Goal: Task Accomplishment & Management: Manage account settings

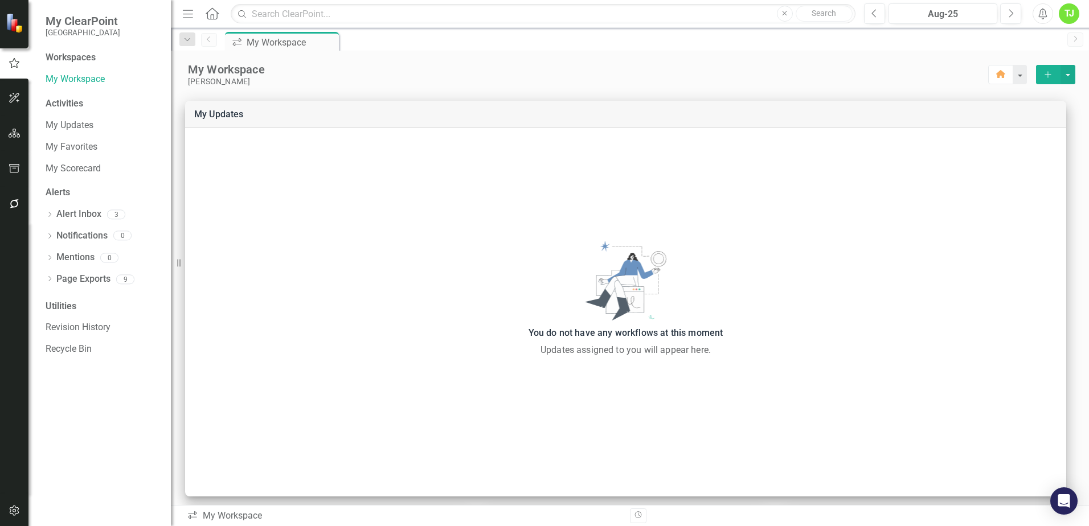
click at [1072, 17] on div "TJ" at bounding box center [1069, 13] width 20 height 20
click at [1053, 143] on link "icon.portal Success Portal" at bounding box center [1034, 142] width 90 height 21
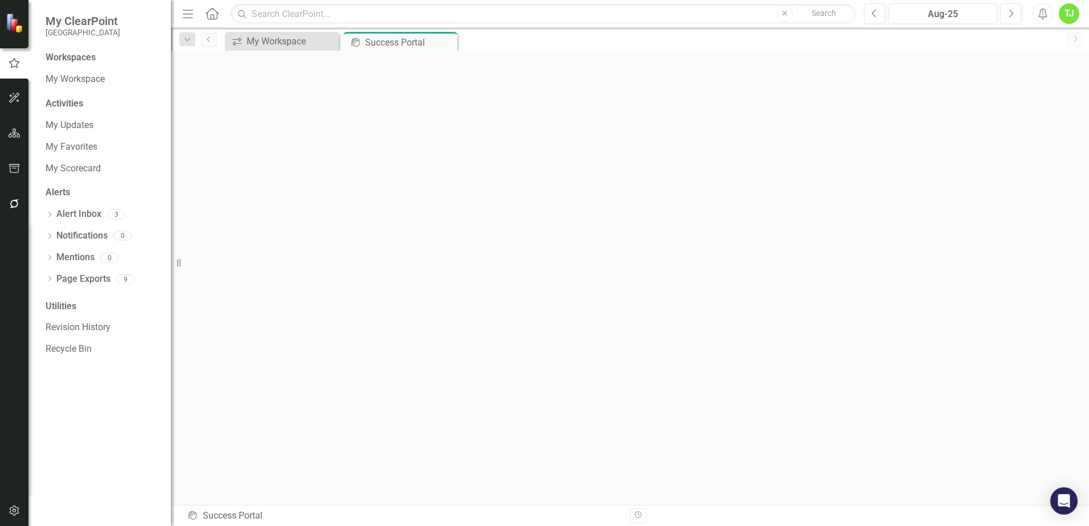
click at [183, 13] on icon "Menu" at bounding box center [188, 13] width 15 height 12
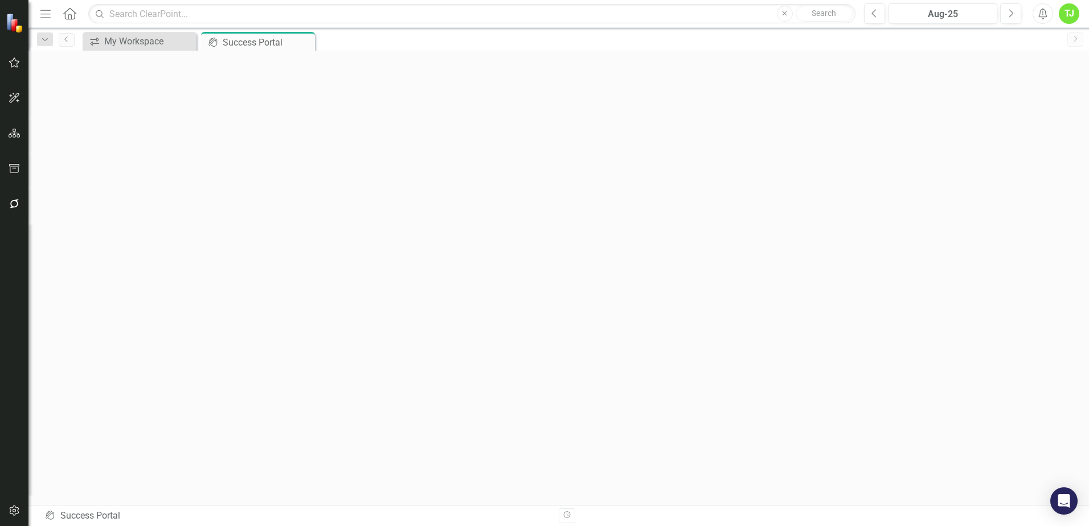
click at [42, 20] on button "Menu" at bounding box center [45, 13] width 15 height 19
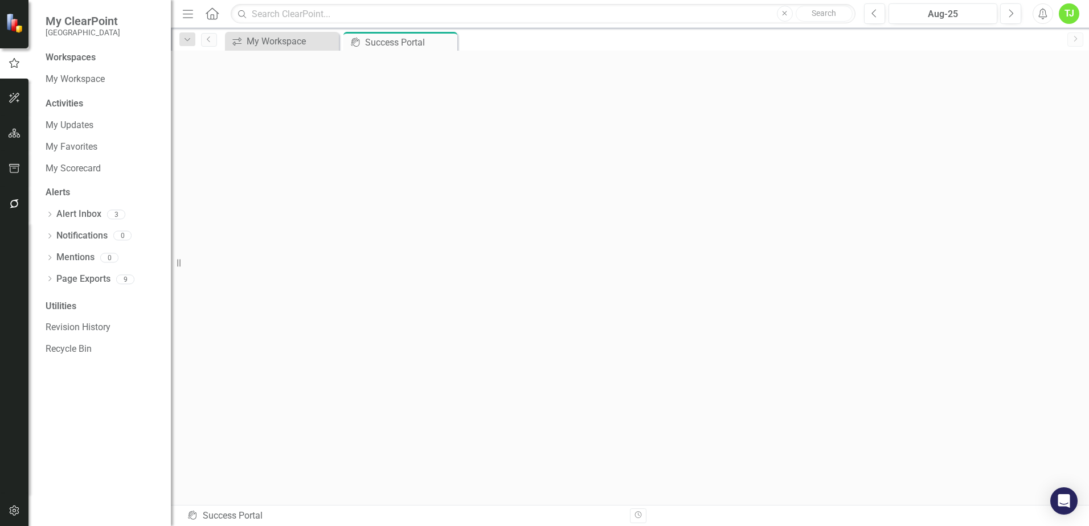
click at [208, 13] on icon "Home" at bounding box center [211, 13] width 15 height 12
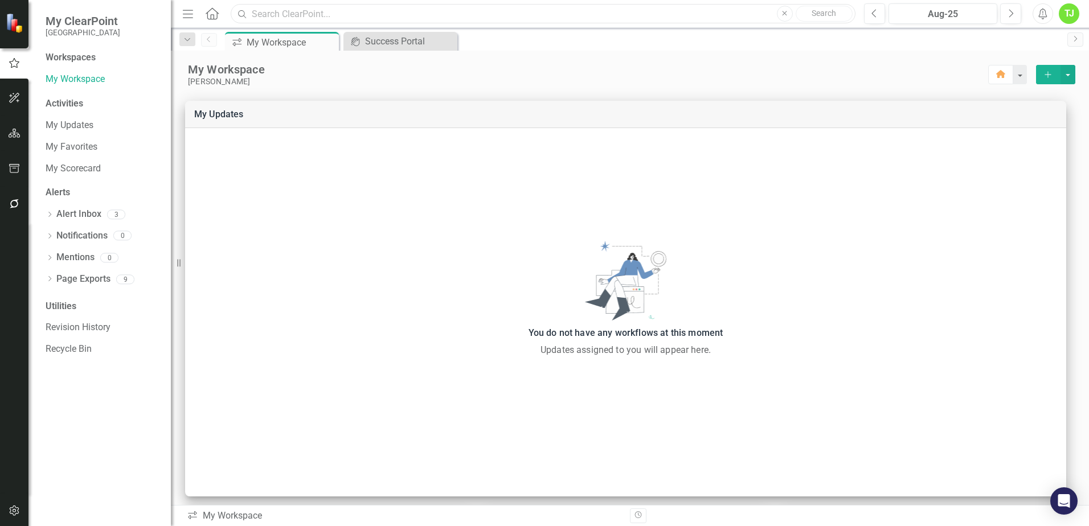
click at [306, 13] on input "text" at bounding box center [543, 14] width 625 height 20
click at [938, 17] on div "Aug-25" at bounding box center [942, 14] width 101 height 14
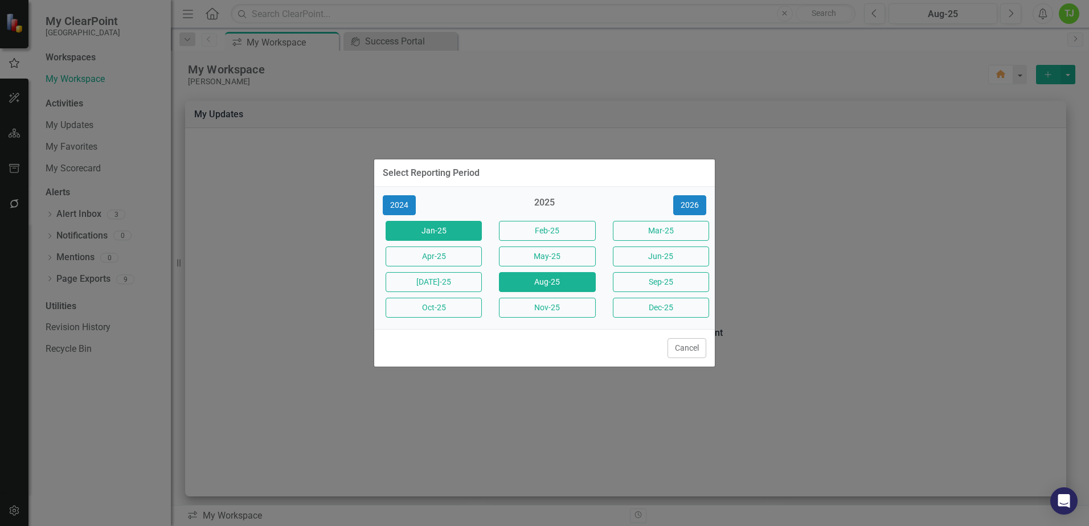
click at [434, 233] on button "Jan-25" at bounding box center [434, 231] width 96 height 20
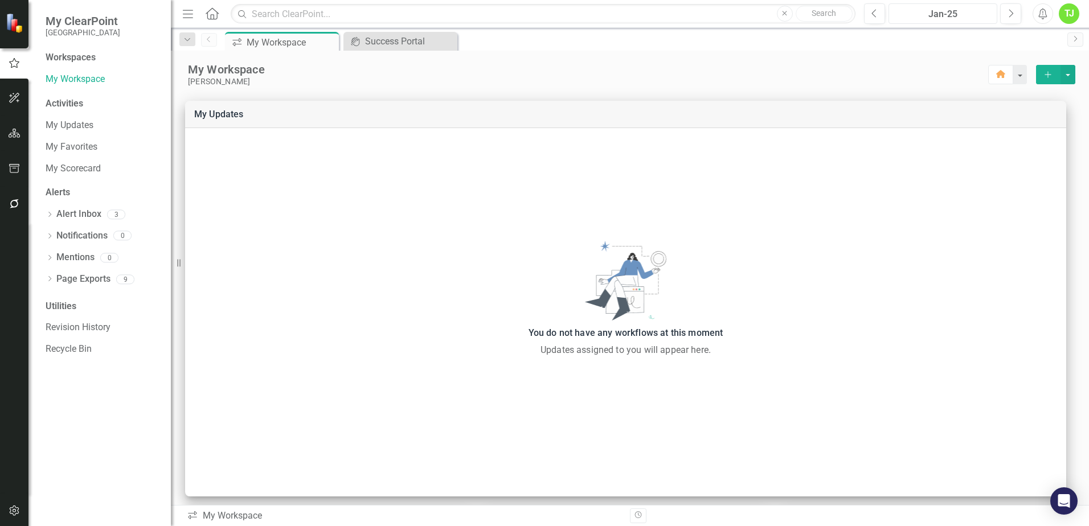
click at [971, 10] on div "Jan-25" at bounding box center [942, 14] width 101 height 14
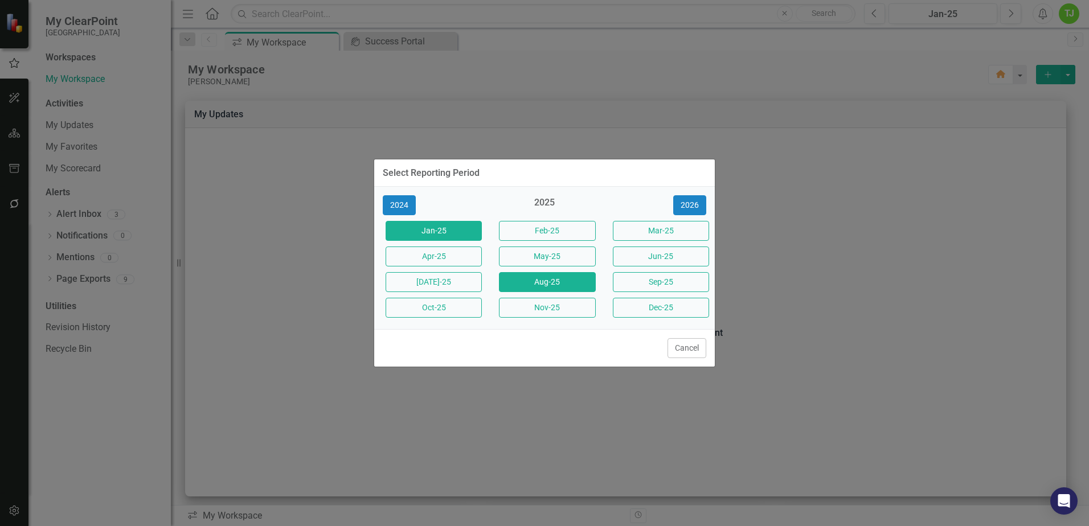
click at [540, 280] on button "Aug-25" at bounding box center [547, 282] width 96 height 20
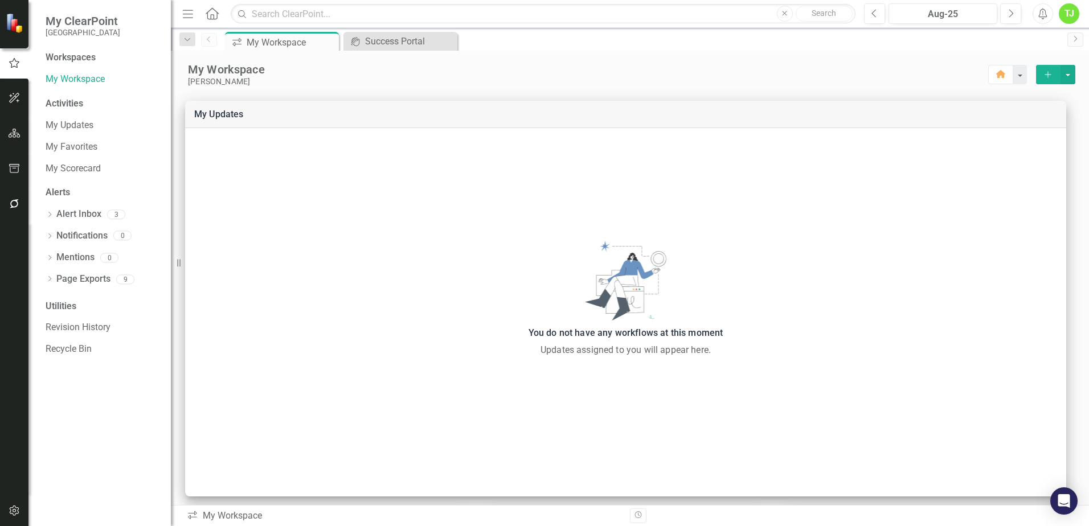
click at [1044, 19] on button "Alerts" at bounding box center [1042, 13] width 20 height 20
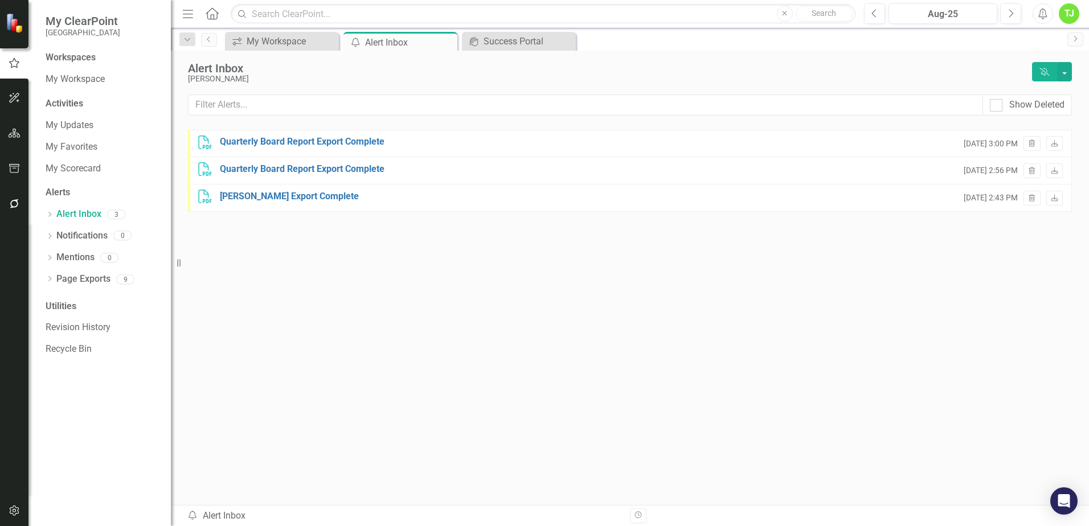
click at [1071, 16] on div "TJ" at bounding box center [1069, 13] width 20 height 20
click at [1020, 32] on link "User Edit Profile" at bounding box center [1034, 34] width 90 height 21
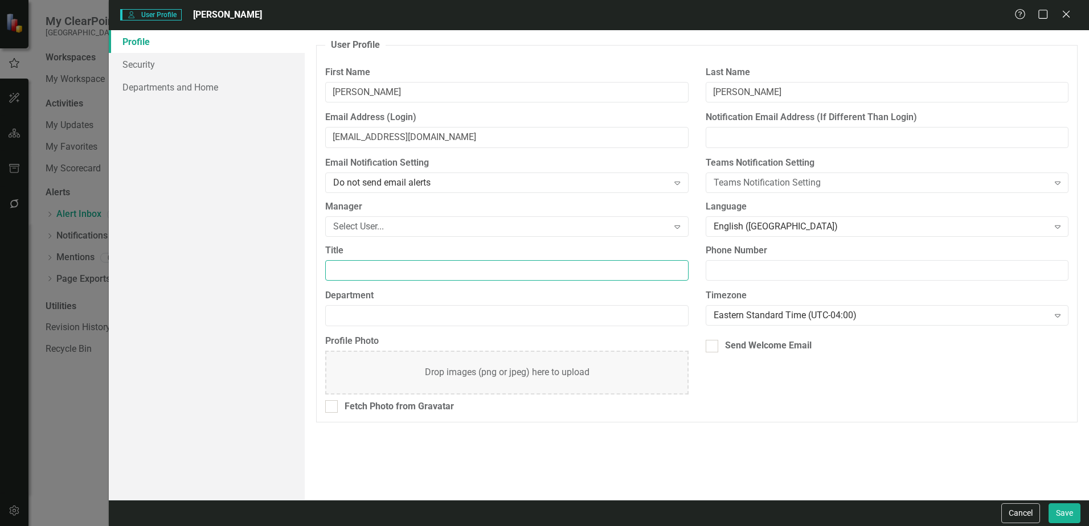
click at [380, 273] on input "Title" at bounding box center [506, 270] width 363 height 21
click at [497, 273] on input "Civic Engagement Liaison" at bounding box center [506, 270] width 363 height 21
type input "Civic Engagement Liaison"
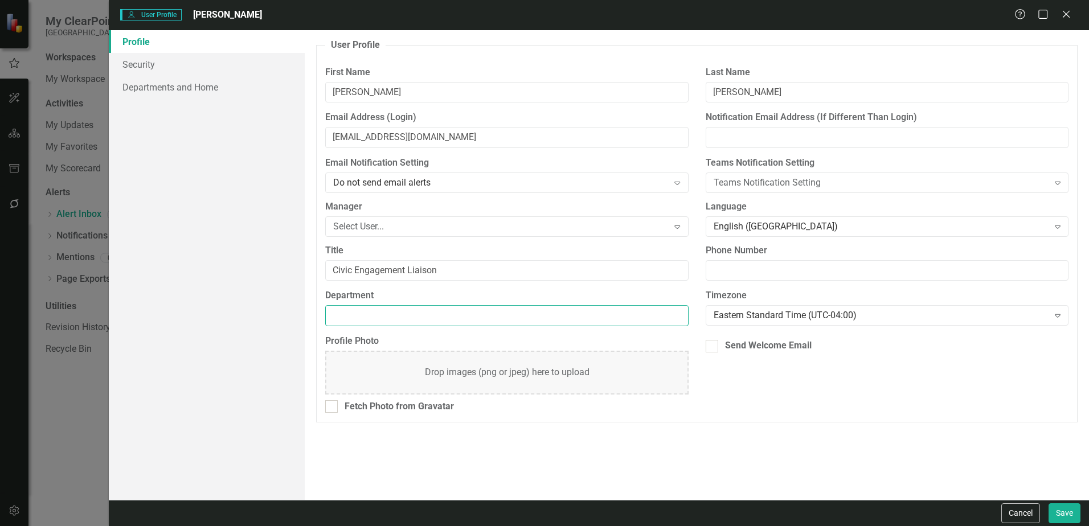
click at [399, 315] on input "Department" at bounding box center [506, 315] width 363 height 21
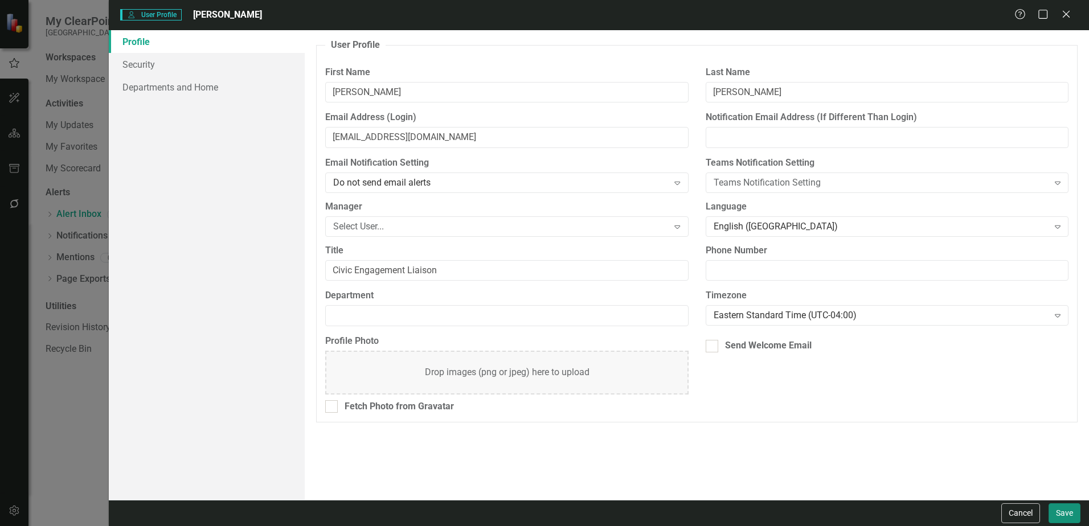
click at [1064, 511] on button "Save" at bounding box center [1064, 513] width 32 height 20
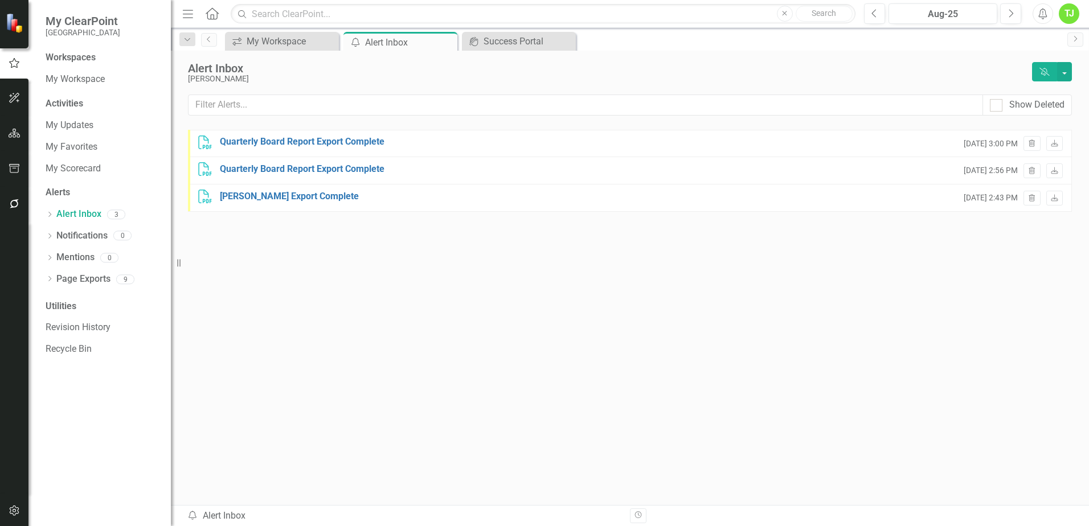
click at [1073, 15] on div "TJ" at bounding box center [1069, 13] width 20 height 20
click at [1040, 99] on link "icon.tutorial Show Tutorials" at bounding box center [1034, 99] width 90 height 21
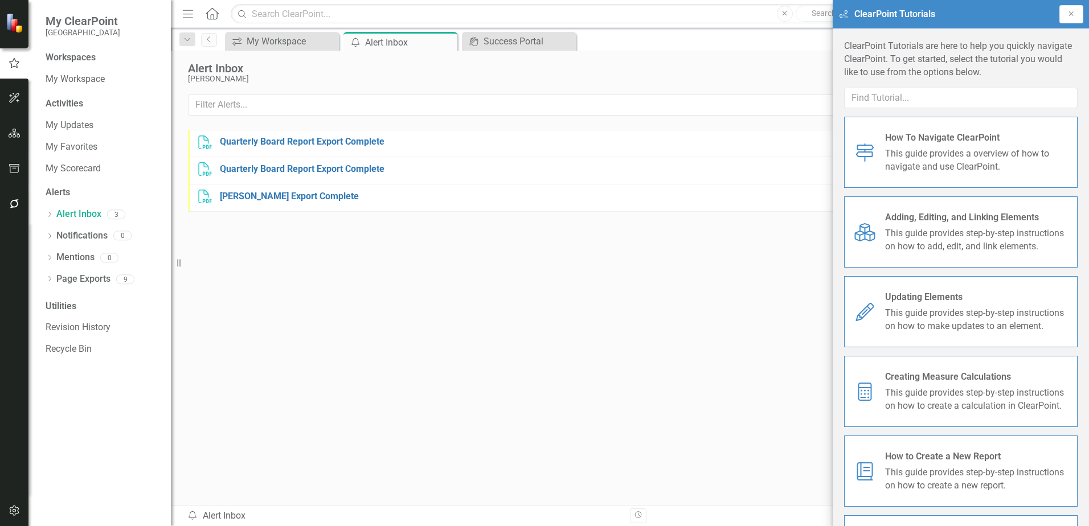
click at [1079, 18] on button "Close" at bounding box center [1071, 14] width 24 height 18
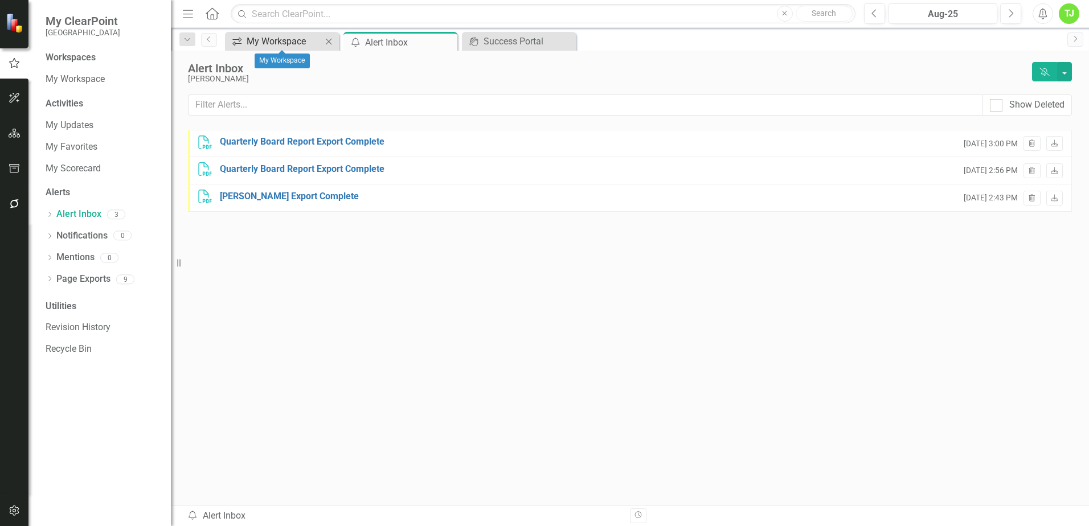
click at [274, 35] on div "My Workspace" at bounding box center [284, 41] width 75 height 14
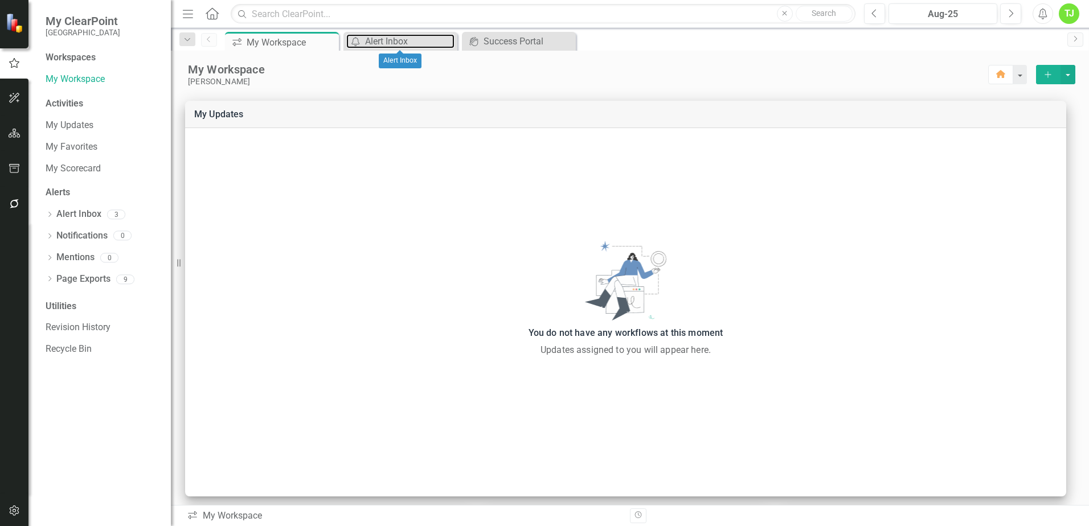
drag, startPoint x: 373, startPoint y: 43, endPoint x: 364, endPoint y: 14, distance: 29.9
click at [373, 42] on div "Alert Inbox" at bounding box center [409, 41] width 89 height 14
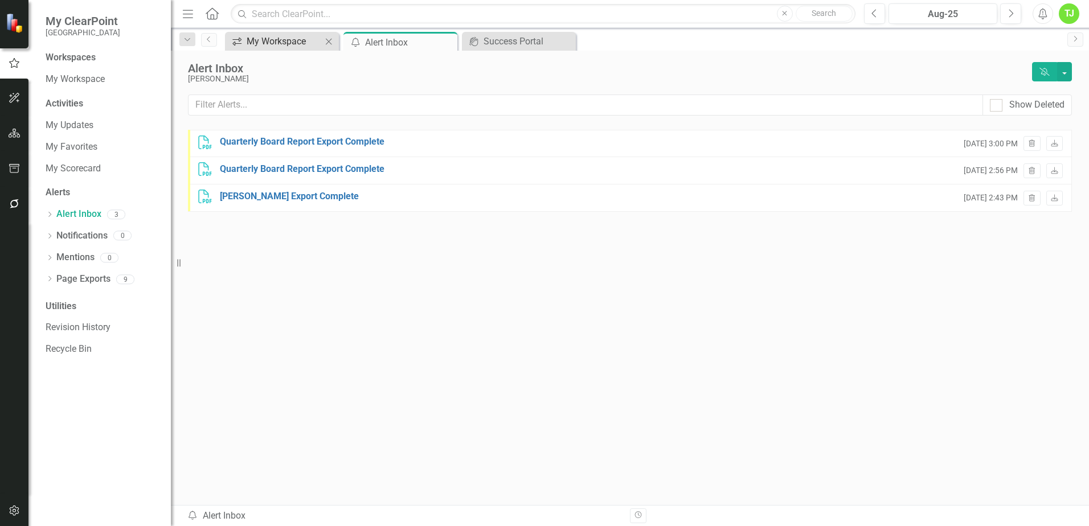
click at [306, 42] on div "My Workspace" at bounding box center [284, 41] width 75 height 14
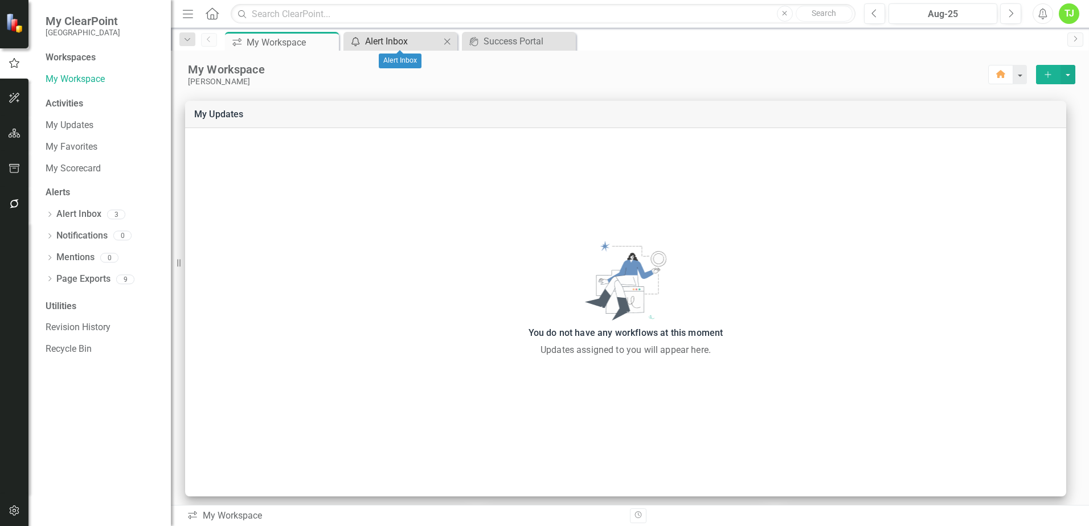
click at [375, 42] on div "Alert Inbox" at bounding box center [402, 41] width 75 height 14
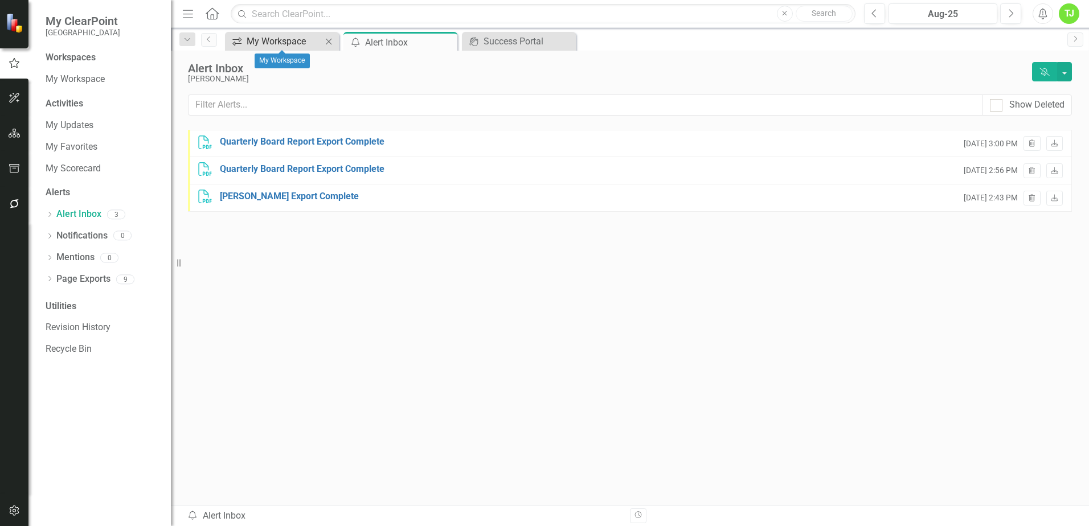
click at [300, 40] on div "My Workspace" at bounding box center [284, 41] width 75 height 14
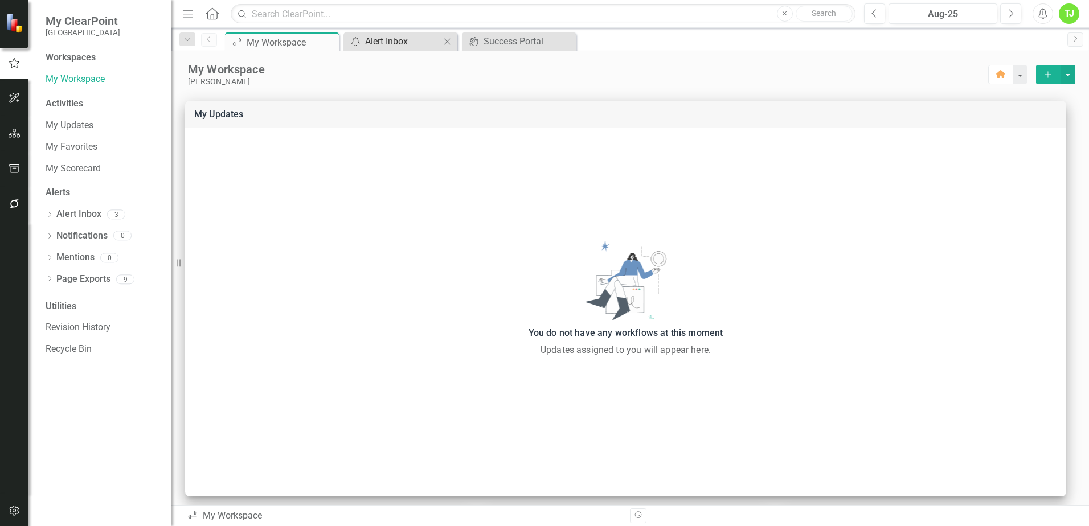
click at [392, 43] on div "Alert Inbox" at bounding box center [402, 41] width 75 height 14
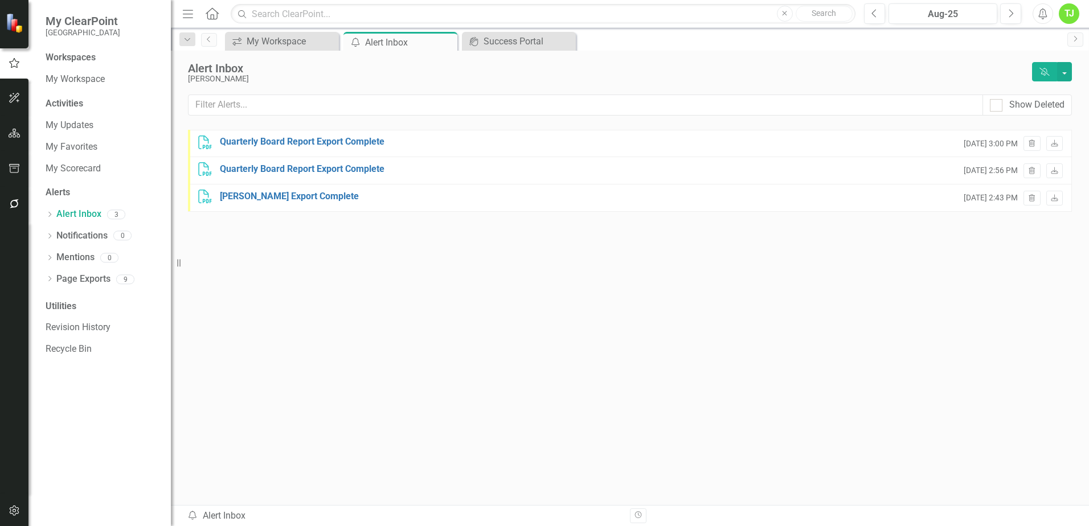
click at [437, 391] on div "PDF Quarterly Board Report Export Complete Tue, Aug 12, 2025 3:00 PM Trash Down…" at bounding box center [630, 296] width 884 height 332
click at [448, 42] on icon "Close" at bounding box center [446, 42] width 11 height 9
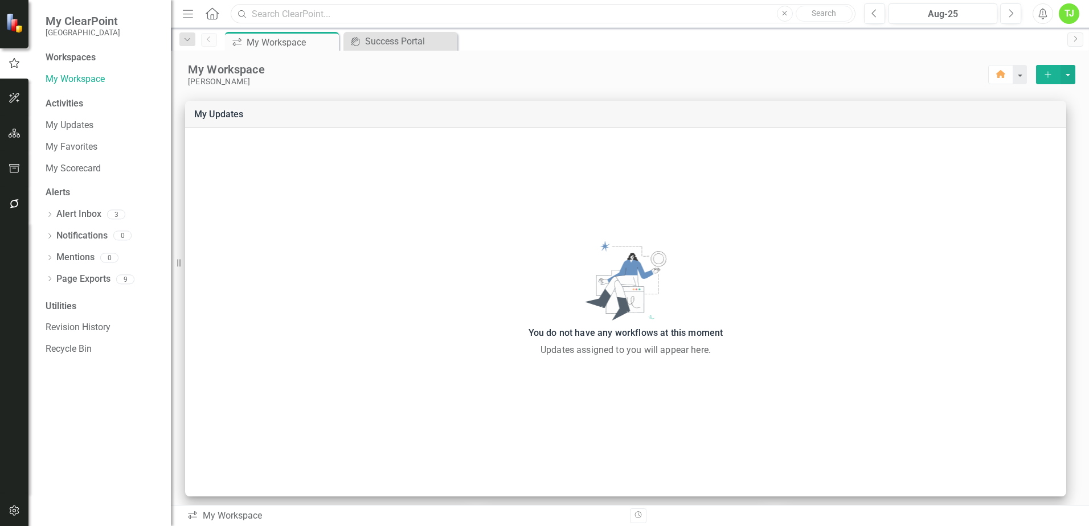
click at [489, 14] on input "text" at bounding box center [543, 14] width 625 height 20
drag, startPoint x: 304, startPoint y: 13, endPoint x: 247, endPoint y: 11, distance: 56.4
click at [248, 11] on div "Search chat Close Search" at bounding box center [540, 14] width 625 height 20
click at [334, 10] on input "chat" at bounding box center [543, 14] width 625 height 20
drag, startPoint x: 297, startPoint y: 17, endPoint x: 284, endPoint y: 15, distance: 12.7
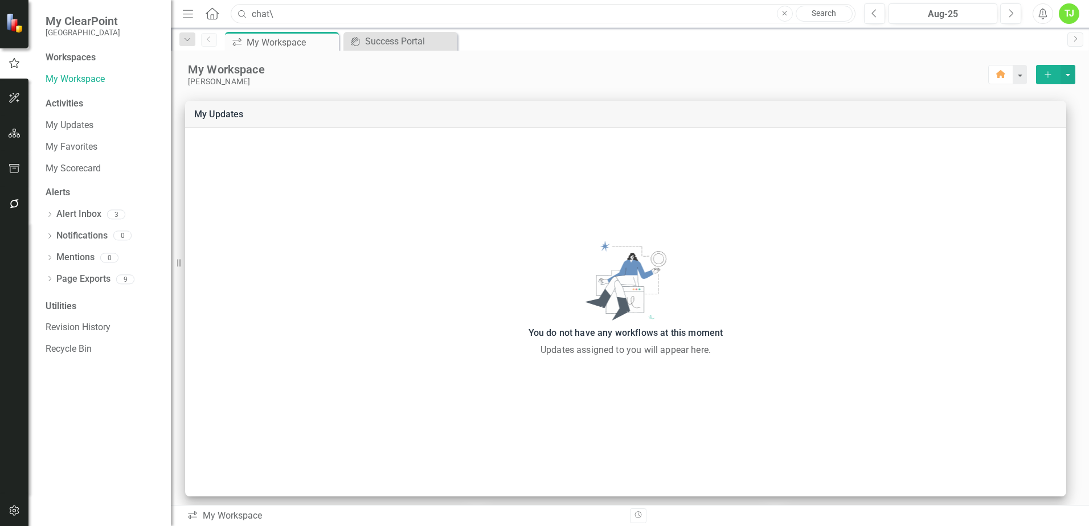
click at [284, 15] on input "chat\" at bounding box center [543, 14] width 625 height 20
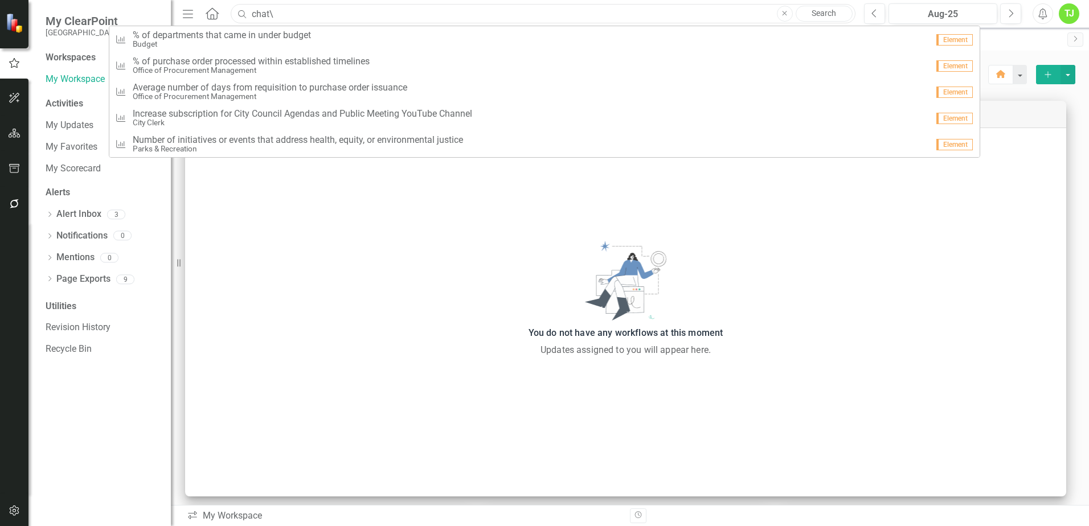
type input "chat"
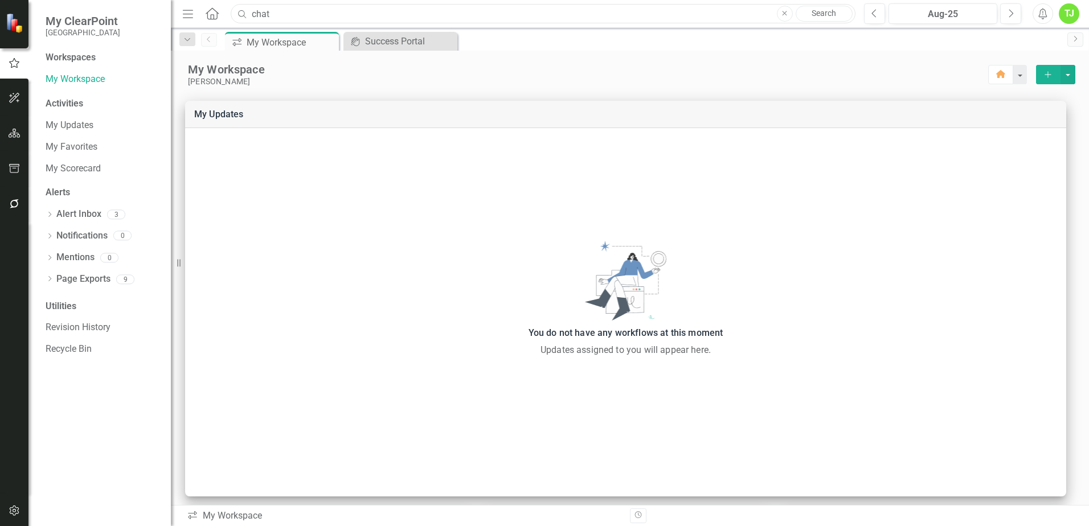
drag, startPoint x: 280, startPoint y: 14, endPoint x: 149, endPoint y: 13, distance: 131.0
click at [158, 8] on div "My ClearPoint Miami Gardens Workspaces My Workspace Activities My Updates My Fa…" at bounding box center [544, 263] width 1089 height 526
drag, startPoint x: 302, startPoint y: 12, endPoint x: 297, endPoint y: 19, distance: 8.9
click at [298, 16] on input "text" at bounding box center [543, 14] width 625 height 20
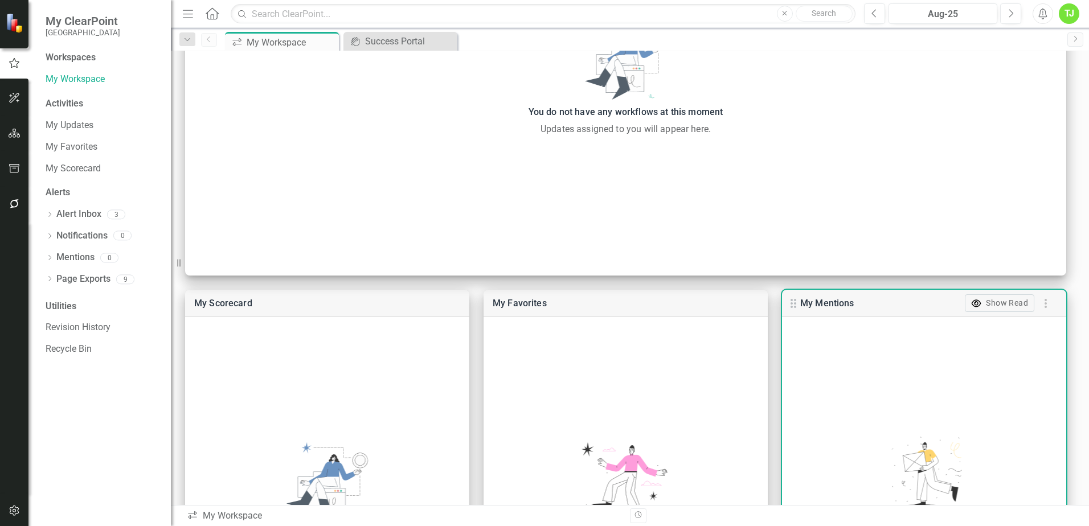
scroll to position [228, 0]
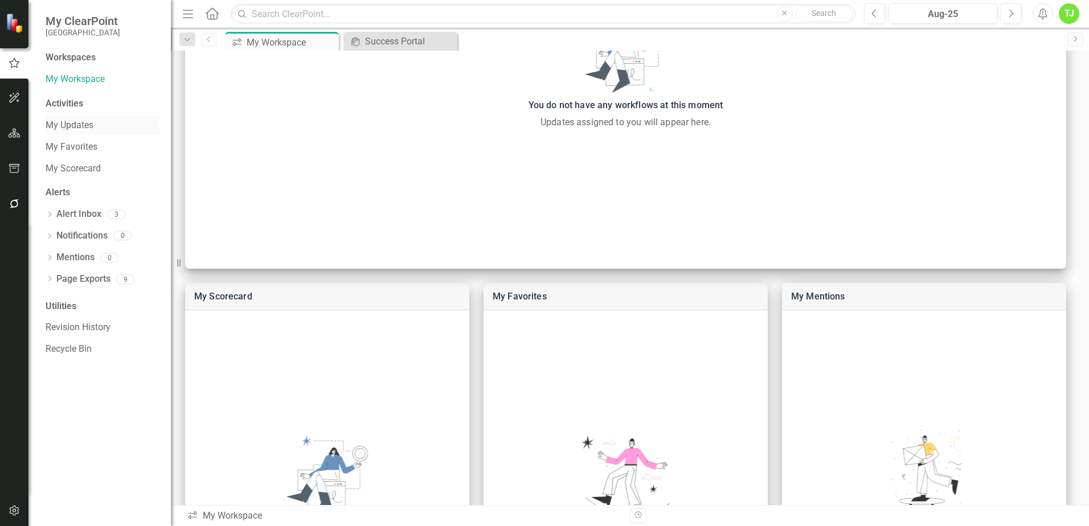
click at [71, 123] on link "My Updates" at bounding box center [103, 125] width 114 height 13
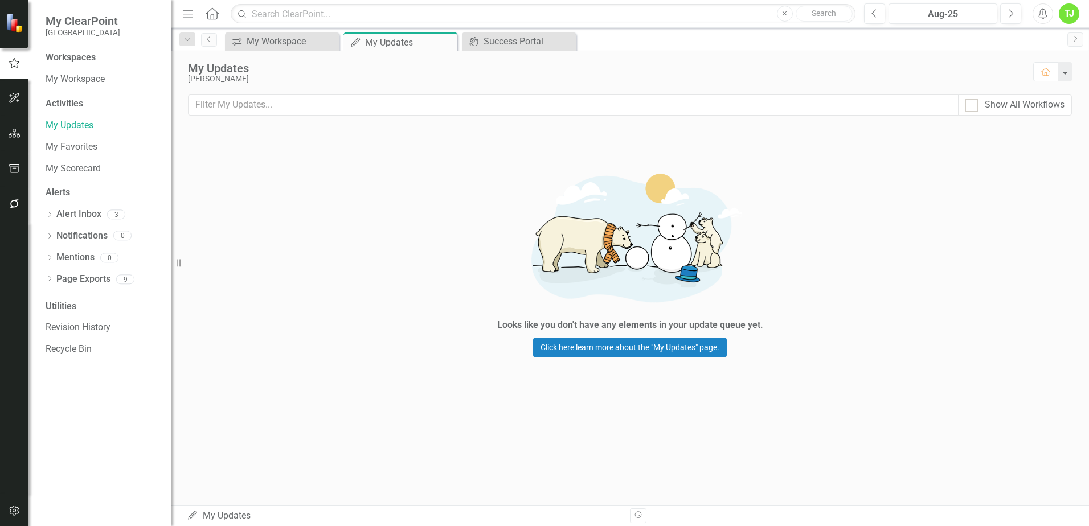
click at [335, 207] on div "Looks like you don't have any elements in your update queue yet. Click here lea…" at bounding box center [630, 259] width 918 height 264
click at [971, 104] on input "Show All Workflows" at bounding box center [968, 102] width 7 height 7
click at [974, 106] on div at bounding box center [971, 105] width 13 height 13
click at [973, 106] on input "Show All Workflows" at bounding box center [968, 102] width 7 height 7
checkbox input "false"
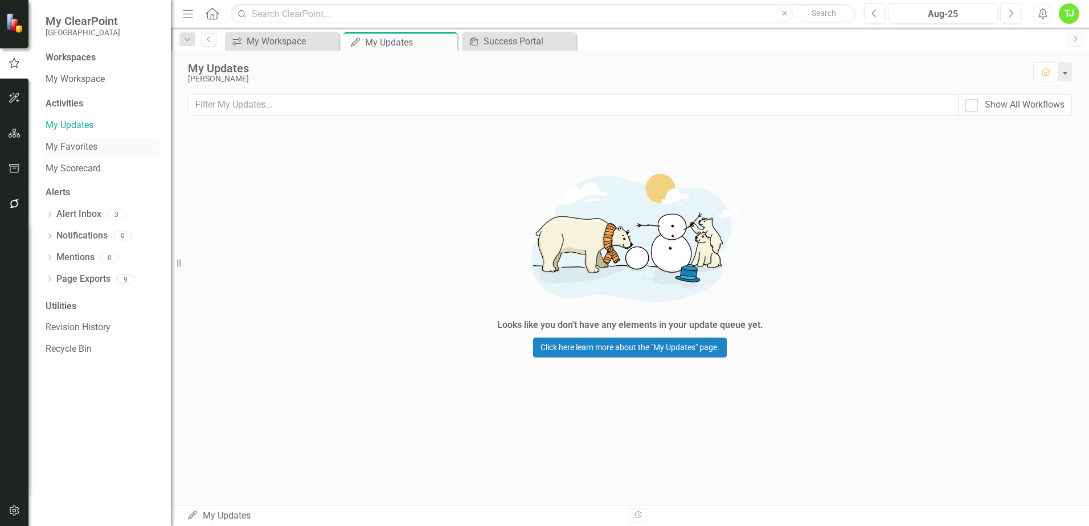
click at [81, 149] on link "My Favorites" at bounding box center [103, 147] width 114 height 13
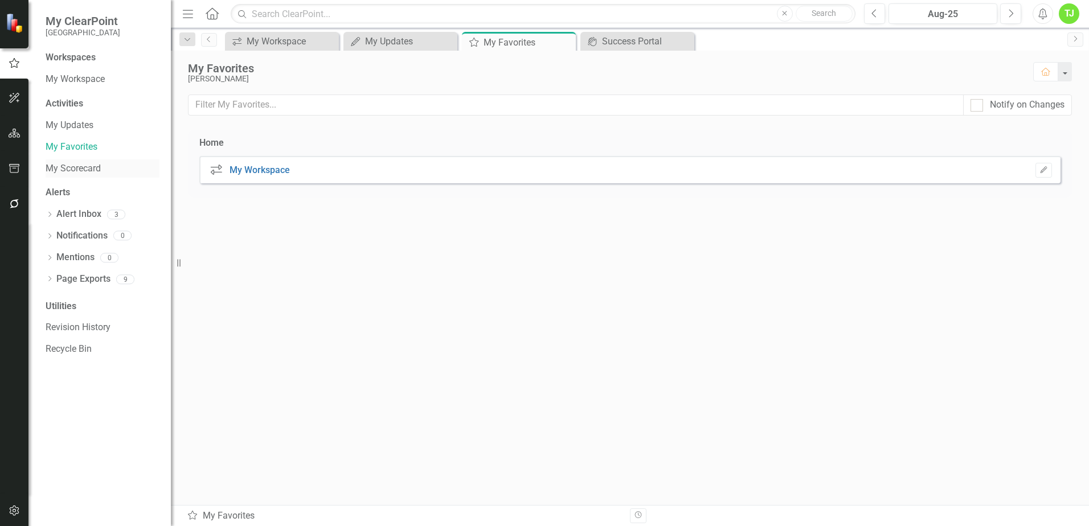
click at [92, 171] on link "My Scorecard" at bounding box center [103, 168] width 114 height 13
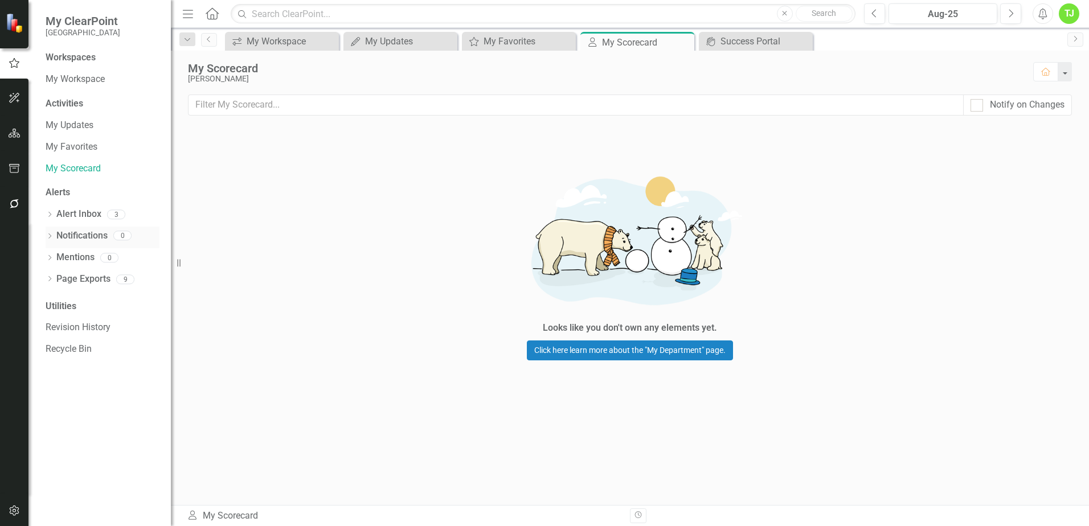
click at [68, 236] on link "Notifications" at bounding box center [81, 235] width 51 height 13
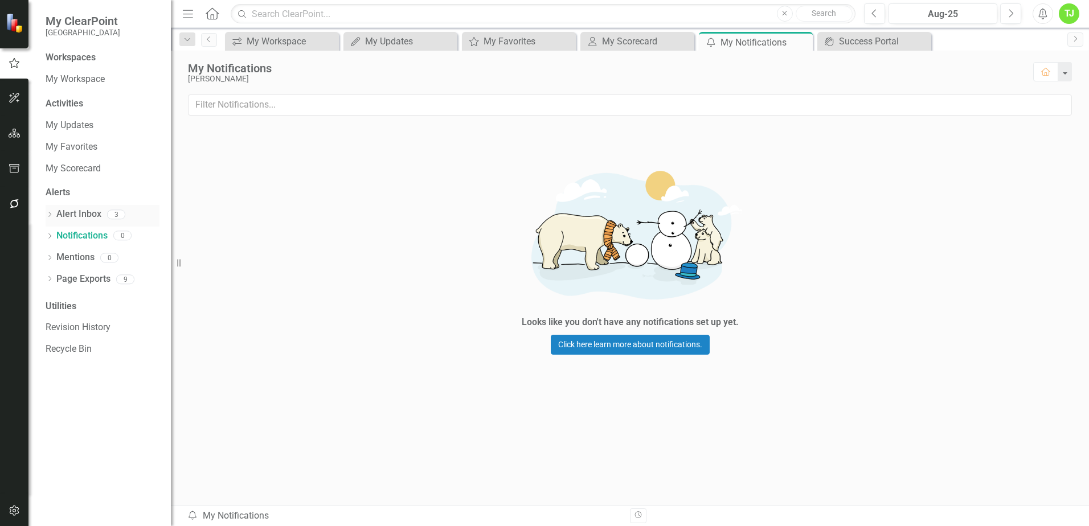
click at [47, 212] on div "Dropdown" at bounding box center [50, 216] width 8 height 10
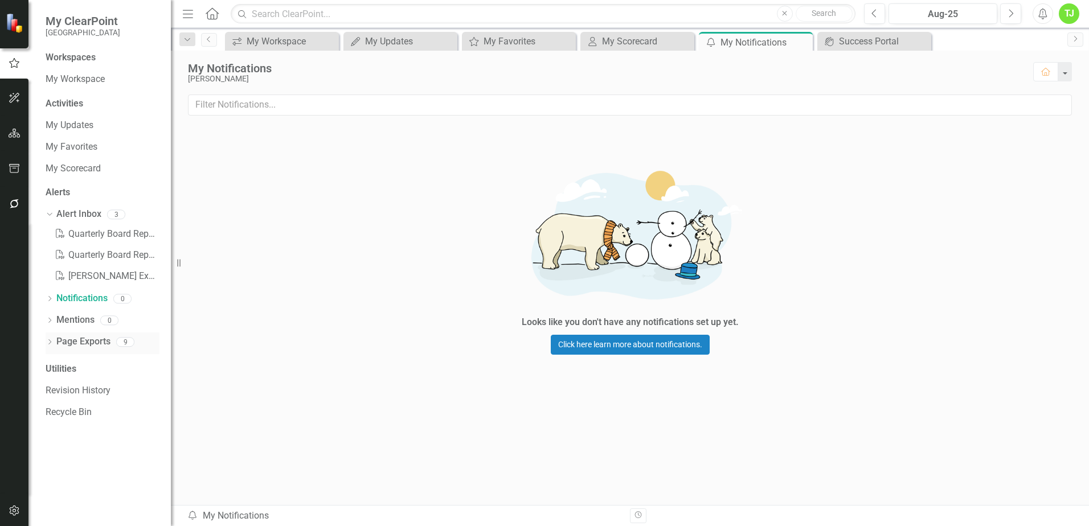
click at [99, 343] on link "Page Exports" at bounding box center [83, 341] width 54 height 13
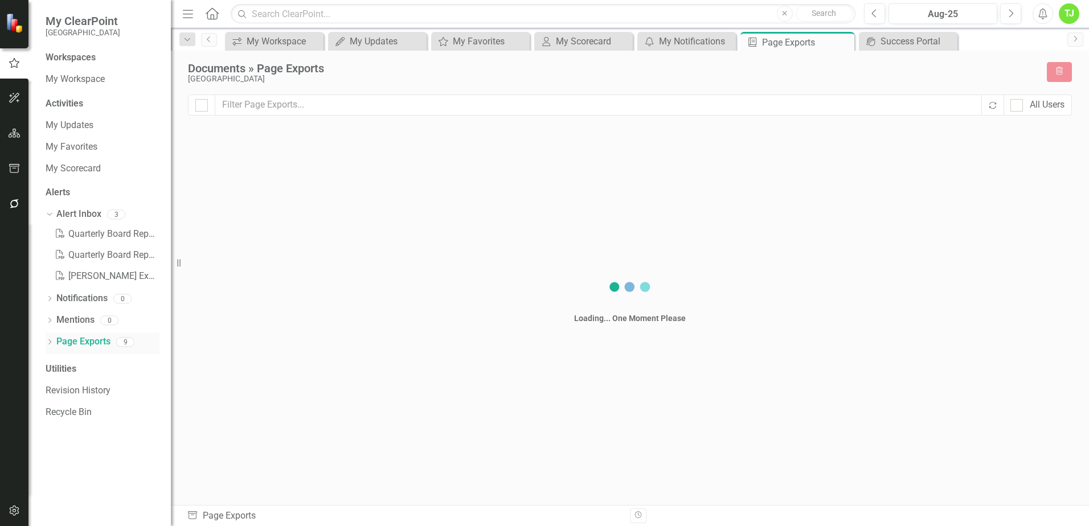
checkbox input "false"
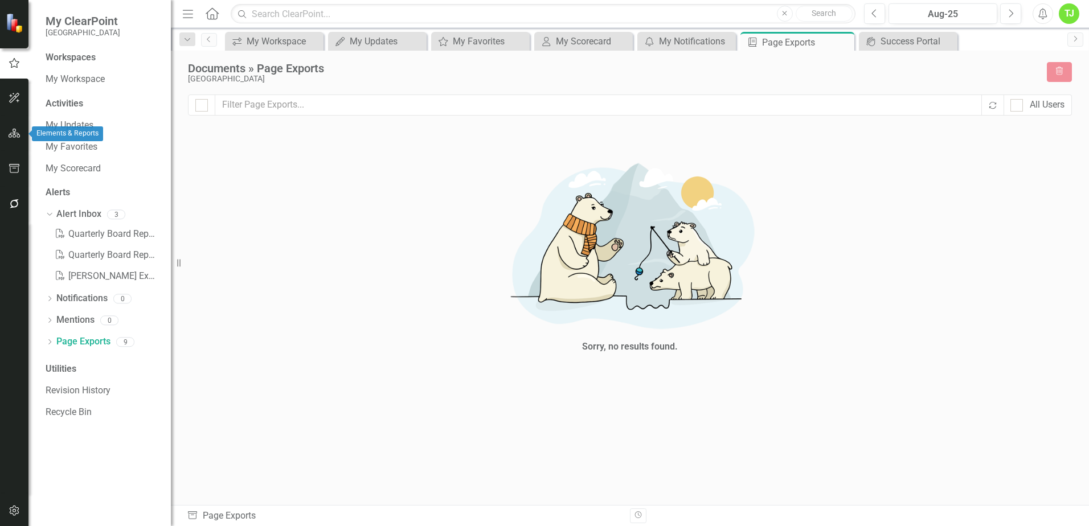
click at [11, 133] on icon "button" at bounding box center [15, 133] width 12 height 9
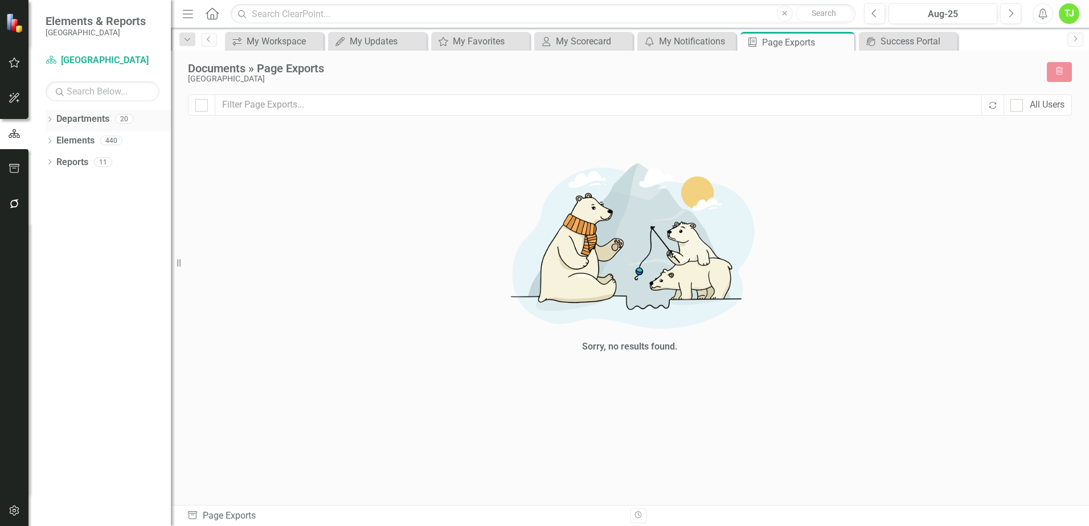
click at [48, 120] on icon "Dropdown" at bounding box center [50, 120] width 8 height 6
click at [56, 143] on icon "Dropdown" at bounding box center [55, 140] width 9 height 7
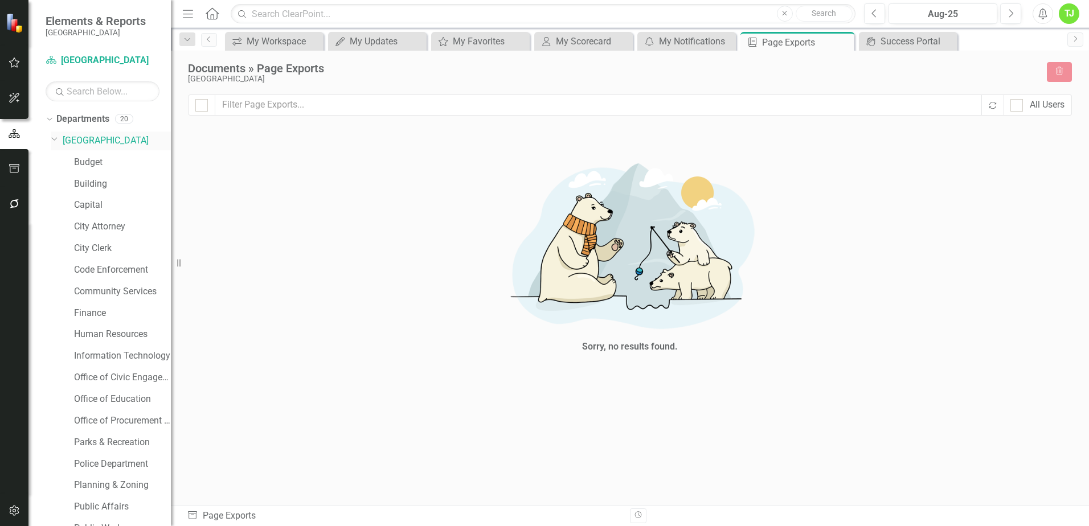
click at [54, 138] on icon "Dropdown" at bounding box center [54, 138] width 7 height 9
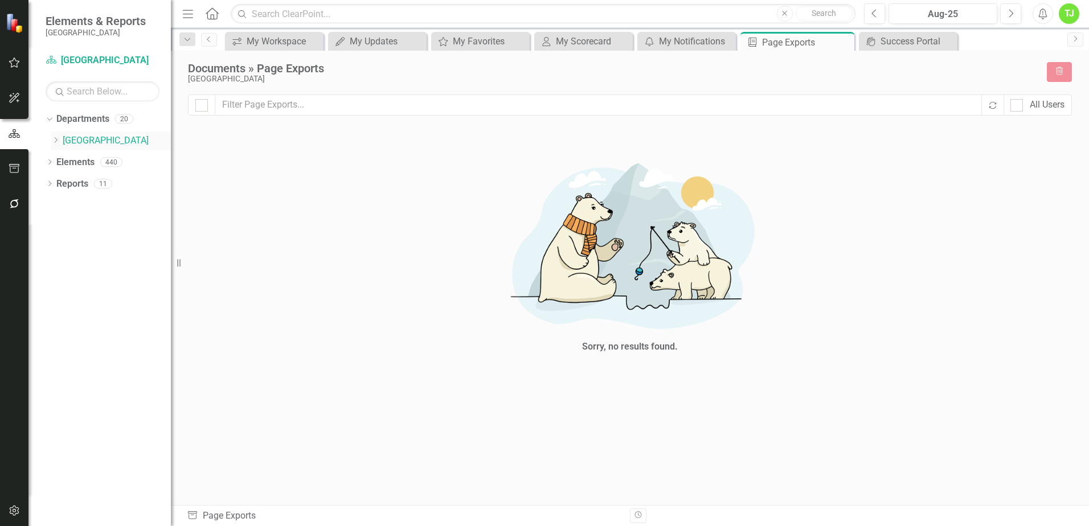
click at [57, 138] on icon "Dropdown" at bounding box center [55, 140] width 9 height 7
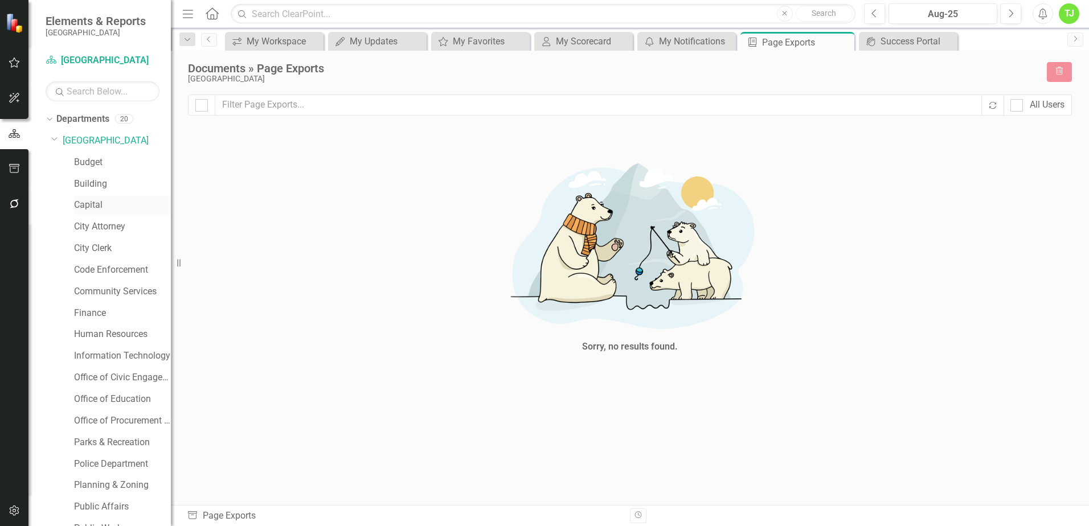
click at [94, 203] on link "Capital" at bounding box center [122, 205] width 97 height 13
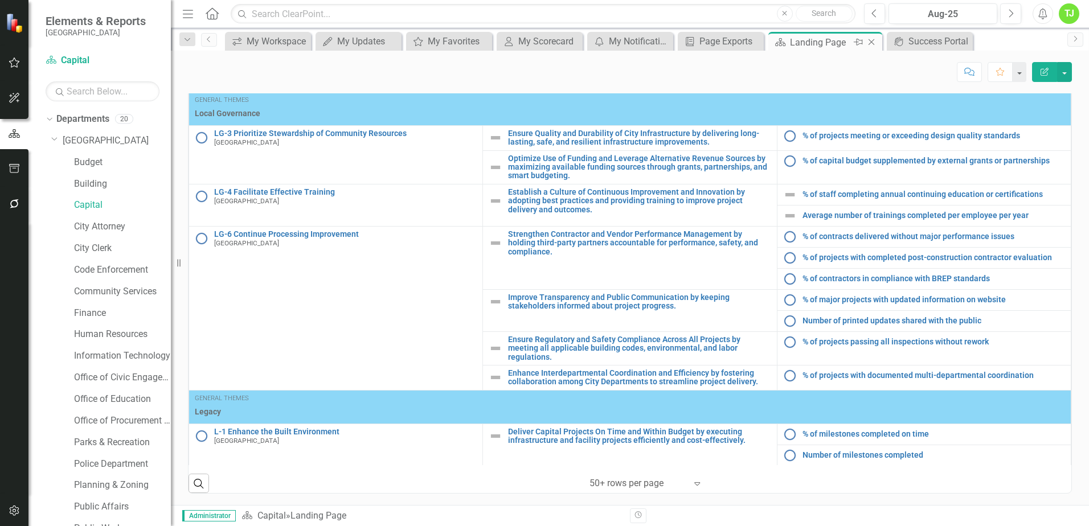
click at [874, 40] on icon "Close" at bounding box center [871, 42] width 11 height 9
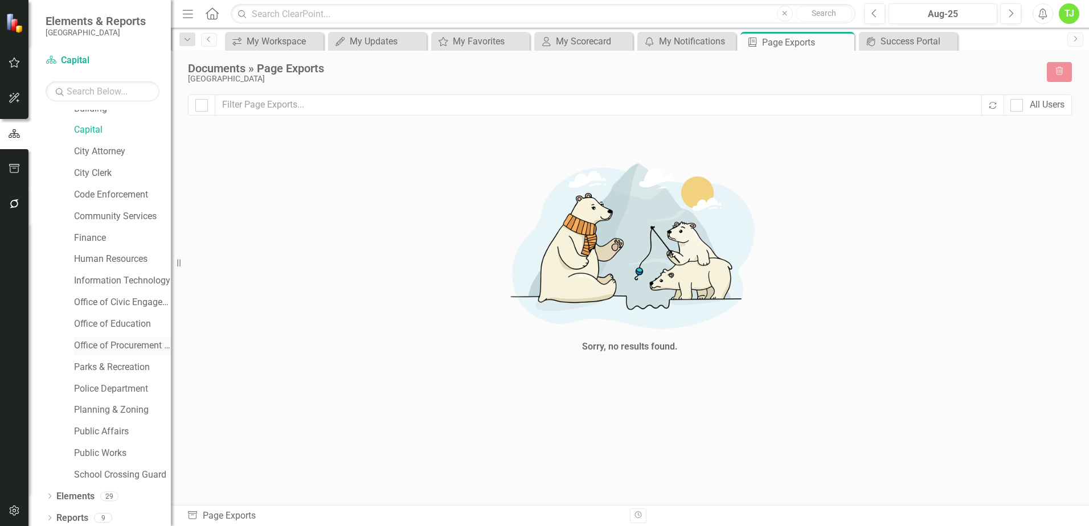
scroll to position [79, 0]
click at [118, 297] on link "Office of Civic Engagement" at bounding box center [122, 298] width 97 height 13
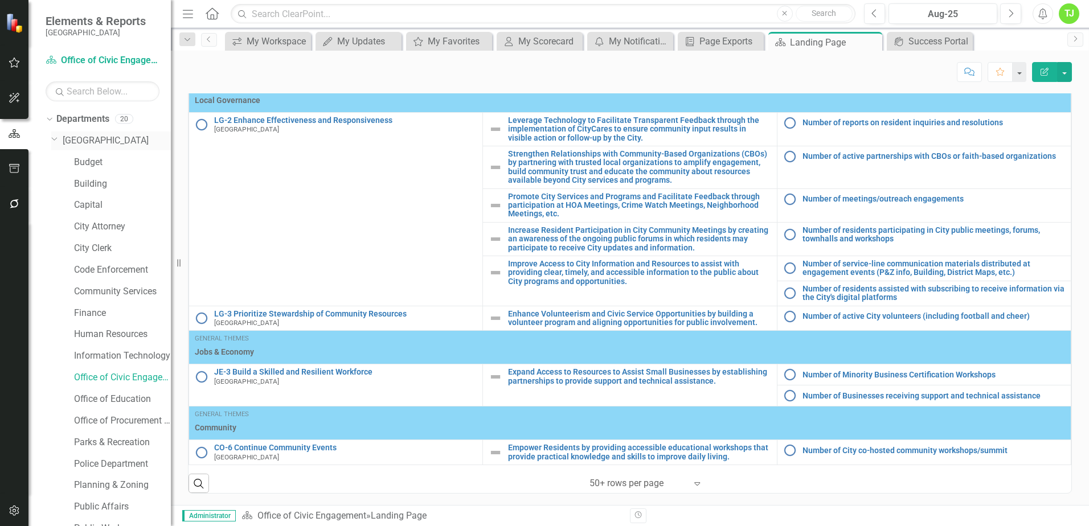
click at [55, 140] on icon "Dropdown" at bounding box center [54, 138] width 7 height 9
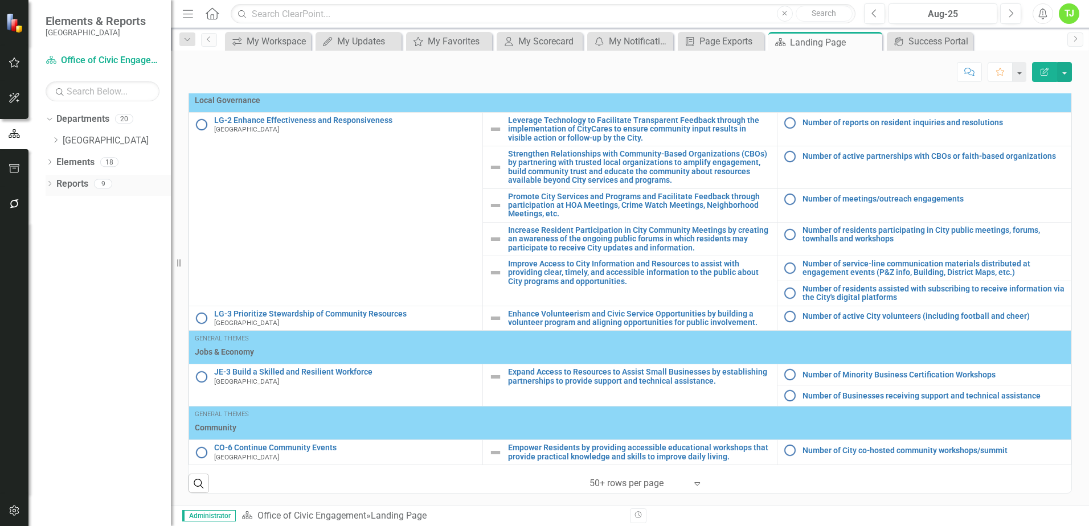
click at [50, 183] on icon "Dropdown" at bounding box center [50, 185] width 8 height 6
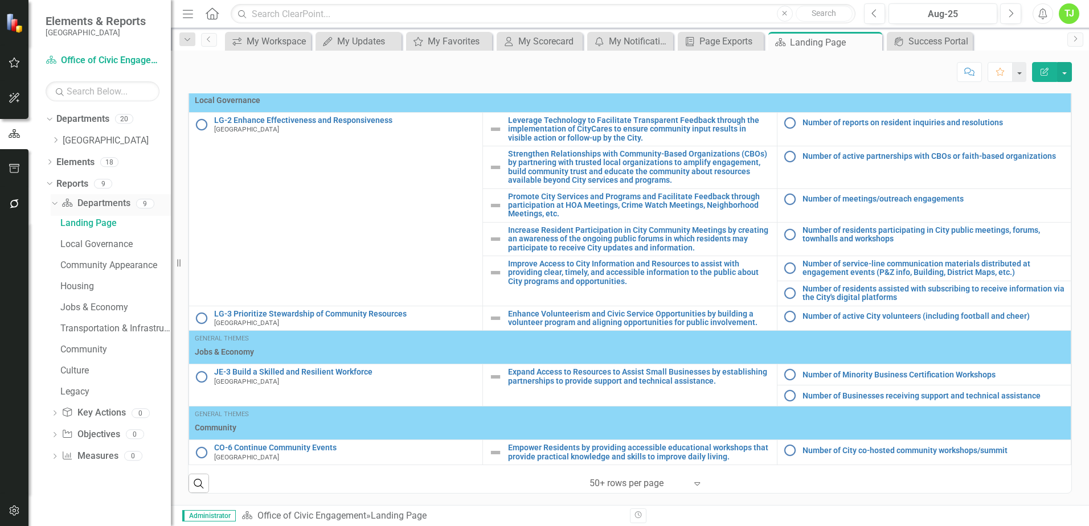
click at [54, 203] on icon "Dropdown" at bounding box center [53, 203] width 6 height 8
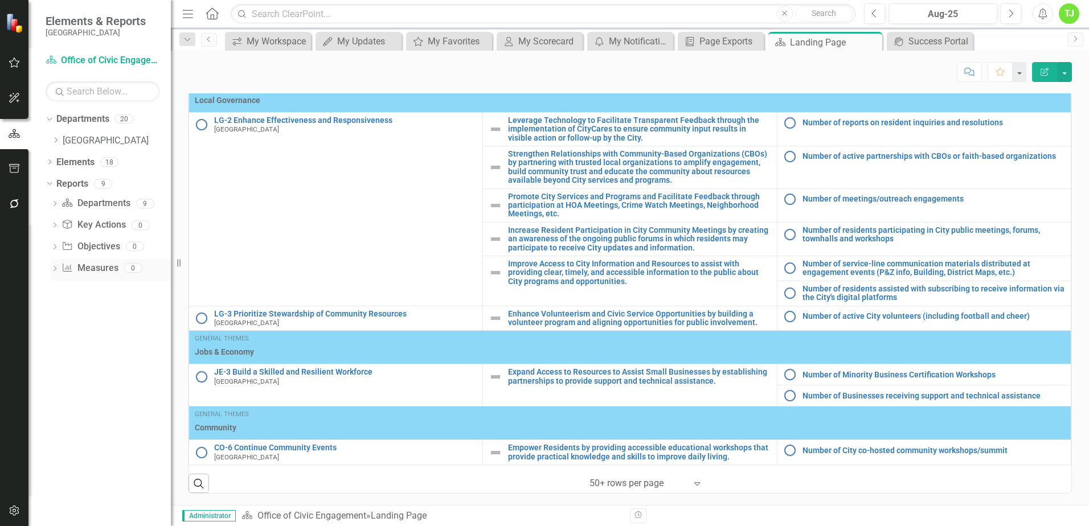
click at [56, 267] on icon "Dropdown" at bounding box center [55, 269] width 8 height 6
click at [54, 268] on icon "Dropdown" at bounding box center [53, 268] width 6 height 8
click at [54, 245] on icon "Dropdown" at bounding box center [55, 248] width 8 height 6
click at [52, 246] on icon "Dropdown" at bounding box center [53, 246] width 6 height 8
click at [54, 203] on icon "Dropdown" at bounding box center [55, 205] width 8 height 6
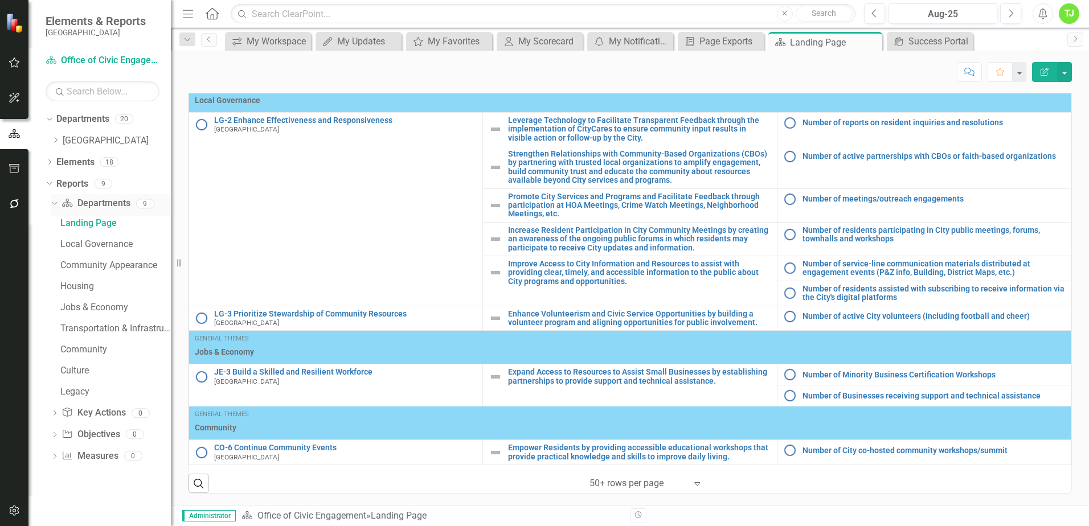
click at [54, 203] on icon "Dropdown" at bounding box center [53, 203] width 6 height 8
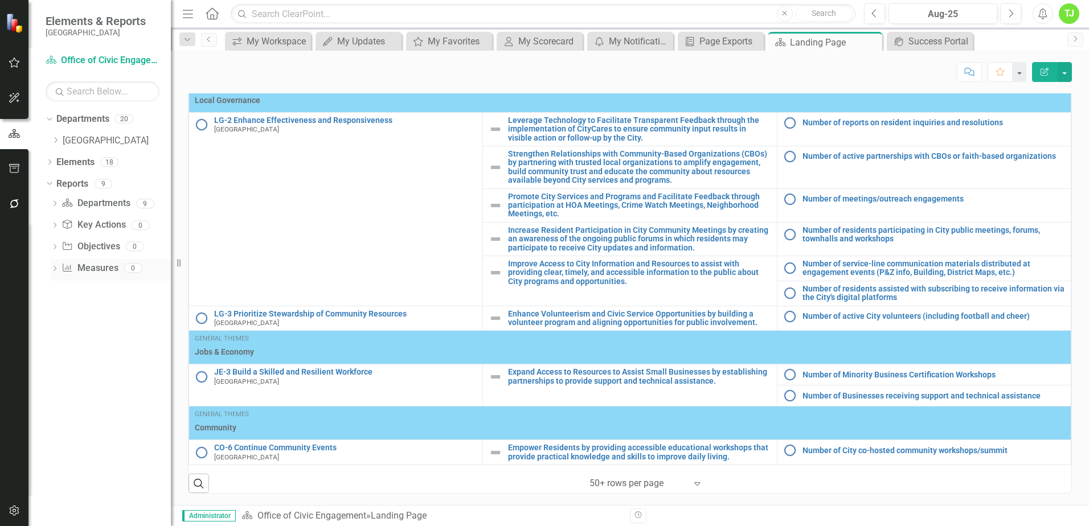
click at [56, 268] on icon "Dropdown" at bounding box center [55, 269] width 8 height 6
click at [13, 137] on icon "button" at bounding box center [14, 133] width 11 height 9
click at [83, 117] on link "Departments" at bounding box center [82, 119] width 53 height 13
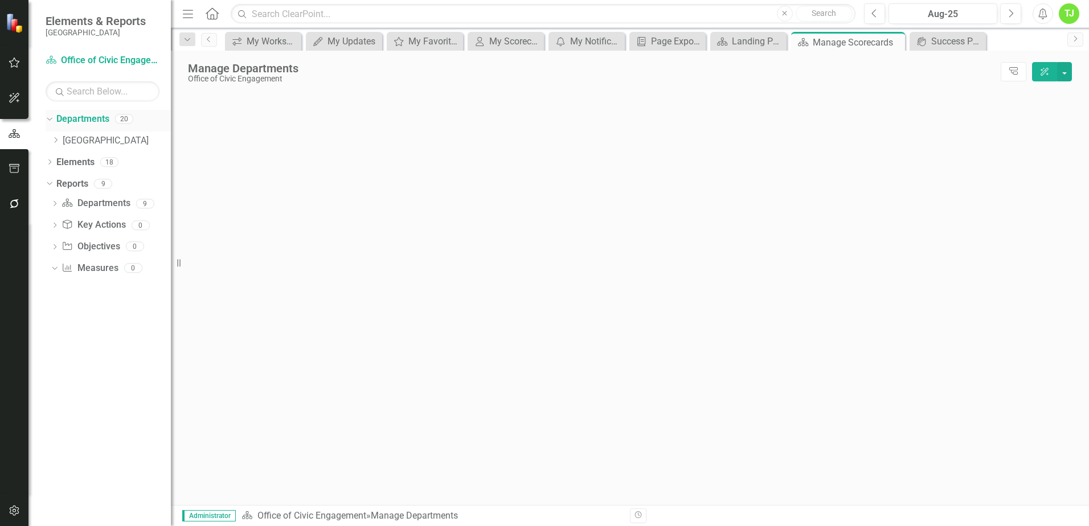
click at [53, 118] on div "Dropdown" at bounding box center [50, 121] width 8 height 6
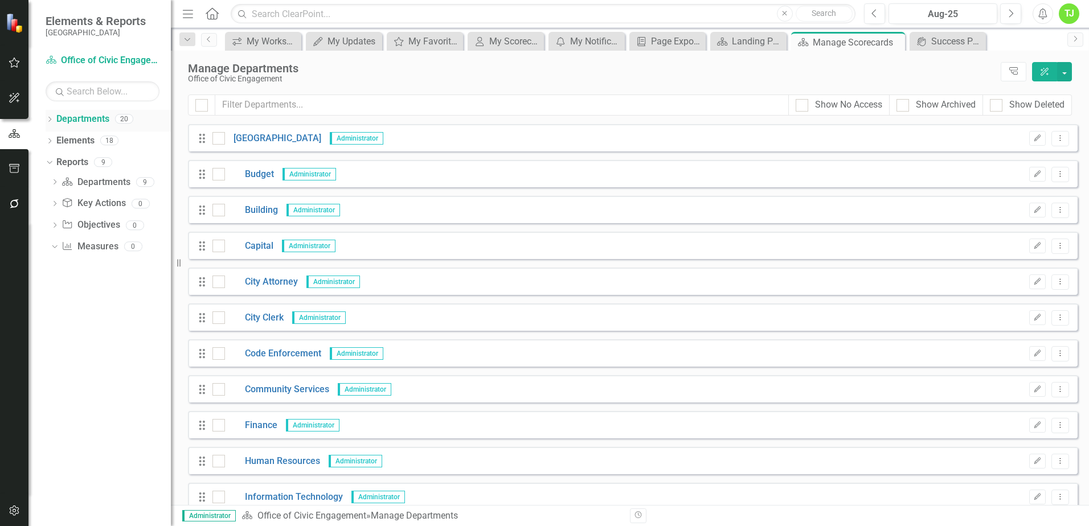
click at [52, 122] on icon "Dropdown" at bounding box center [50, 120] width 8 height 6
click at [59, 142] on icon "Dropdown" at bounding box center [55, 140] width 9 height 7
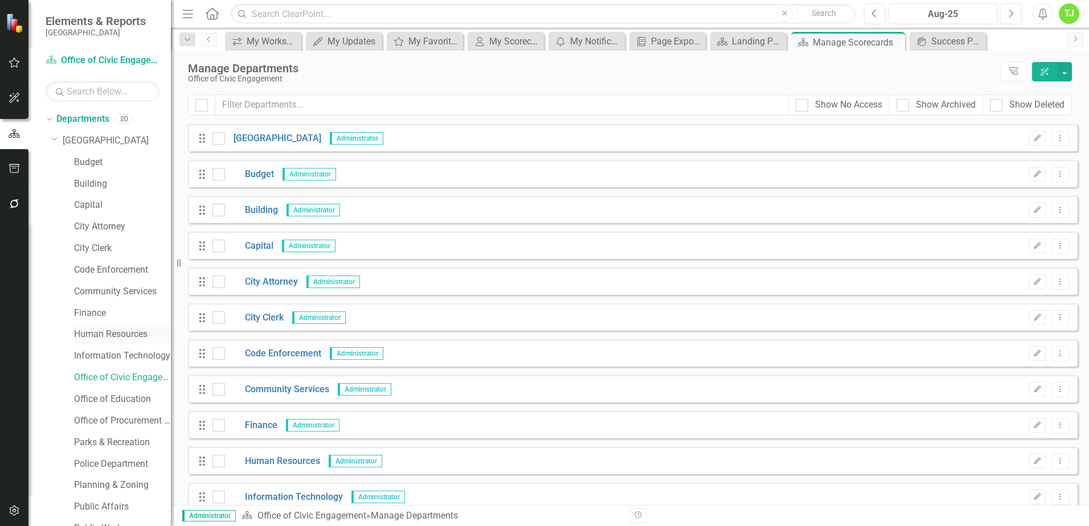
click at [127, 333] on link "Human Resources" at bounding box center [122, 334] width 97 height 13
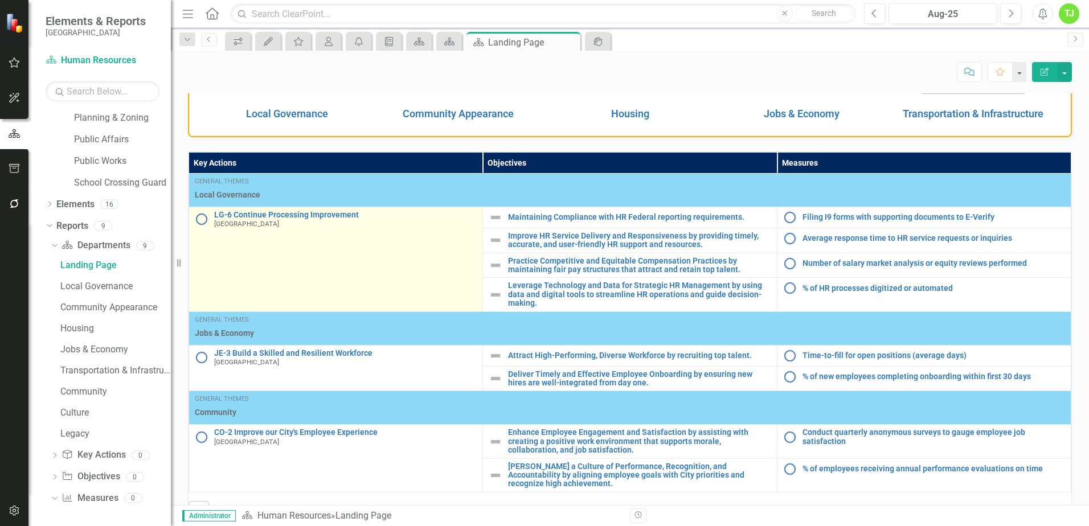
scroll to position [337, 0]
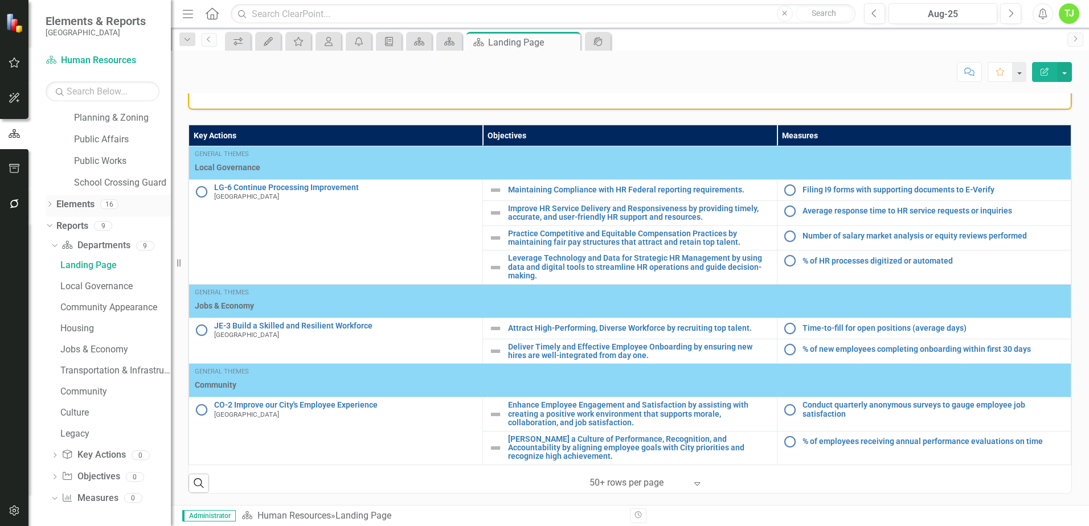
click at [52, 203] on icon "Dropdown" at bounding box center [50, 205] width 8 height 6
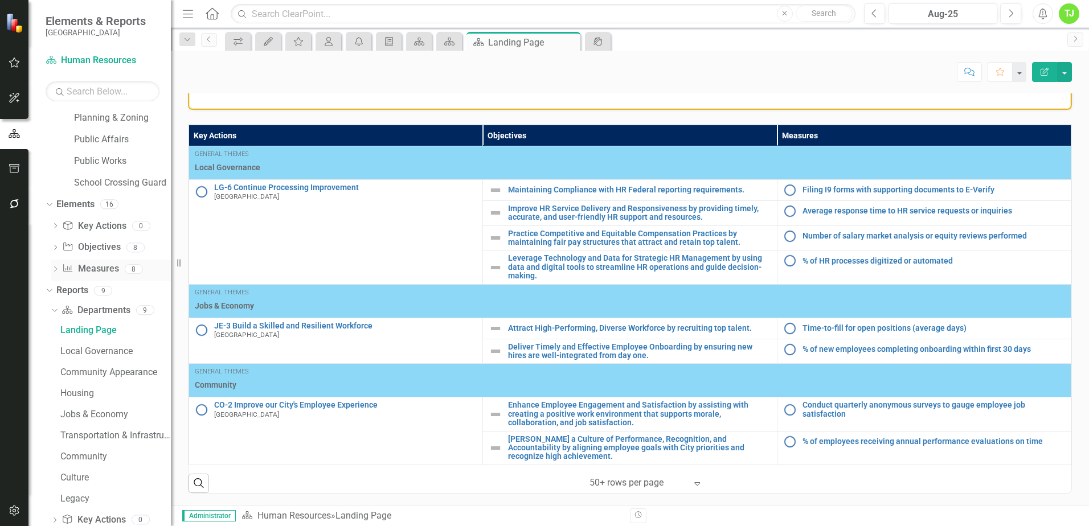
click at [55, 269] on icon "Dropdown" at bounding box center [55, 270] width 8 height 6
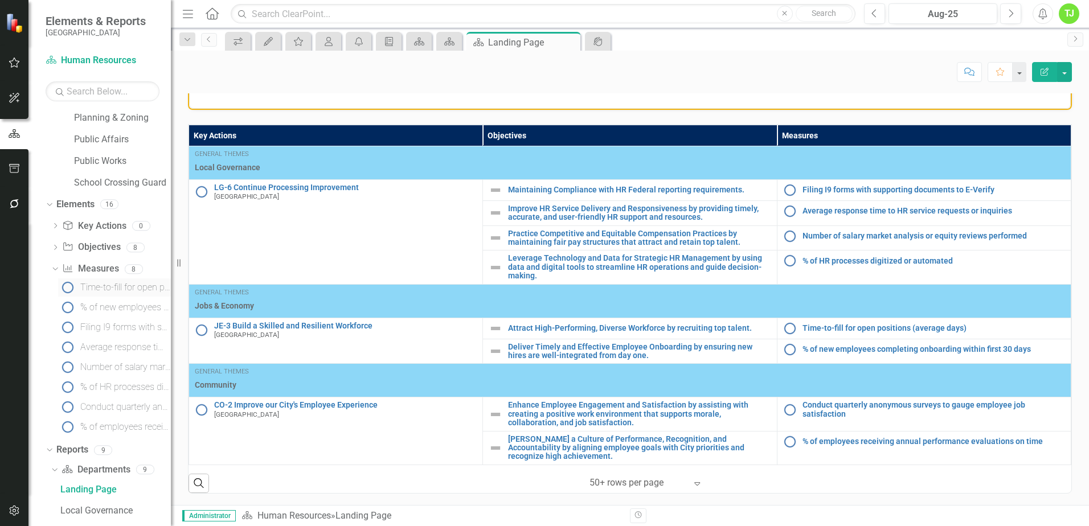
click at [117, 289] on div "Time-to-fill for open positions (average days)" at bounding box center [125, 287] width 91 height 10
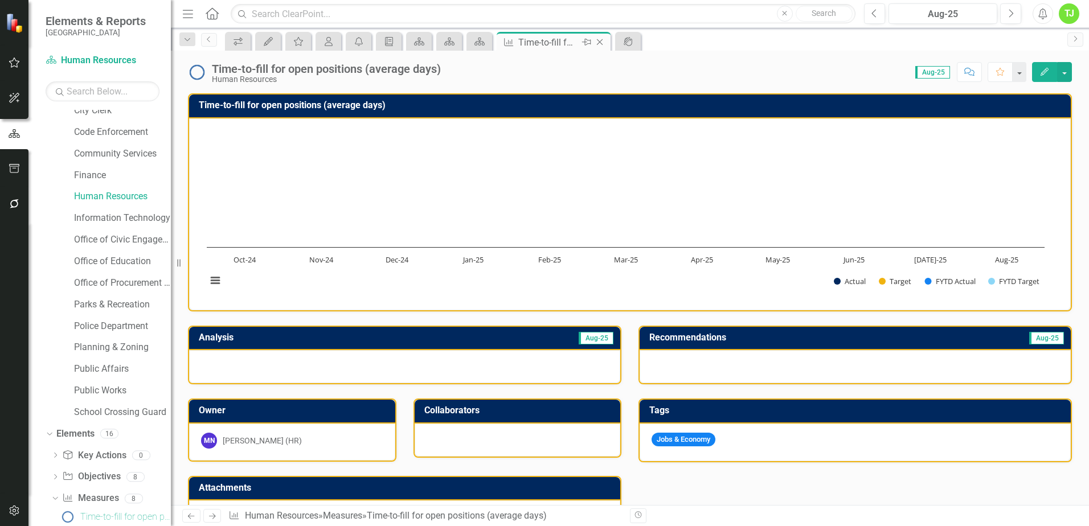
click at [602, 42] on icon "Close" at bounding box center [599, 42] width 11 height 9
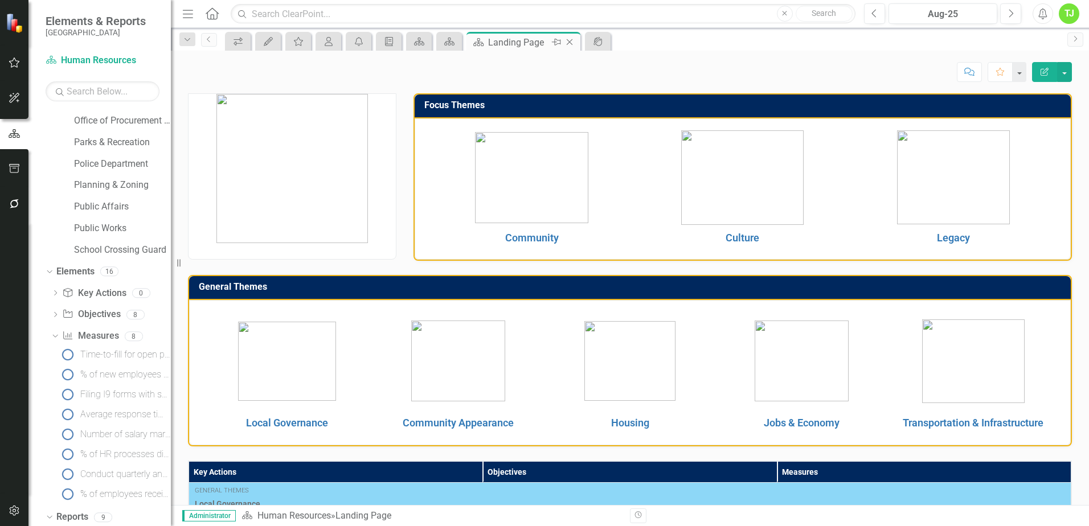
scroll to position [340, 0]
click at [49, 231] on icon "Dropdown" at bounding box center [48, 231] width 6 height 8
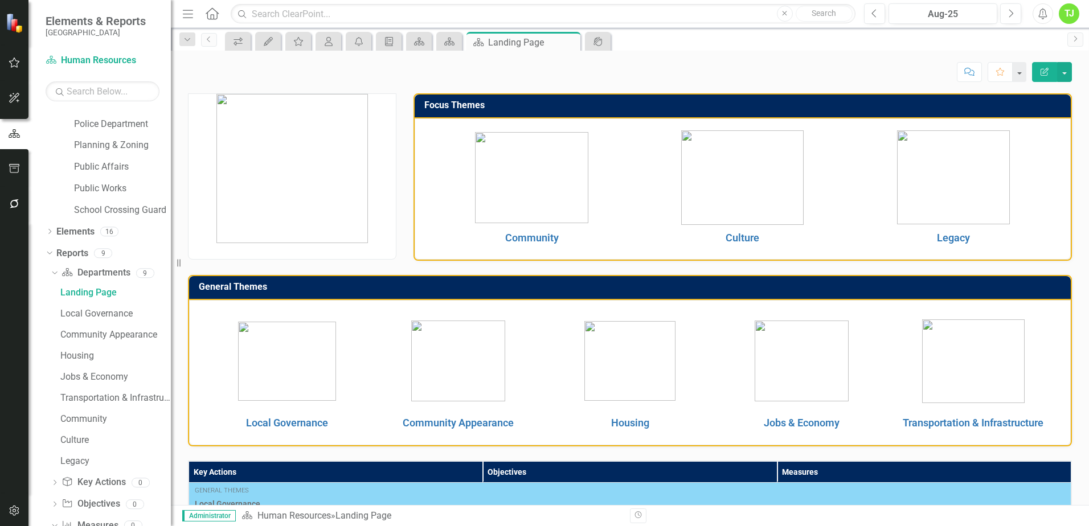
click at [53, 273] on icon at bounding box center [54, 273] width 5 height 3
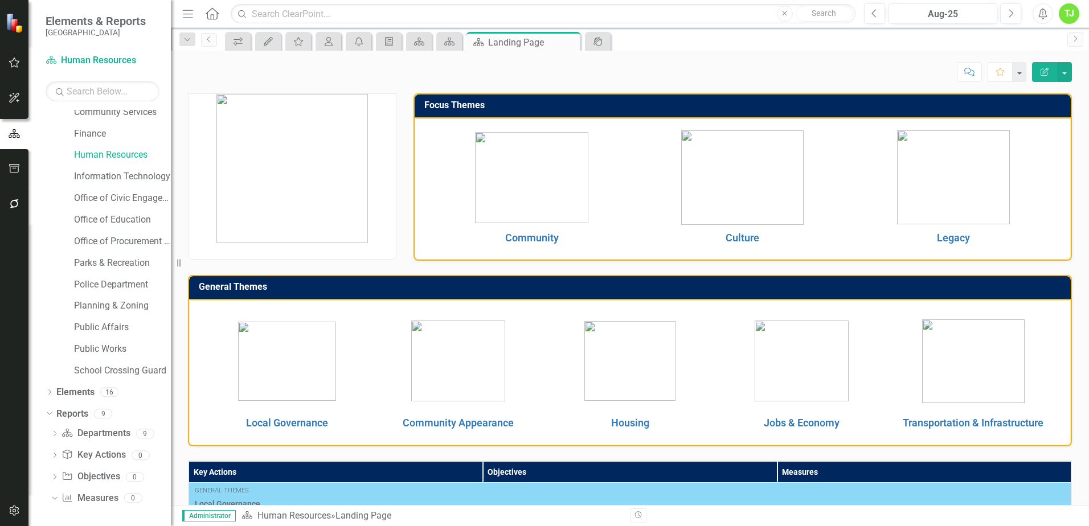
click at [50, 416] on icon "Dropdown" at bounding box center [48, 413] width 6 height 8
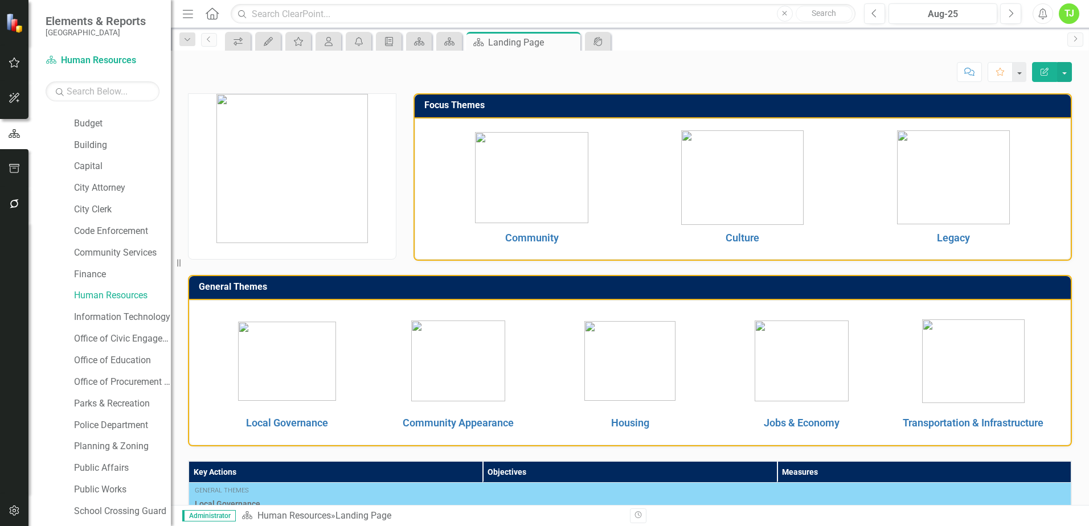
scroll to position [0, 0]
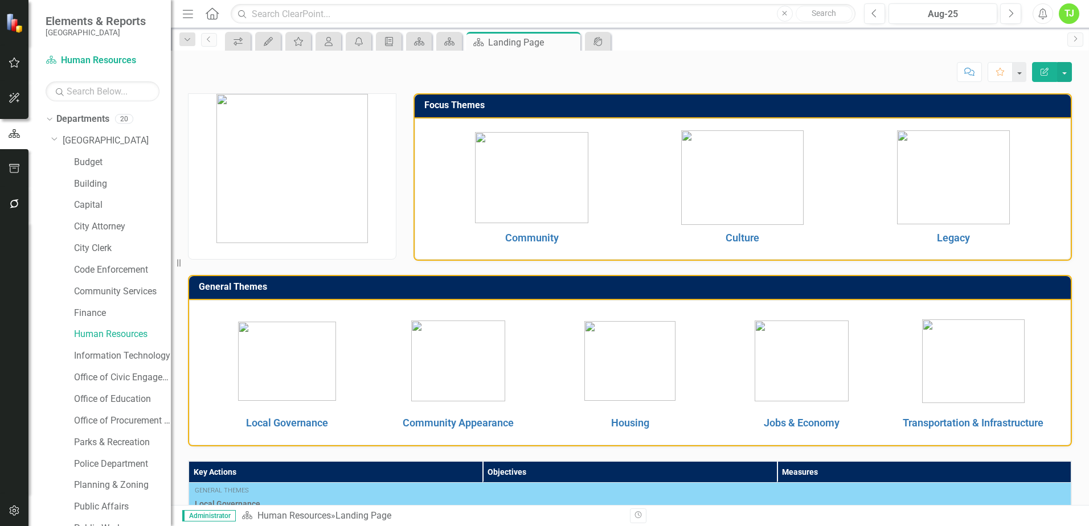
click at [51, 142] on icon "Dropdown" at bounding box center [54, 138] width 7 height 9
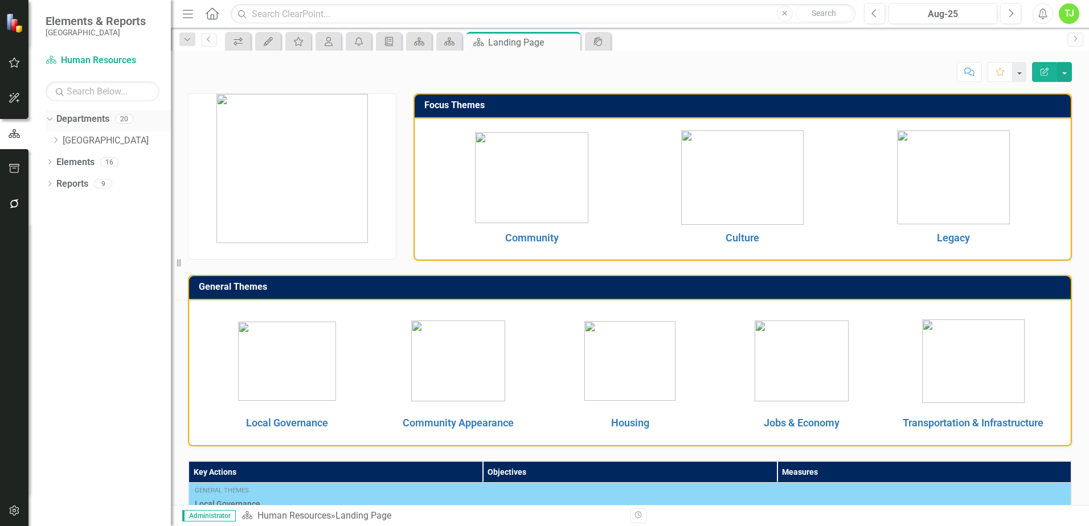
click at [52, 117] on div "Dropdown" at bounding box center [48, 118] width 10 height 8
click at [47, 117] on icon "Dropdown" at bounding box center [50, 120] width 8 height 6
click at [55, 138] on icon at bounding box center [56, 140] width 3 height 6
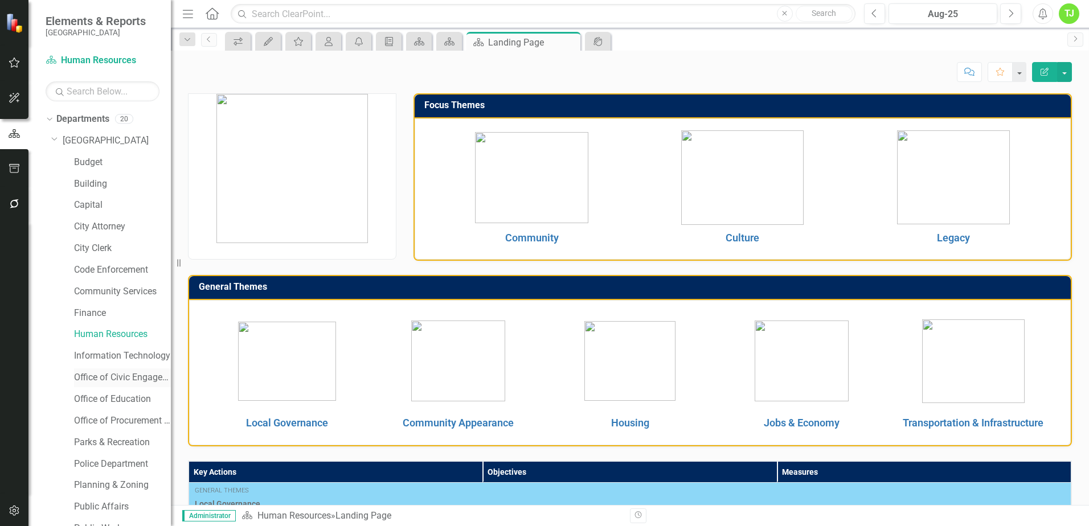
click at [110, 378] on link "Office of Civic Engagement" at bounding box center [122, 377] width 97 height 13
click at [106, 380] on link "Office of Civic Engagement" at bounding box center [122, 377] width 97 height 13
click at [106, 379] on link "Office of Civic Engagement" at bounding box center [122, 377] width 97 height 13
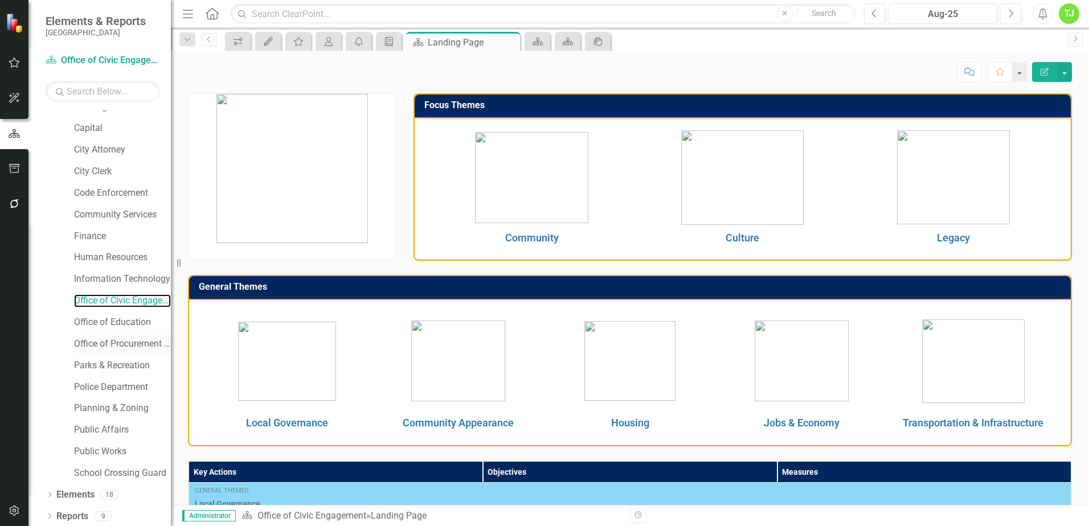
scroll to position [79, 0]
click at [50, 491] on icon at bounding box center [49, 492] width 3 height 5
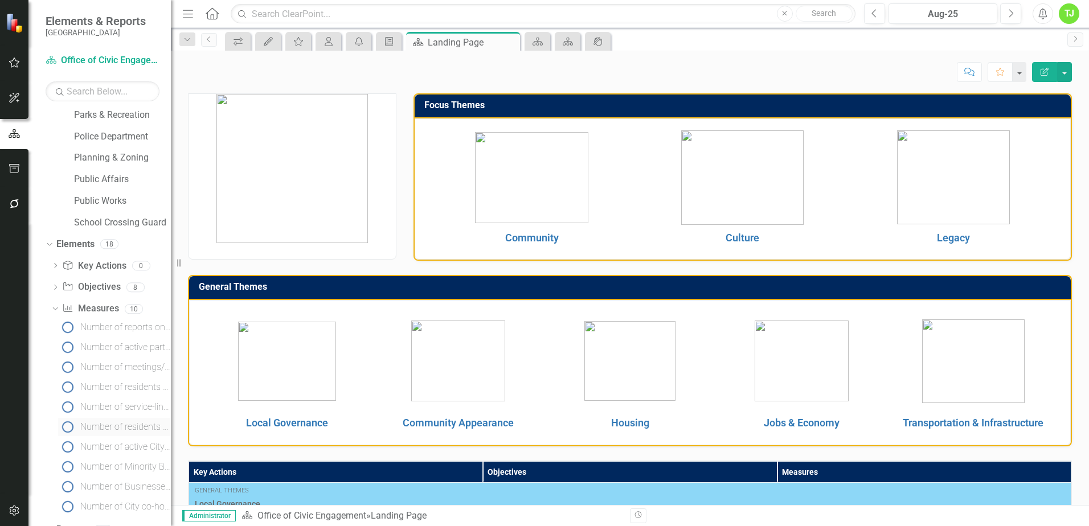
scroll to position [343, 0]
click at [122, 312] on div "Number of reports on resident inquiries and resolutions" at bounding box center [125, 312] width 91 height 10
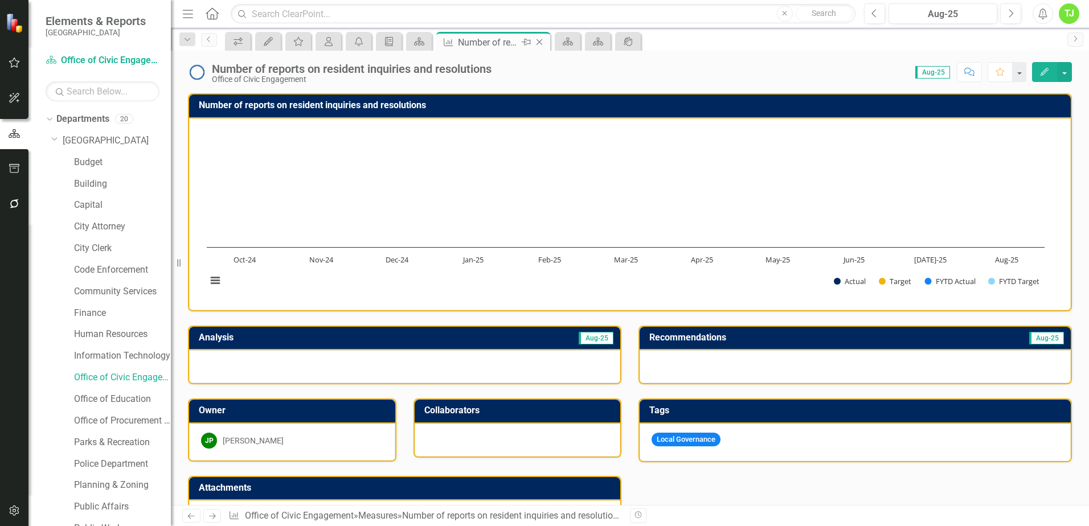
click at [540, 44] on icon "Close" at bounding box center [539, 42] width 11 height 9
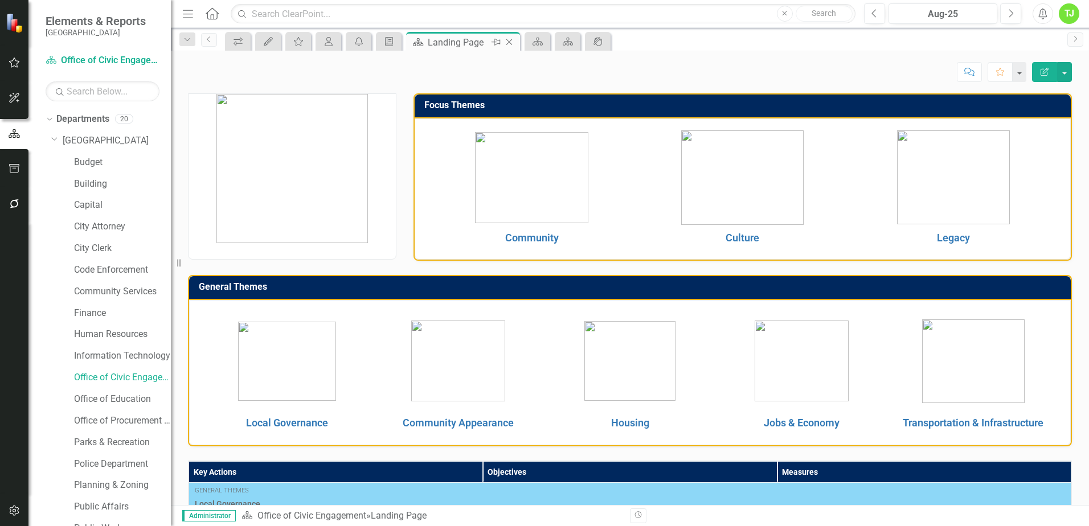
click at [509, 42] on icon "Close" at bounding box center [508, 42] width 11 height 9
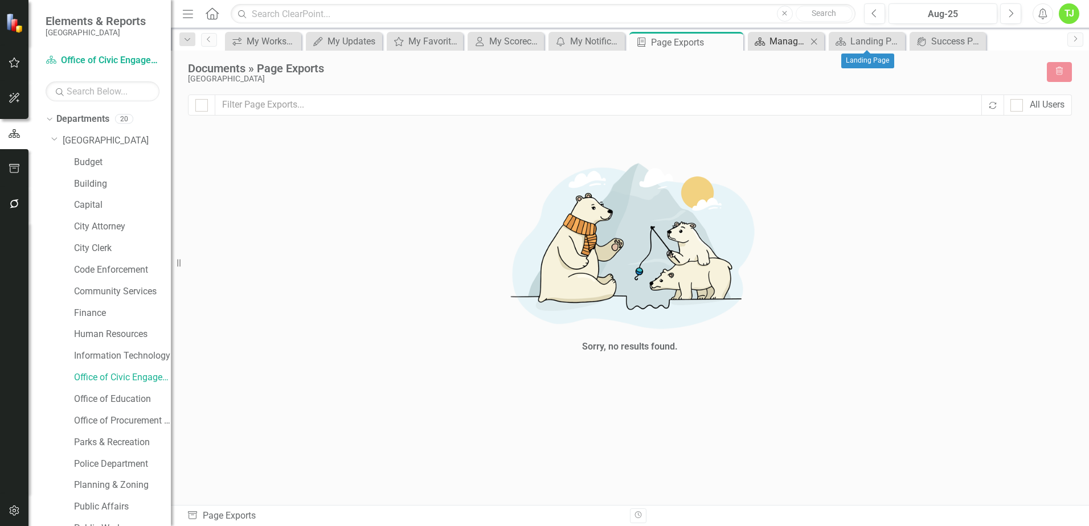
drag, startPoint x: 894, startPoint y: 40, endPoint x: 863, endPoint y: 40, distance: 30.8
click at [0, 0] on icon "Close" at bounding box center [0, 0] width 0 height 0
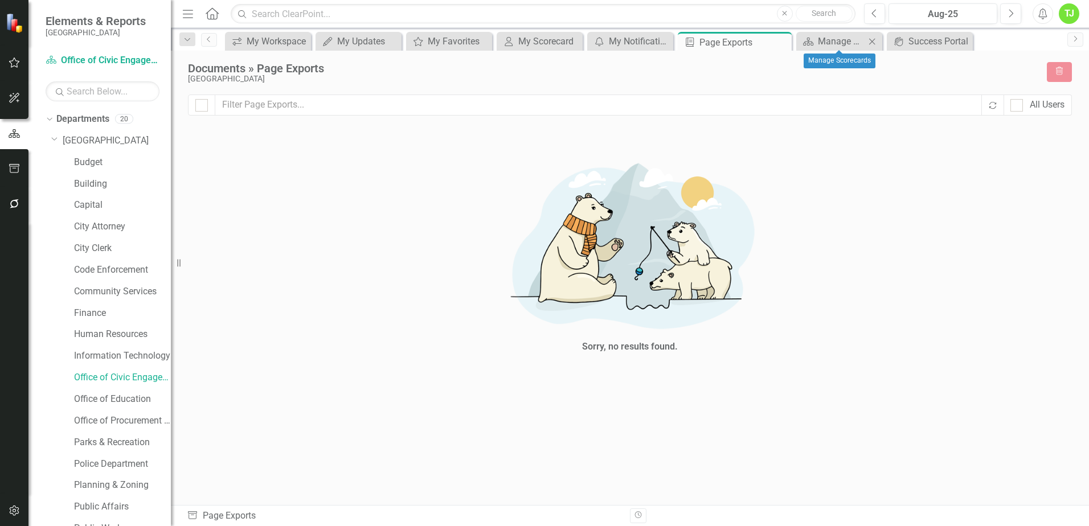
click at [871, 42] on icon "Close" at bounding box center [871, 41] width 11 height 9
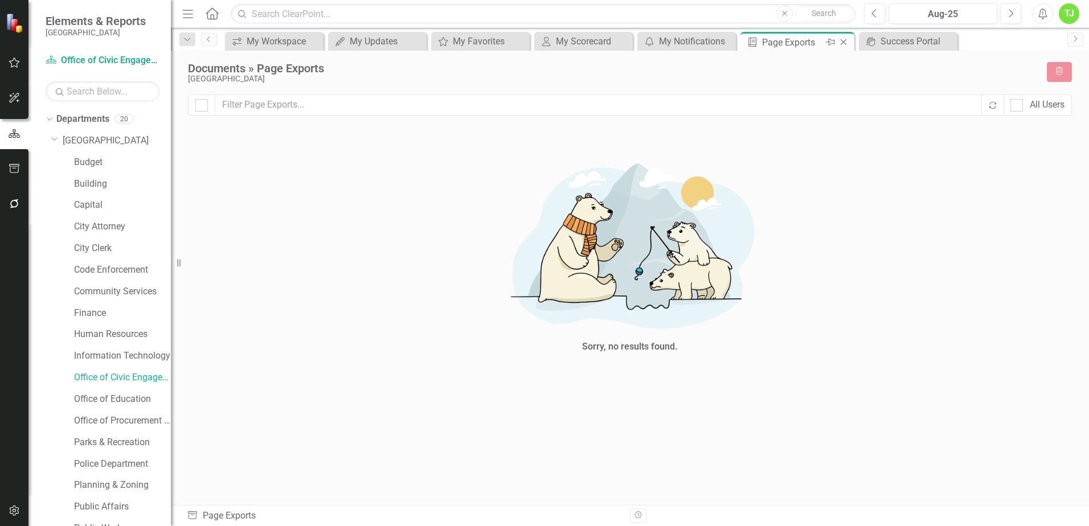
click at [842, 44] on icon "Close" at bounding box center [843, 42] width 11 height 9
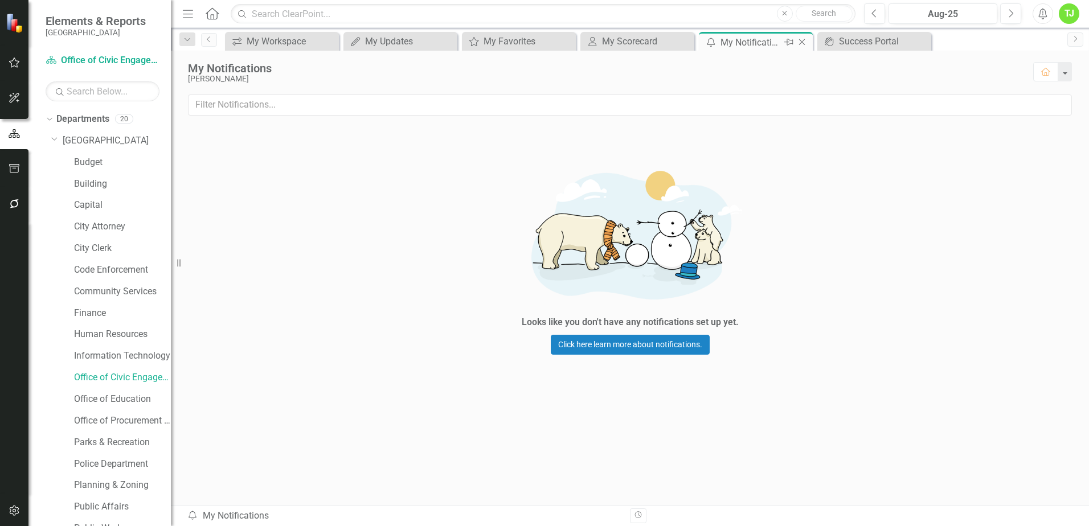
click at [803, 42] on icon "Close" at bounding box center [801, 42] width 11 height 9
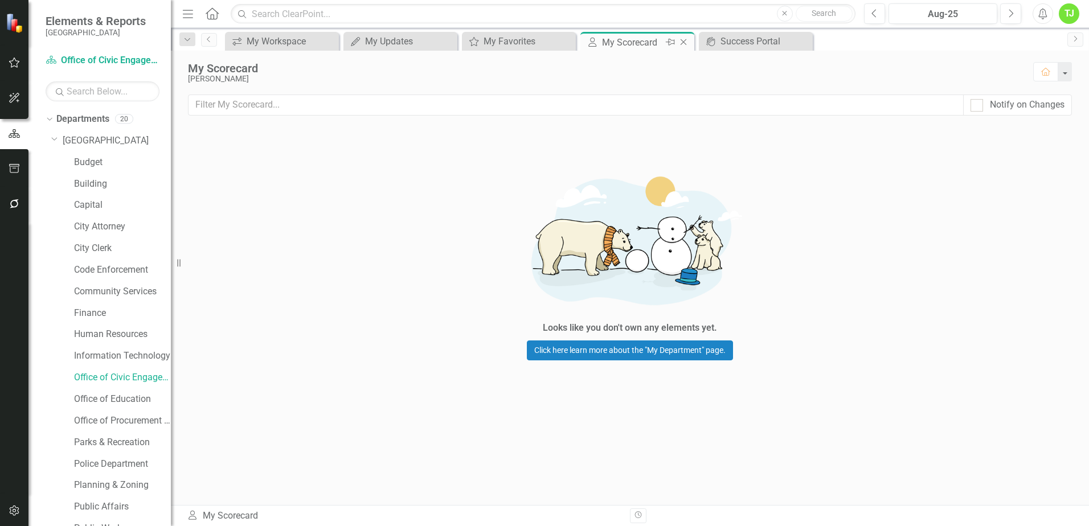
click at [684, 43] on icon "Close" at bounding box center [683, 42] width 11 height 9
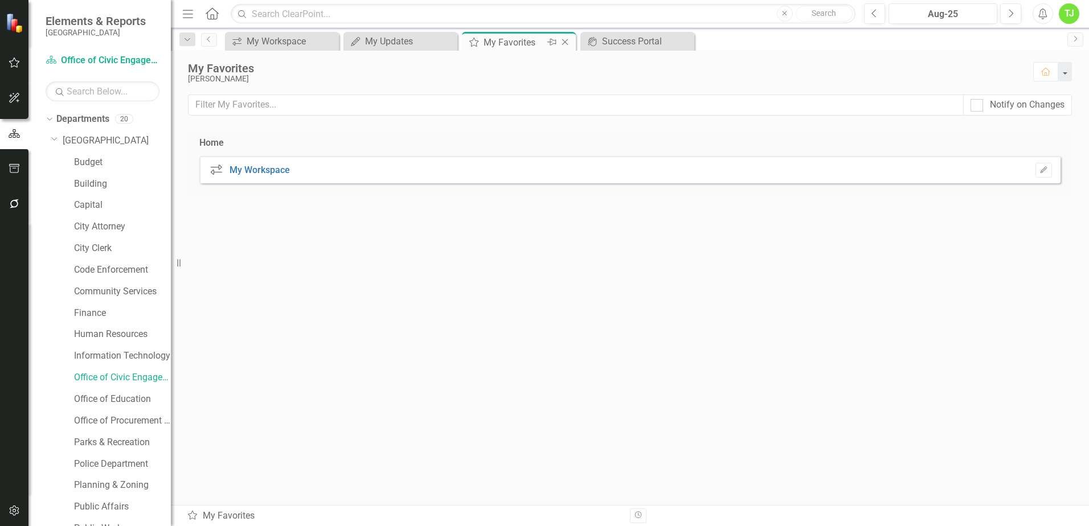
click at [565, 43] on icon "Close" at bounding box center [564, 42] width 11 height 9
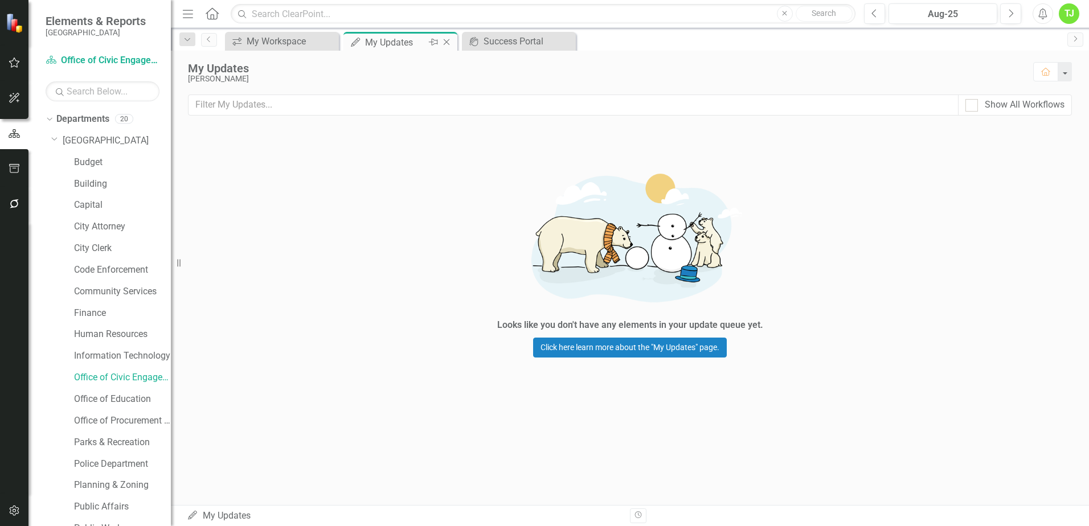
click at [446, 42] on icon "Close" at bounding box center [446, 42] width 11 height 9
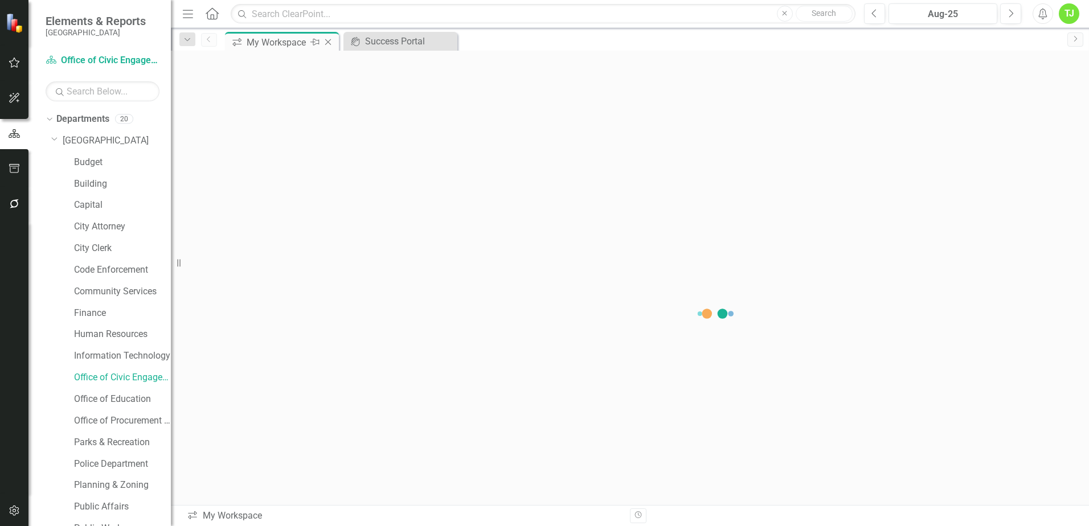
click at [331, 42] on icon "Close" at bounding box center [327, 42] width 11 height 9
click at [54, 136] on icon "Dropdown" at bounding box center [54, 138] width 7 height 9
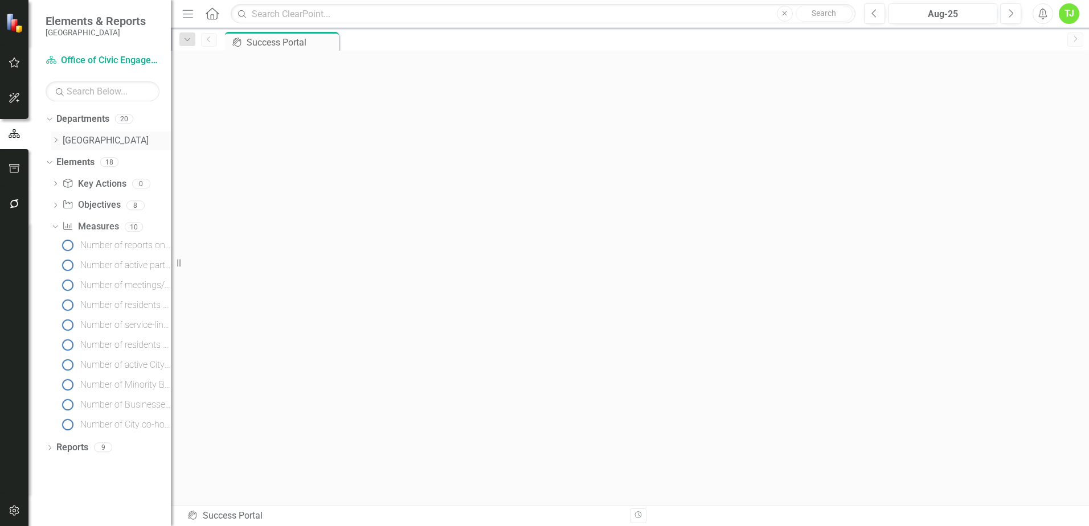
click at [54, 136] on div "Dropdown" at bounding box center [55, 141] width 9 height 10
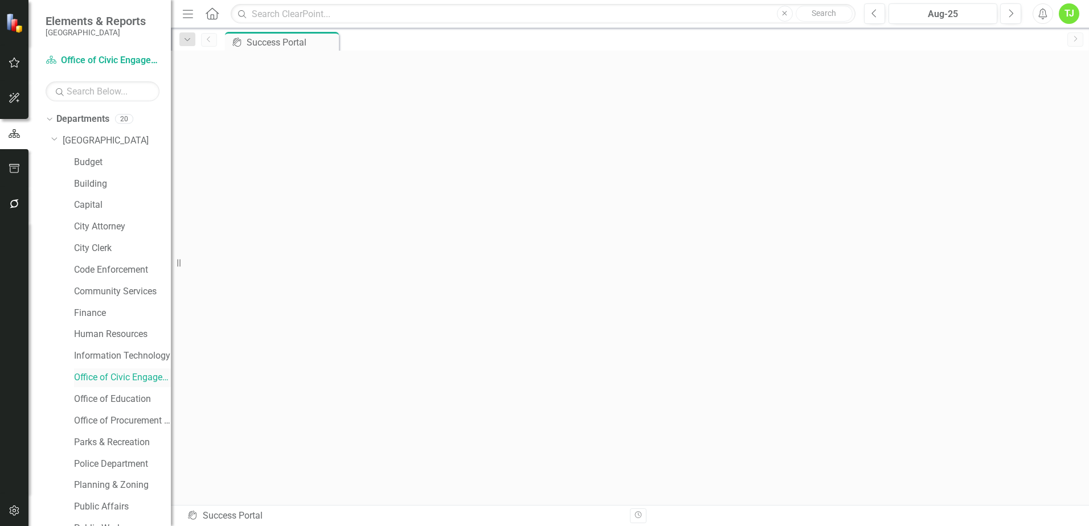
click at [118, 376] on link "Office of Civic Engagement" at bounding box center [122, 377] width 97 height 13
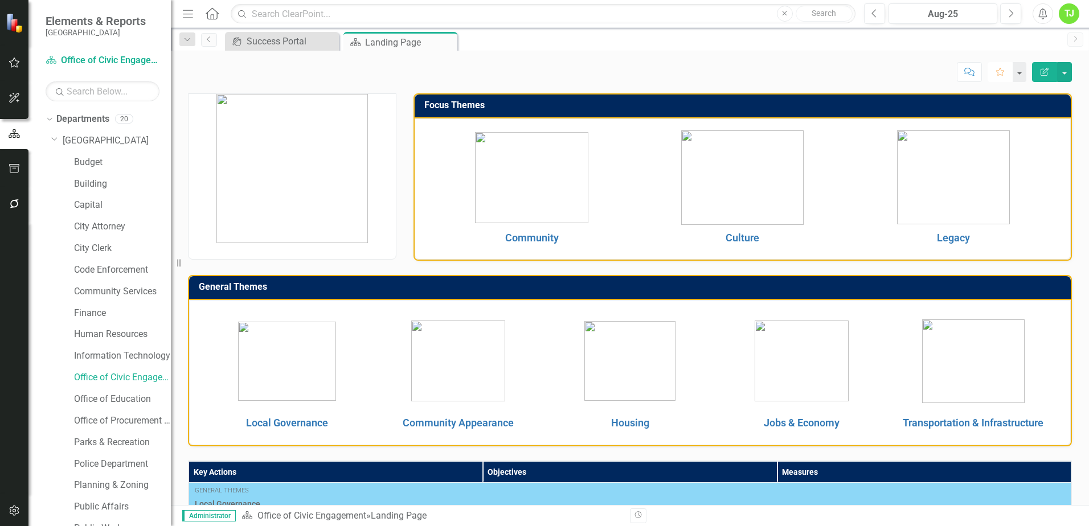
click at [997, 77] on button "Favorite" at bounding box center [999, 72] width 25 height 20
click at [13, 63] on icon "button" at bounding box center [15, 62] width 12 height 9
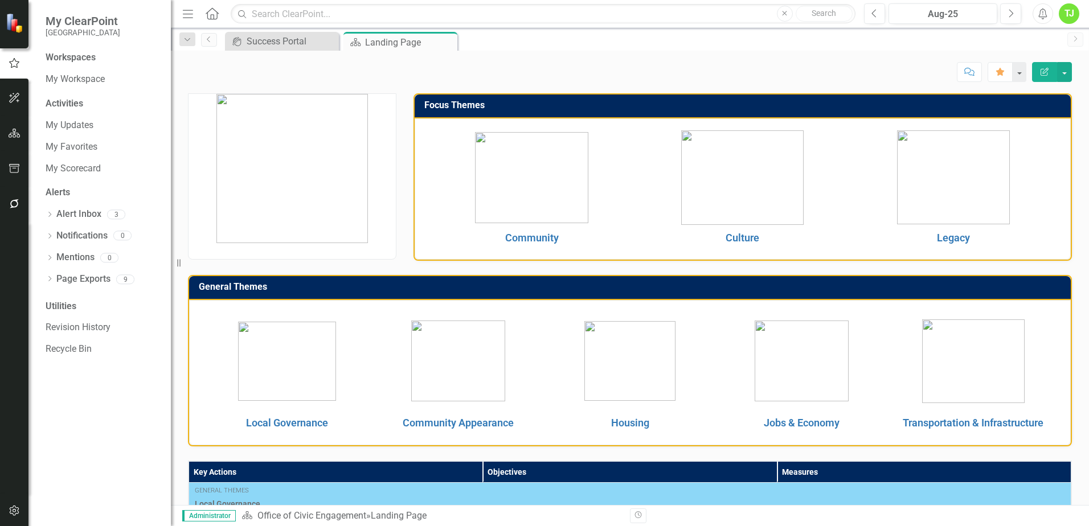
click at [95, 54] on div "Workspaces" at bounding box center [71, 57] width 50 height 13
click at [83, 58] on div "Workspaces" at bounding box center [71, 57] width 50 height 13
click at [76, 58] on div "Workspaces" at bounding box center [71, 57] width 50 height 13
click at [55, 83] on link "My Workspace" at bounding box center [103, 79] width 114 height 13
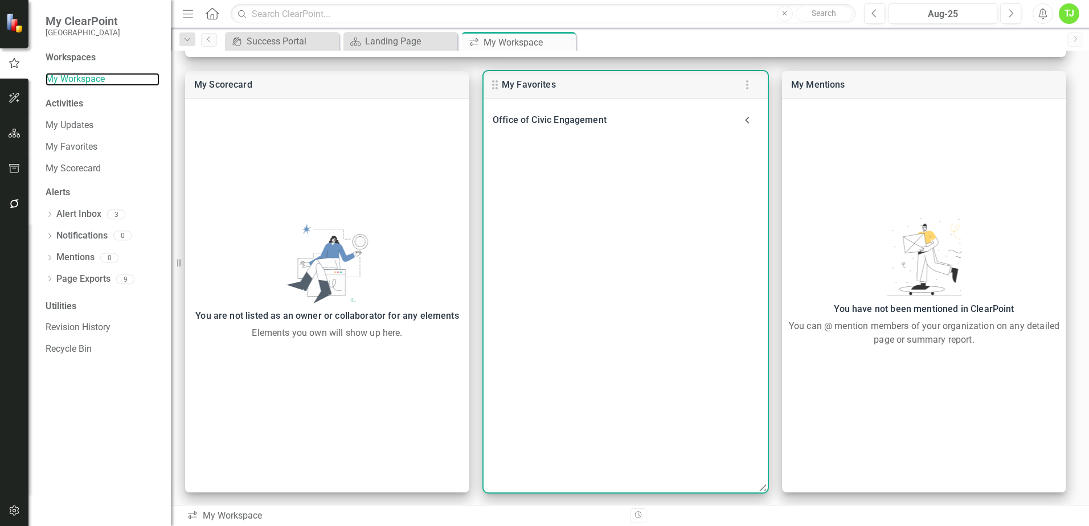
scroll to position [441, 0]
click at [747, 121] on icon at bounding box center [747, 118] width 23 height 23
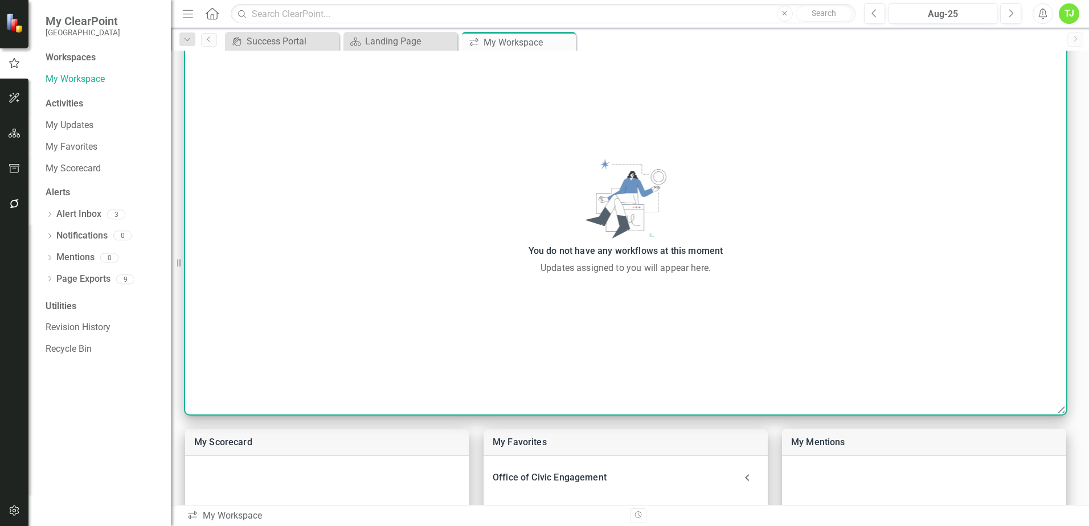
scroll to position [0, 0]
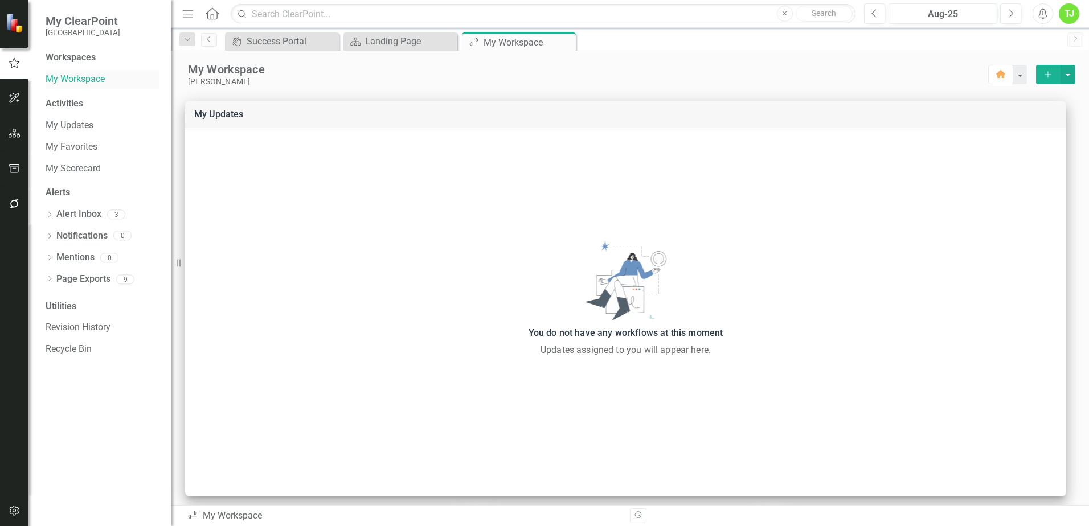
click at [67, 77] on link "My Workspace" at bounding box center [103, 79] width 114 height 13
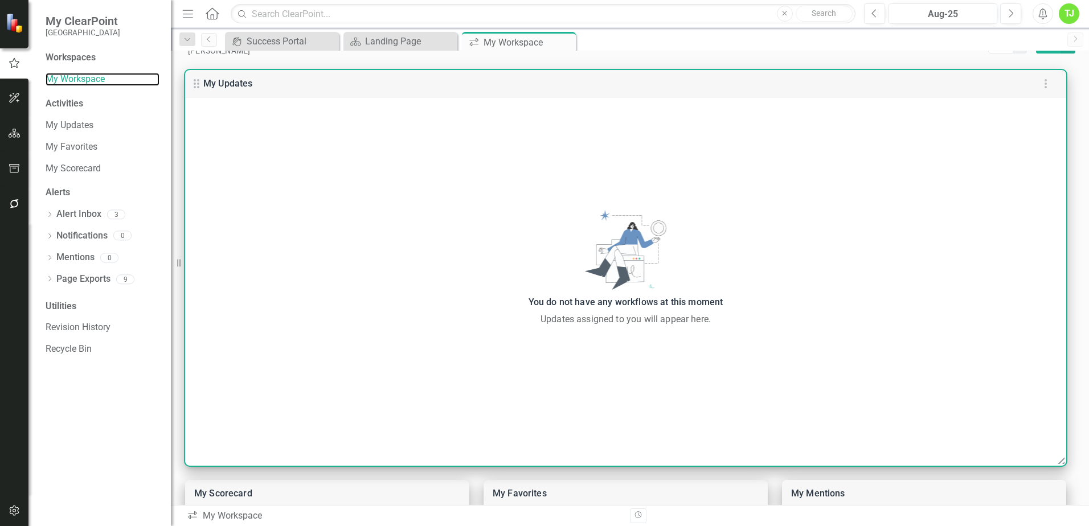
scroll to position [57, 0]
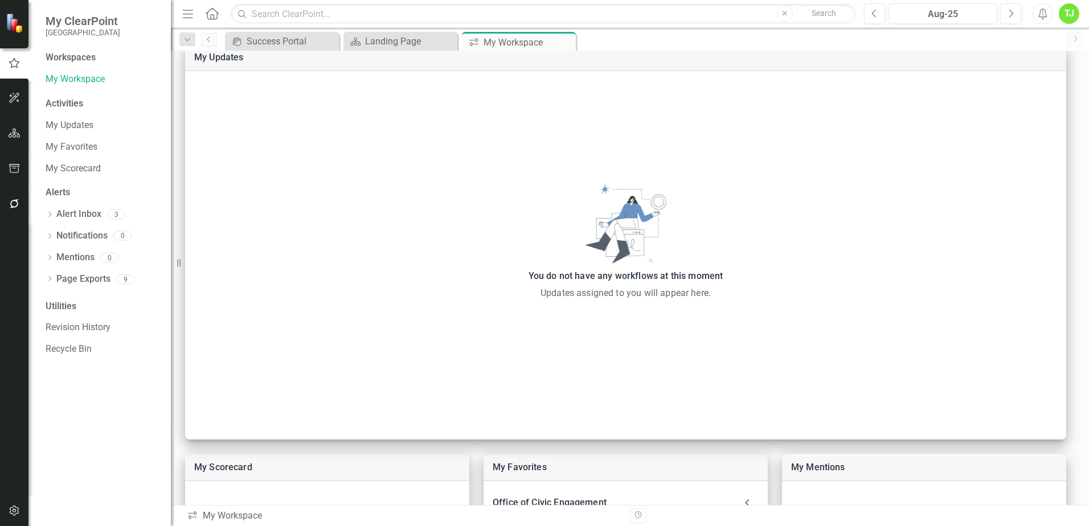
click at [187, 16] on icon "Menu" at bounding box center [188, 13] width 15 height 12
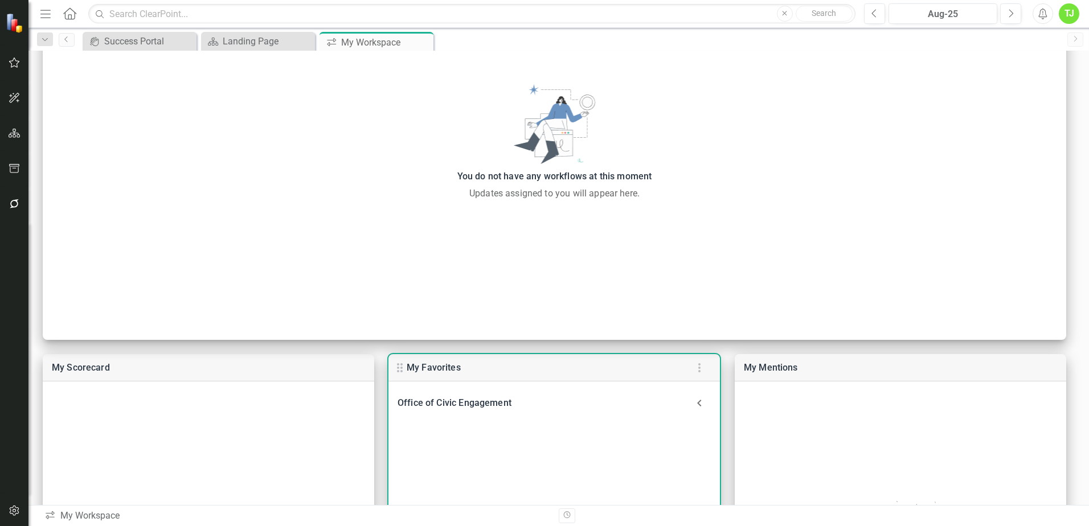
scroll to position [0, 0]
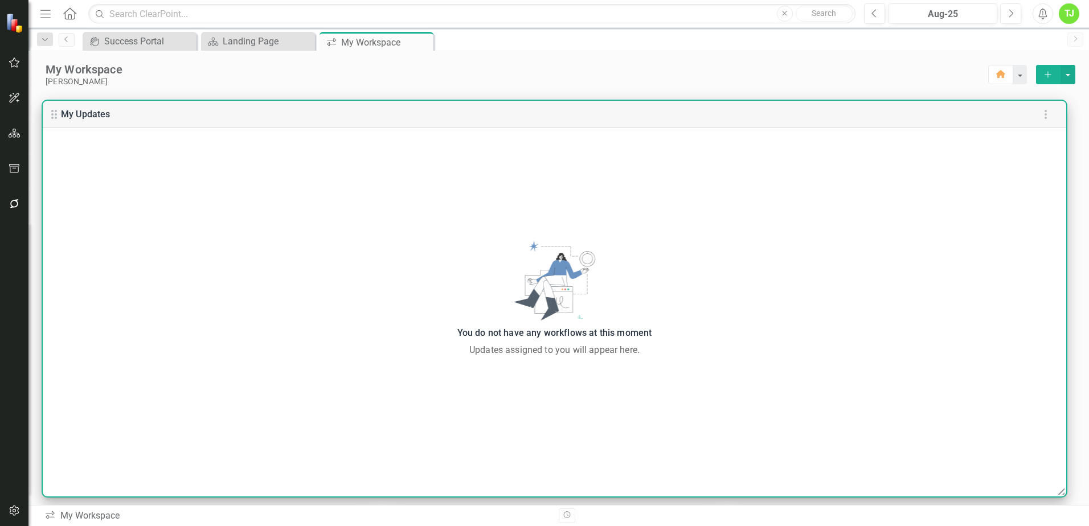
click at [123, 114] on div "My Updates" at bounding box center [554, 114] width 1023 height 27
click at [54, 116] on icon at bounding box center [54, 115] width 14 height 14
click at [176, 121] on div "My Updates" at bounding box center [554, 114] width 1023 height 27
click at [1049, 112] on icon "button" at bounding box center [1046, 115] width 14 height 14
click at [569, 264] on div at bounding box center [544, 263] width 1089 height 526
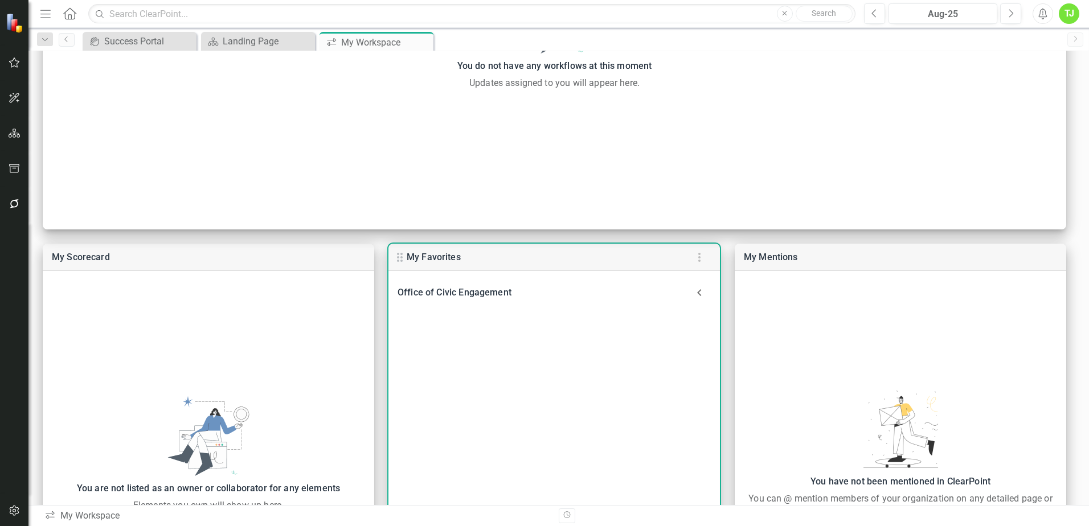
scroll to position [285, 0]
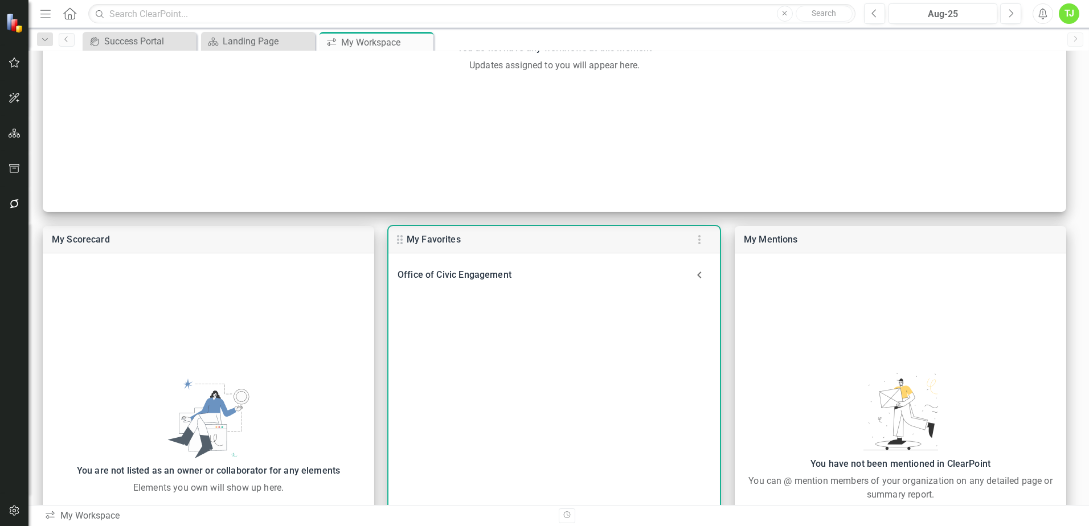
click at [496, 276] on div "Office of Civic Engagement" at bounding box center [542, 275] width 290 height 16
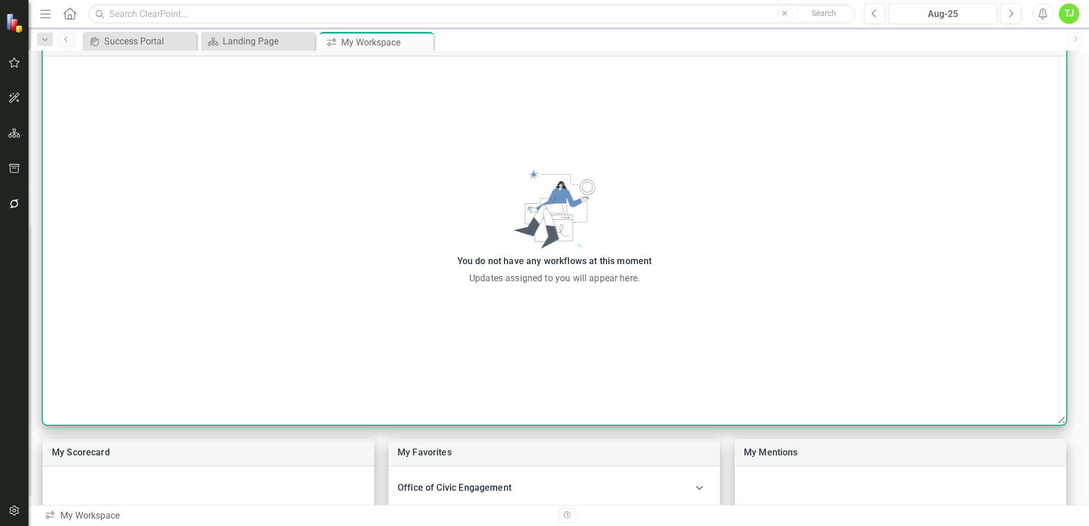
scroll to position [0, 0]
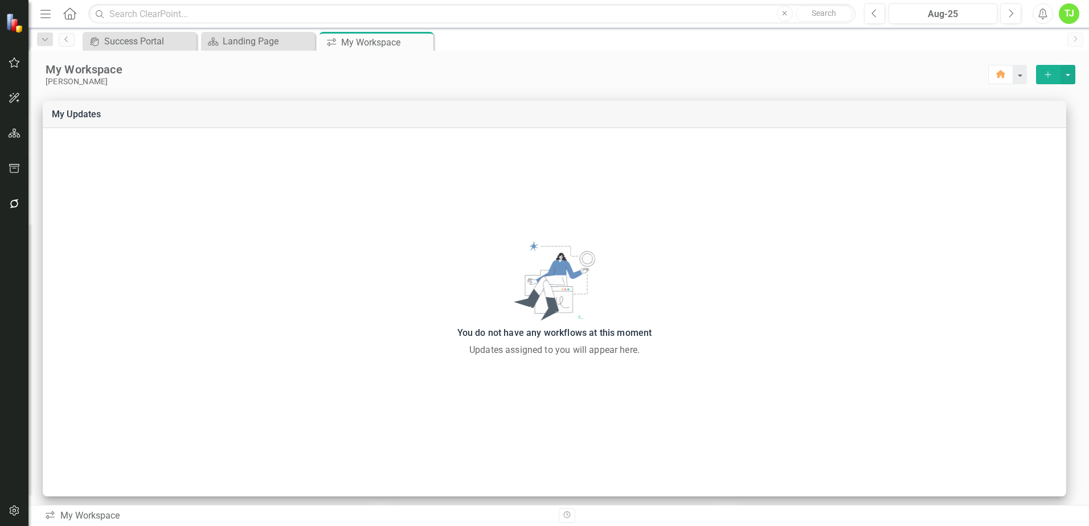
click at [13, 25] on img at bounding box center [15, 22] width 21 height 21
click at [153, 11] on input "text" at bounding box center [471, 14] width 767 height 20
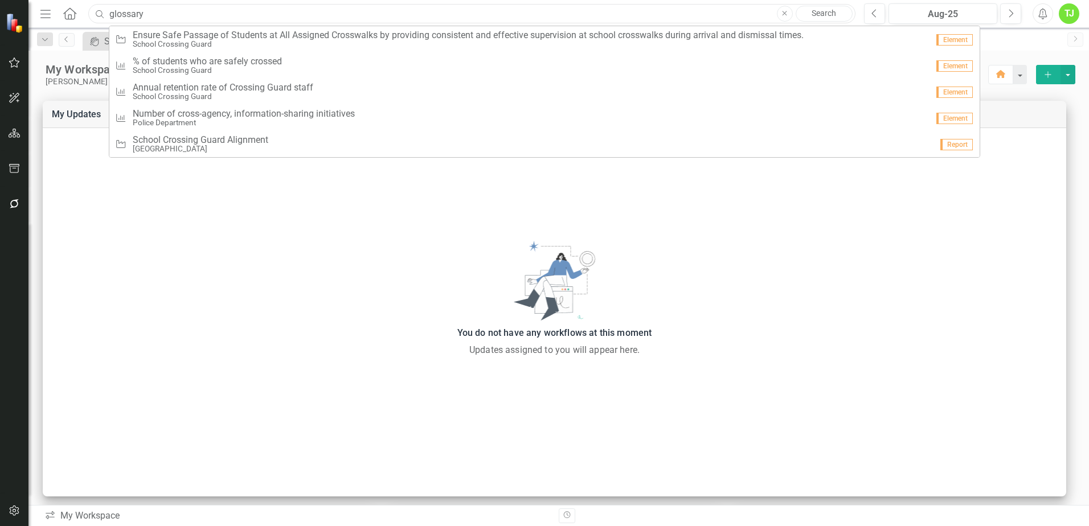
type input "glossary"
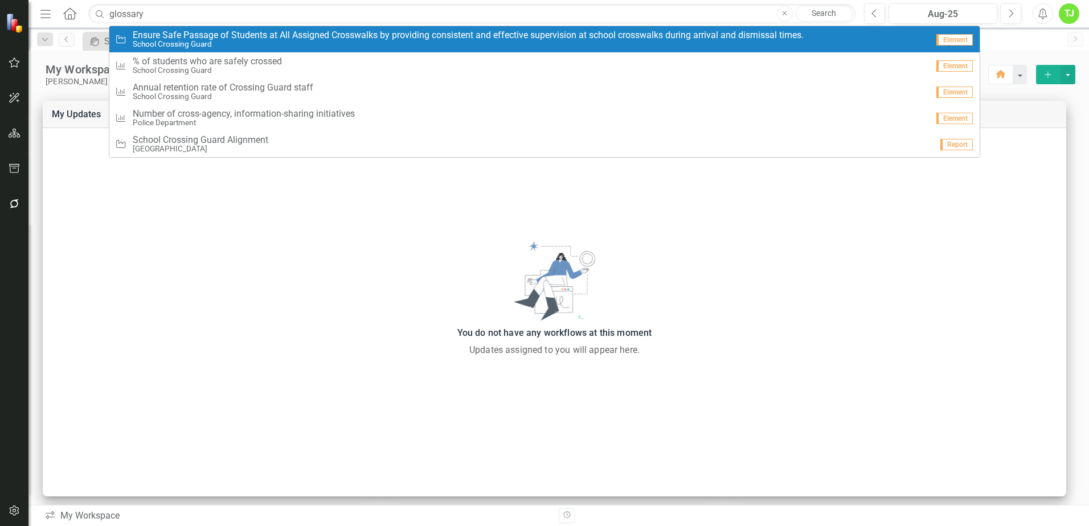
click at [834, 12] on link "Search" at bounding box center [823, 14] width 57 height 16
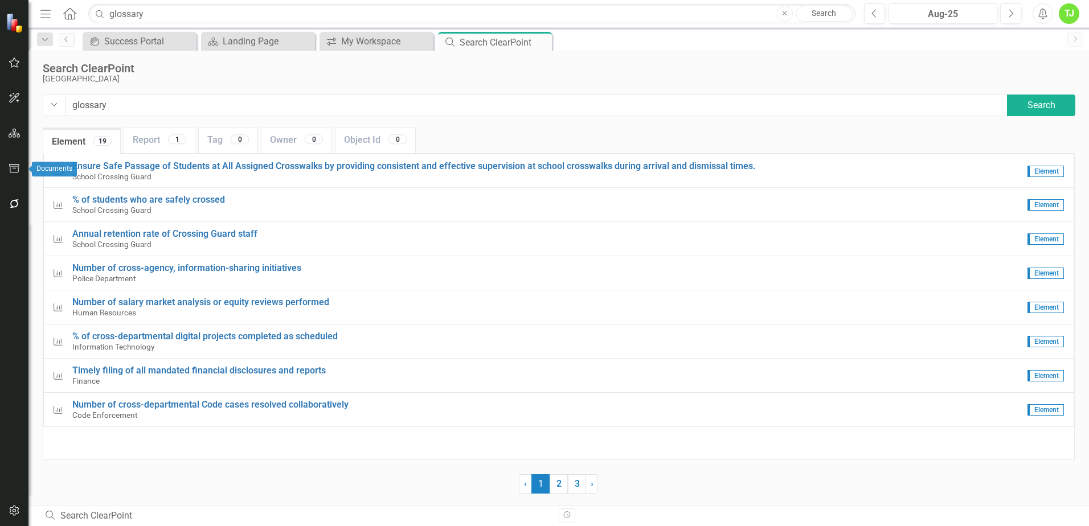
click at [15, 137] on icon "button" at bounding box center [15, 133] width 12 height 9
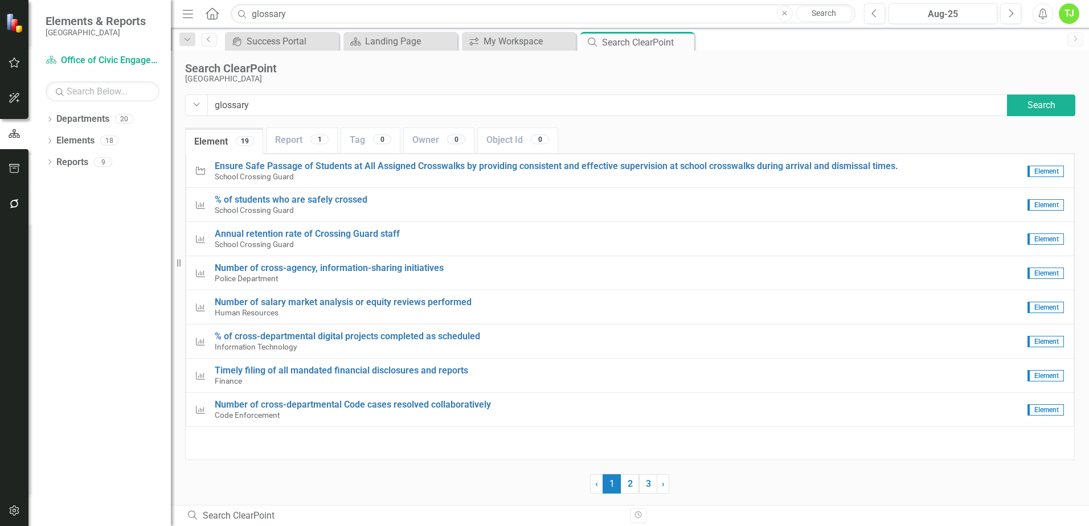
drag, startPoint x: 780, startPoint y: 14, endPoint x: 774, endPoint y: 17, distance: 6.9
click at [780, 15] on button "Close" at bounding box center [785, 14] width 16 height 16
click at [110, 59] on link "Department Office of Civic Engagement" at bounding box center [103, 60] width 114 height 13
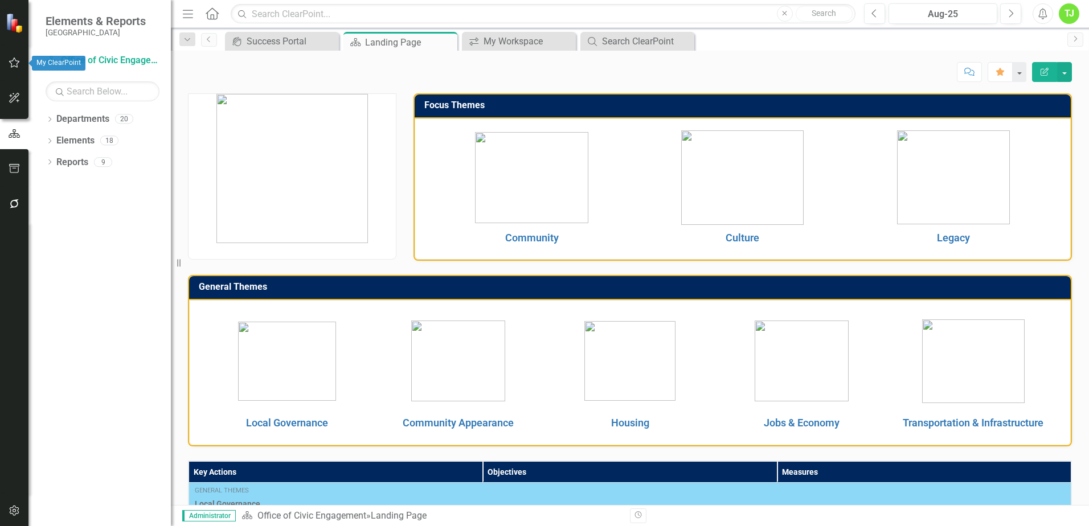
click at [11, 63] on icon "button" at bounding box center [15, 62] width 12 height 9
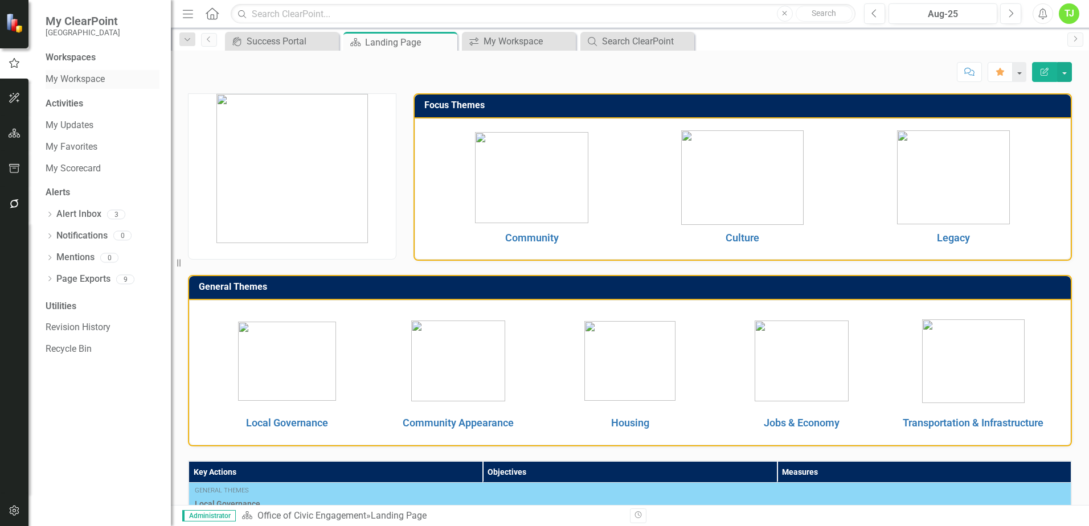
click at [81, 79] on link "My Workspace" at bounding box center [103, 79] width 114 height 13
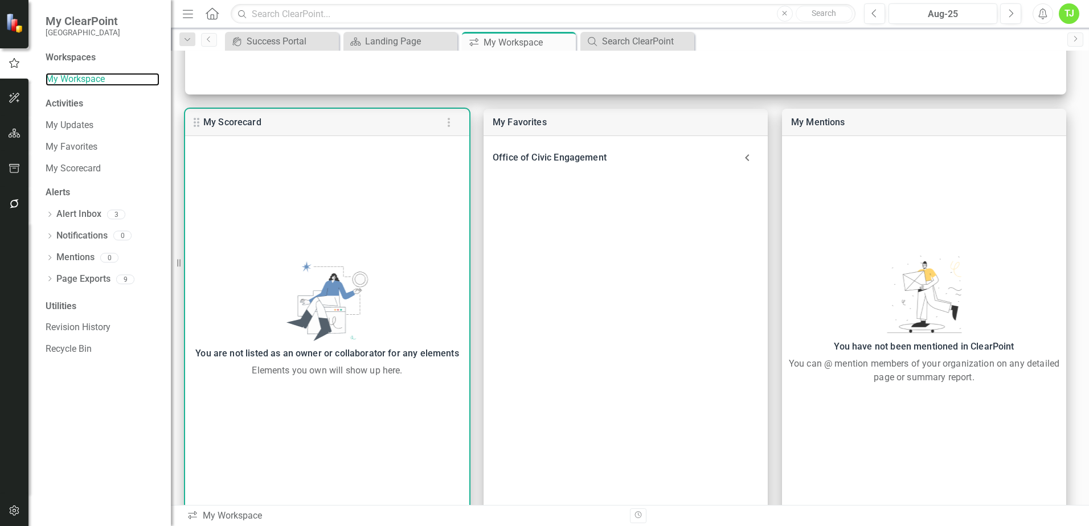
scroll to position [441, 0]
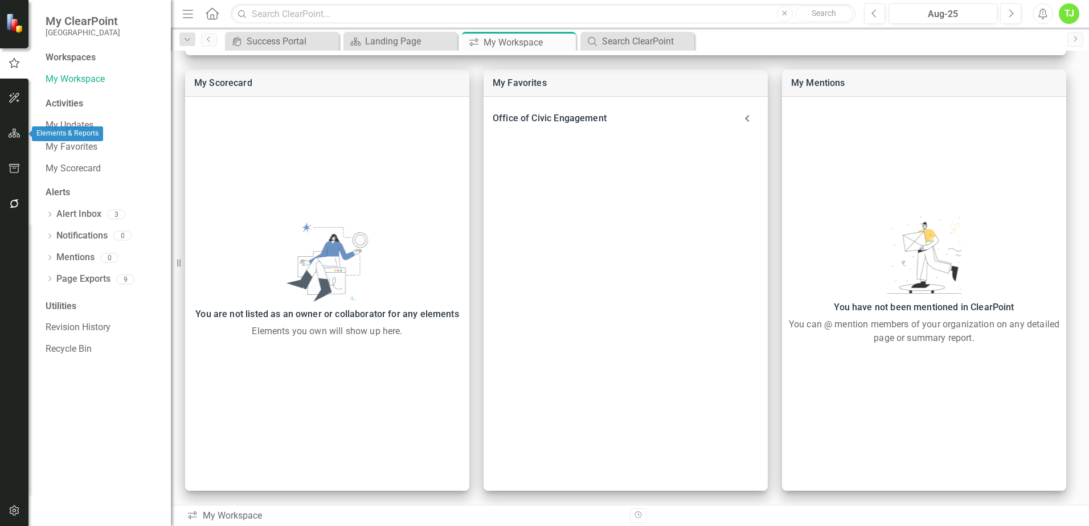
click at [9, 134] on icon "button" at bounding box center [15, 133] width 12 height 9
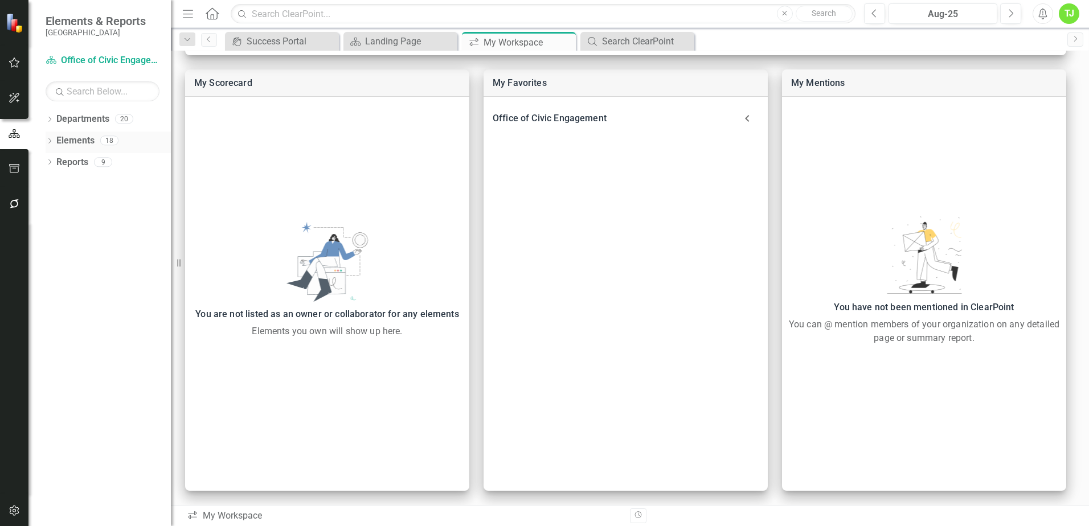
click at [52, 141] on icon "Dropdown" at bounding box center [50, 142] width 8 height 6
click at [54, 184] on icon "Dropdown" at bounding box center [55, 185] width 8 height 6
click at [54, 186] on icon "Dropdown" at bounding box center [54, 183] width 6 height 8
click at [57, 183] on icon "Dropdown" at bounding box center [55, 185] width 8 height 6
click at [105, 203] on div "Leverage Technology to Facilitate Transparent Feedback through the implementati…" at bounding box center [132, 203] width 78 height 10
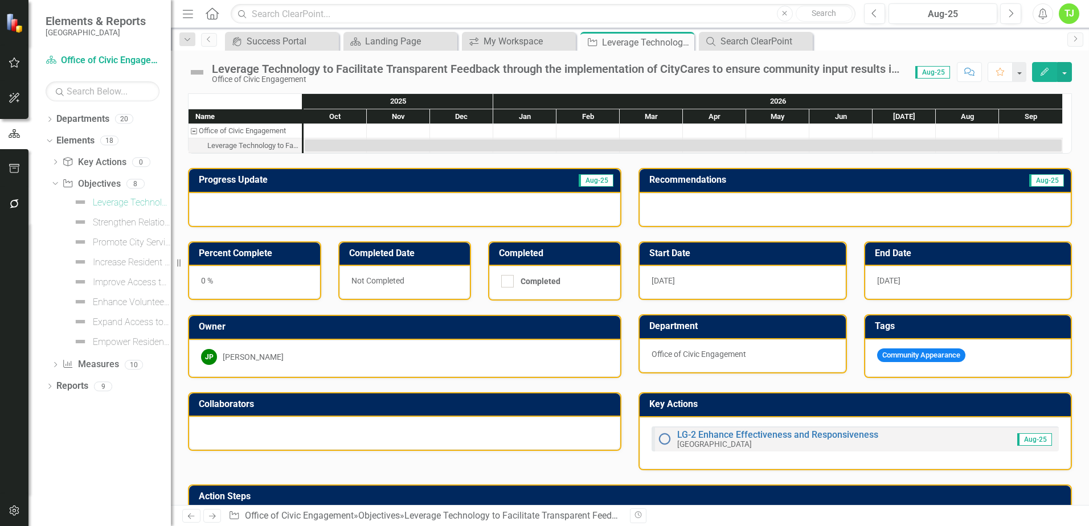
click at [198, 75] on img at bounding box center [197, 72] width 18 height 18
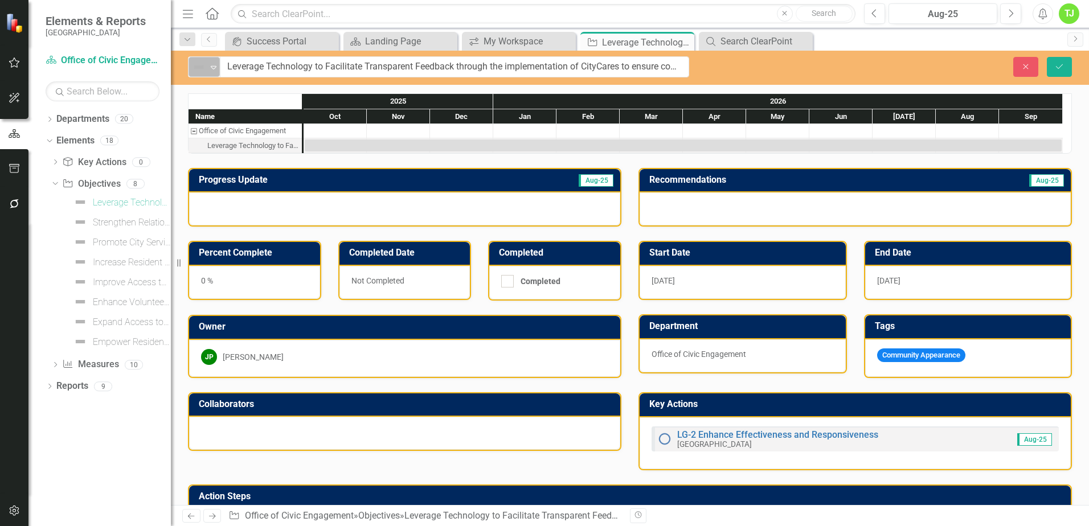
click at [210, 69] on icon "Expand" at bounding box center [213, 67] width 11 height 9
click at [215, 68] on icon "Expand" at bounding box center [213, 67] width 11 height 9
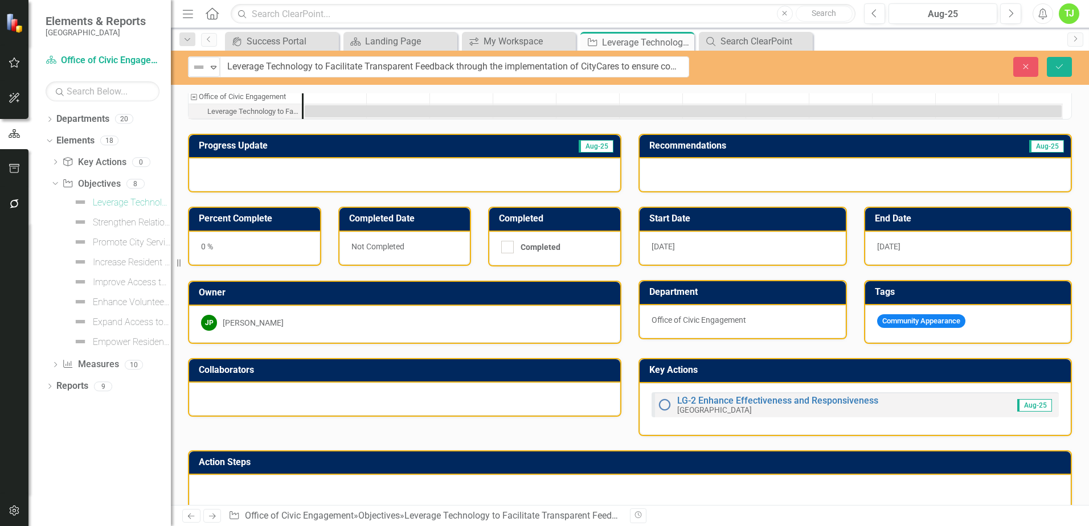
scroll to position [50, 0]
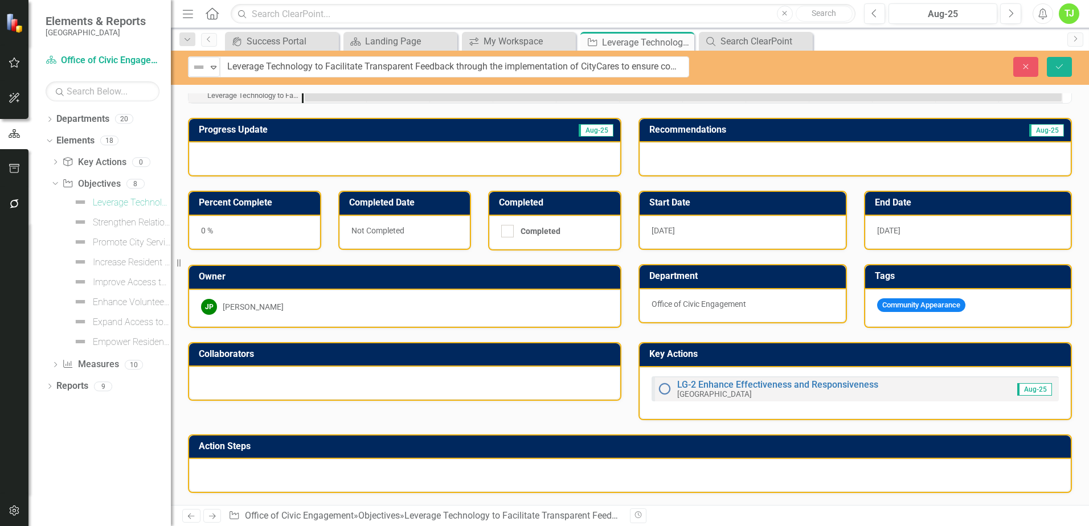
click at [897, 474] on div at bounding box center [629, 475] width 881 height 33
click at [247, 448] on h3 "Action Steps" at bounding box center [632, 446] width 866 height 10
click at [248, 448] on h3 "Action Steps" at bounding box center [632, 446] width 866 height 10
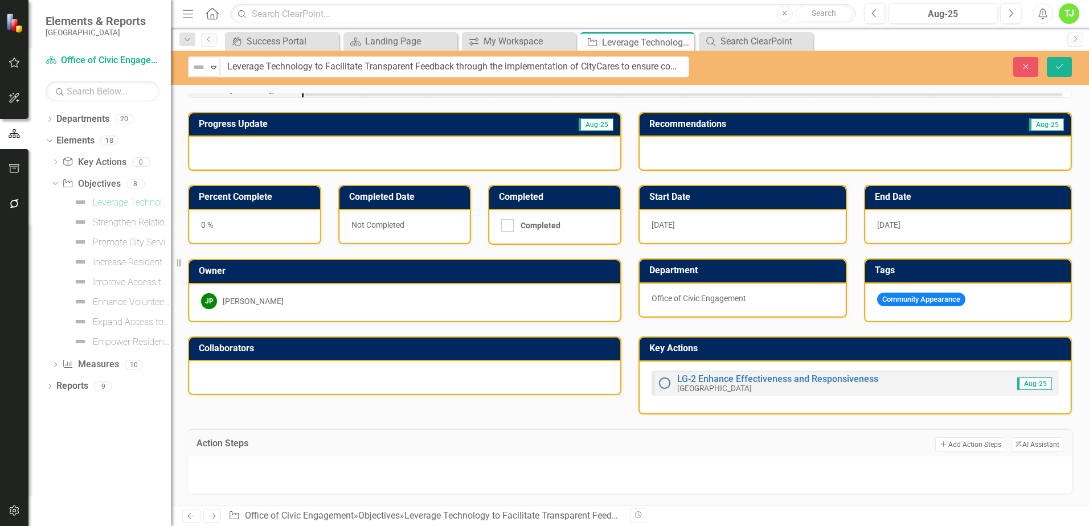
scroll to position [56, 0]
click at [1017, 443] on button "ClearPoint AI AI Assistant" at bounding box center [1037, 444] width 52 height 15
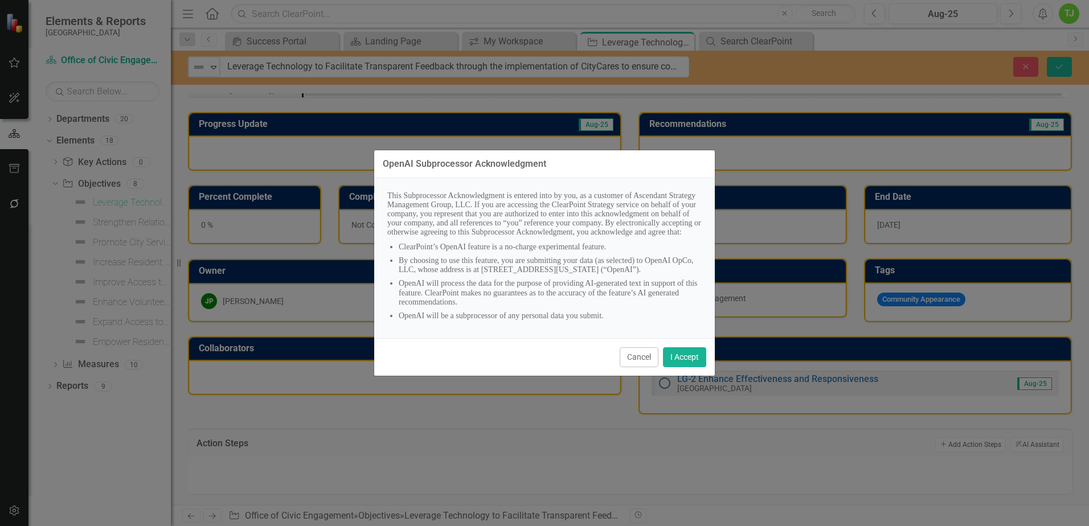
scroll to position [3, 0]
click at [621, 367] on button "Cancel" at bounding box center [639, 357] width 39 height 20
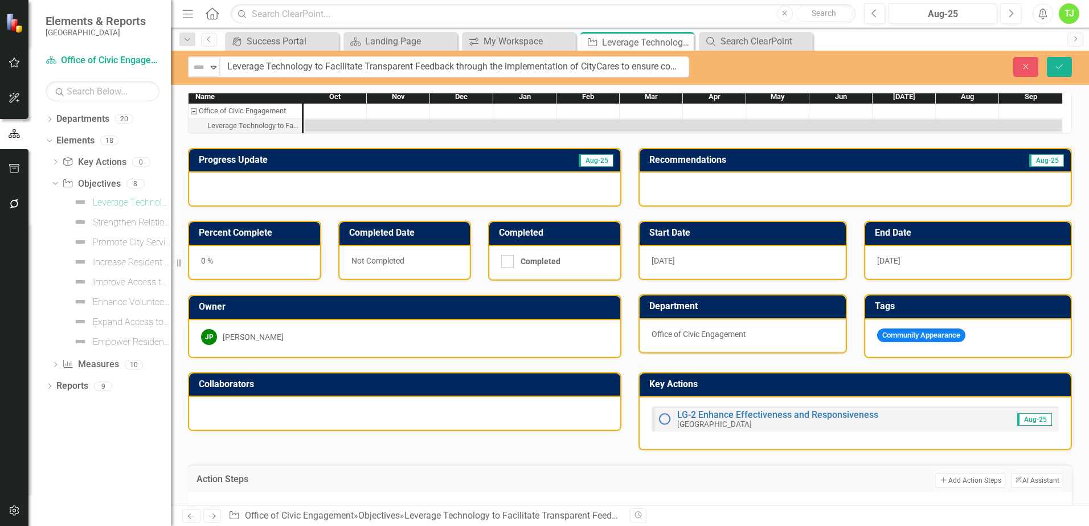
scroll to position [0, 0]
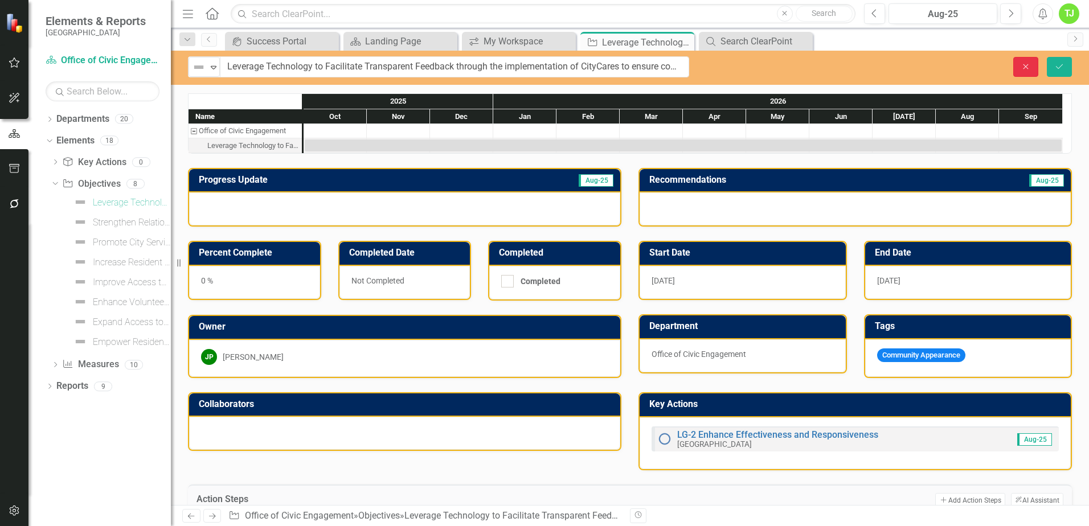
click at [1023, 67] on icon "Close" at bounding box center [1025, 67] width 10 height 8
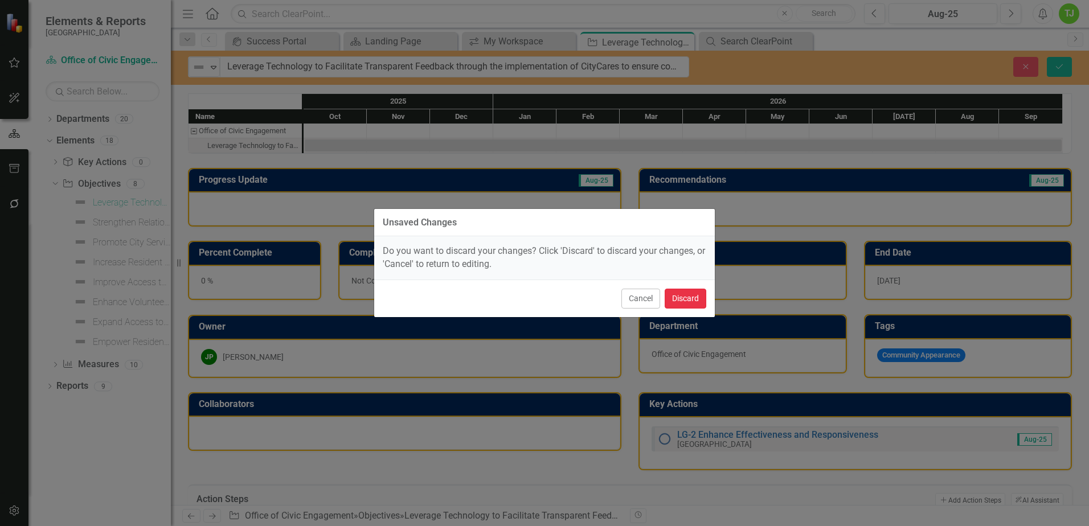
click at [686, 297] on button "Discard" at bounding box center [686, 299] width 42 height 20
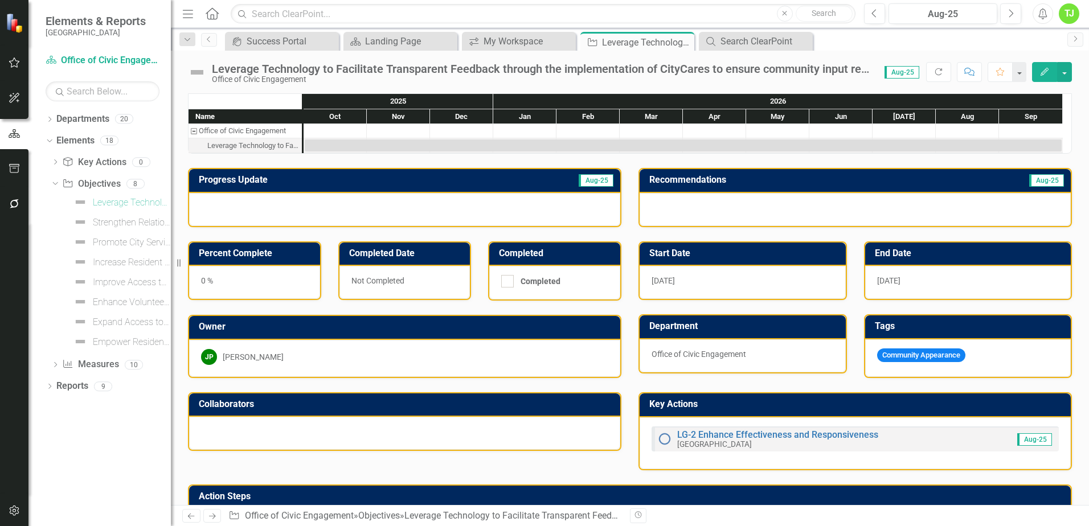
click at [313, 213] on div at bounding box center [404, 209] width 431 height 33
click at [313, 212] on div at bounding box center [404, 209] width 431 height 33
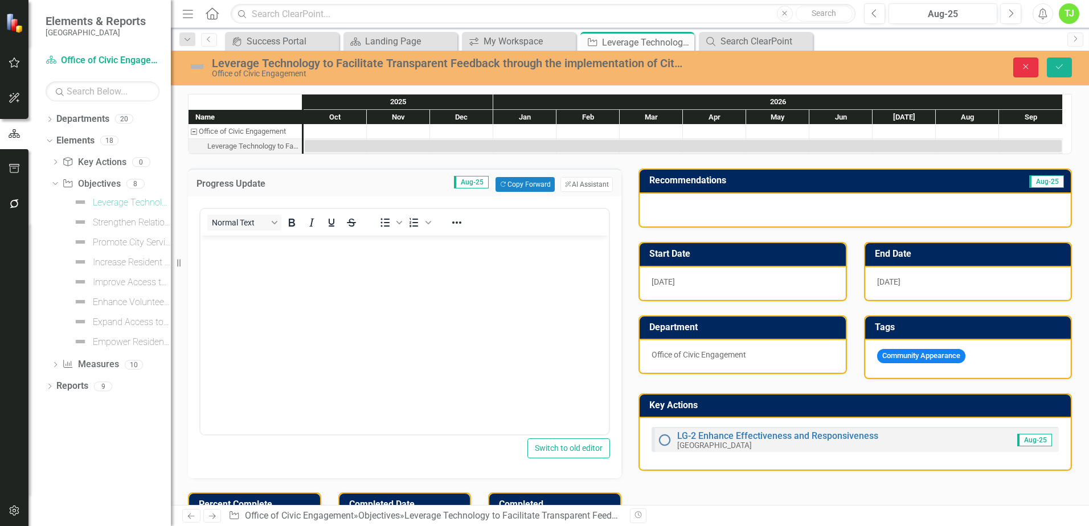
click at [1027, 67] on icon "Close" at bounding box center [1025, 67] width 10 height 8
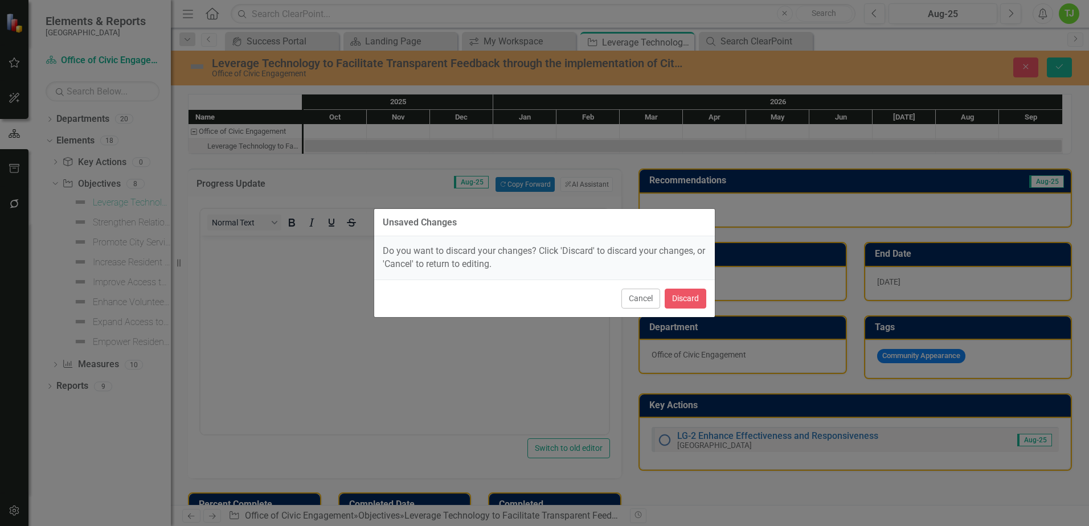
click at [709, 290] on div "Cancel Discard" at bounding box center [544, 299] width 341 height 38
click at [699, 299] on button "Discard" at bounding box center [686, 299] width 42 height 20
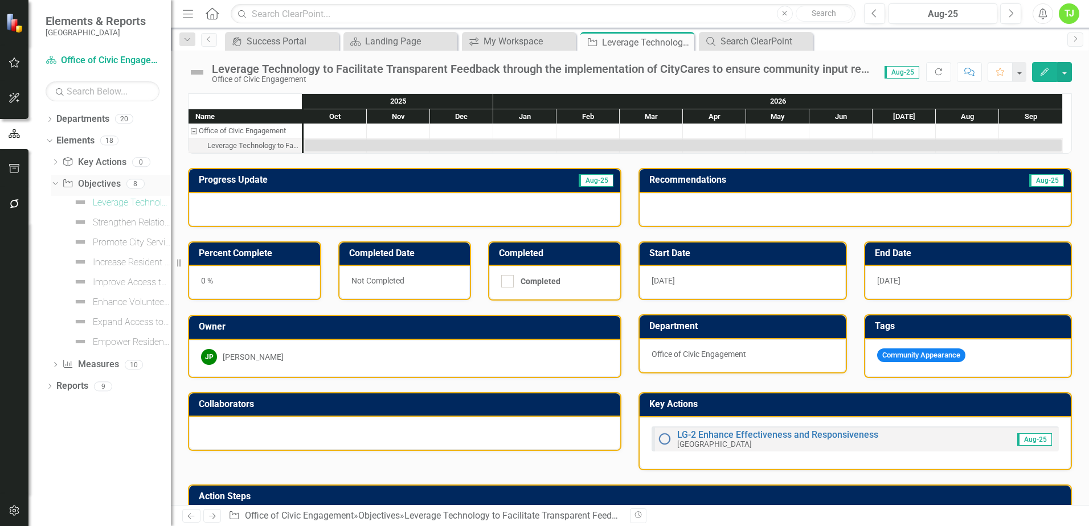
click at [55, 183] on icon "Dropdown" at bounding box center [54, 183] width 6 height 8
click at [53, 203] on icon "Dropdown" at bounding box center [55, 206] width 8 height 6
click at [95, 222] on div "Number of reports on resident inquiries and resolutions" at bounding box center [125, 224] width 91 height 10
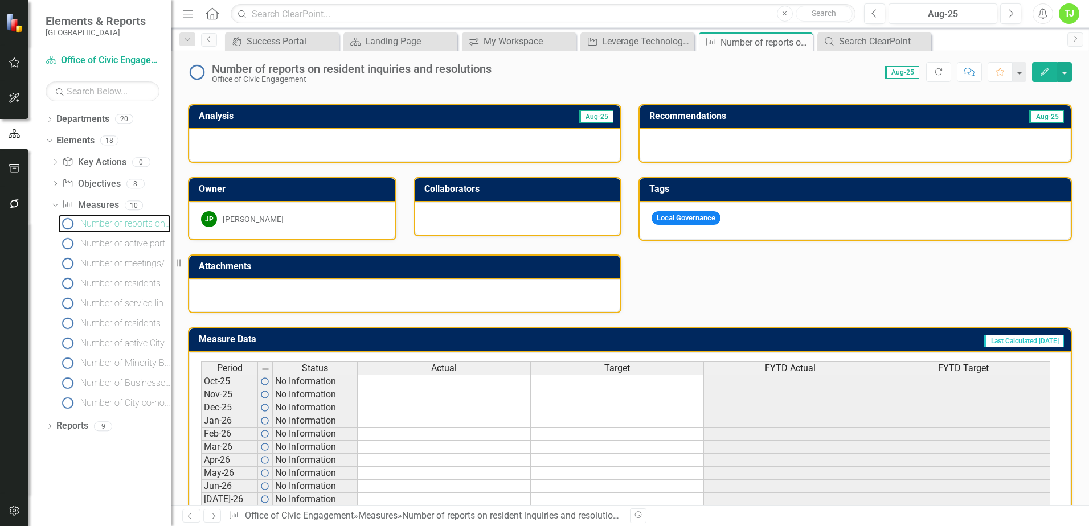
scroll to position [279, 0]
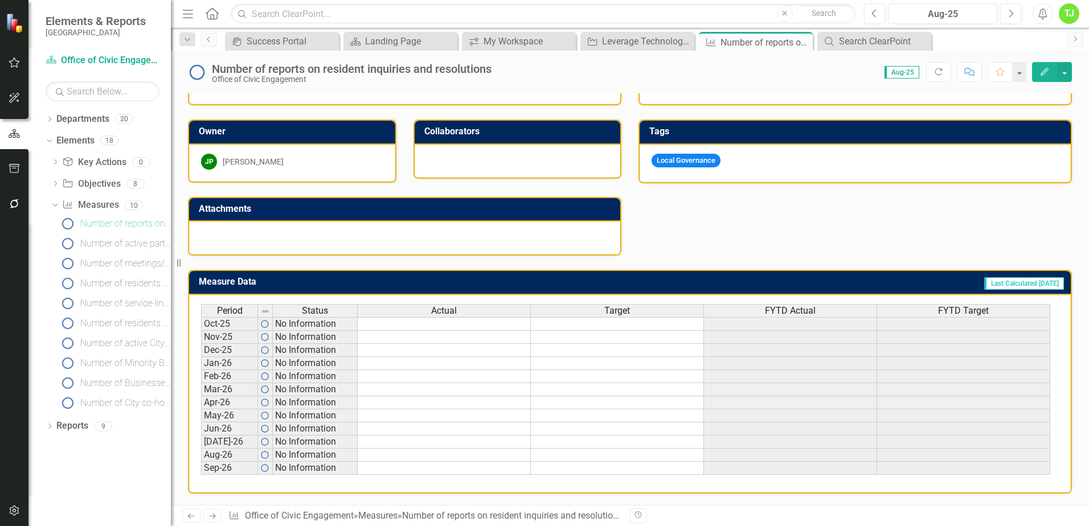
click at [404, 349] on td at bounding box center [444, 350] width 173 height 13
click at [10, 60] on icon "button" at bounding box center [15, 62] width 12 height 9
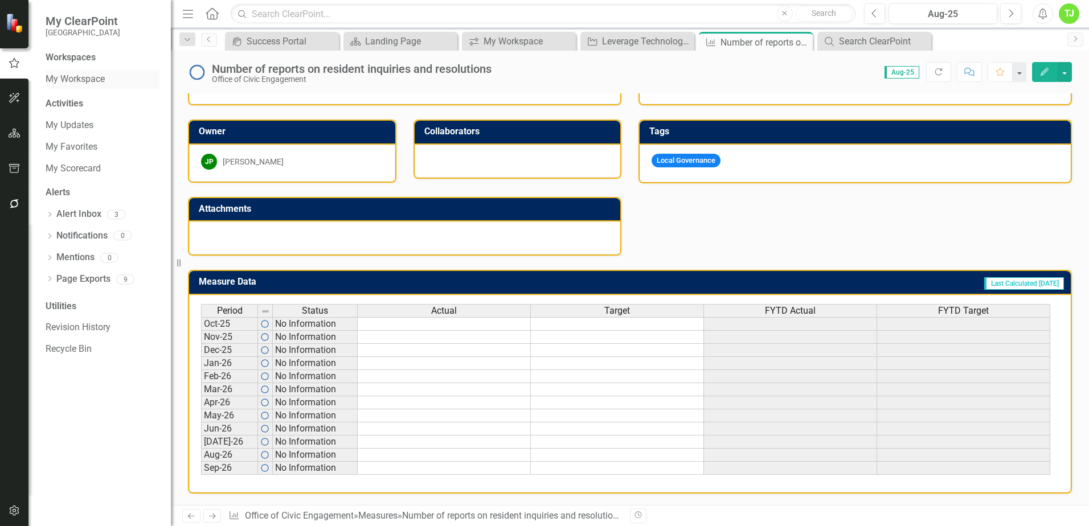
click at [87, 80] on link "My Workspace" at bounding box center [103, 79] width 114 height 13
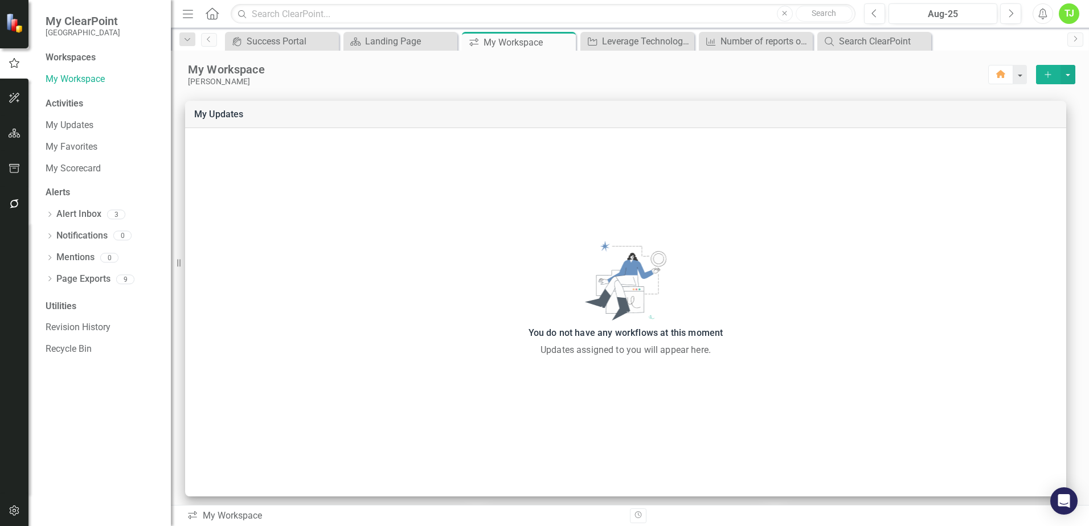
click at [187, 14] on icon "button" at bounding box center [188, 14] width 10 height 8
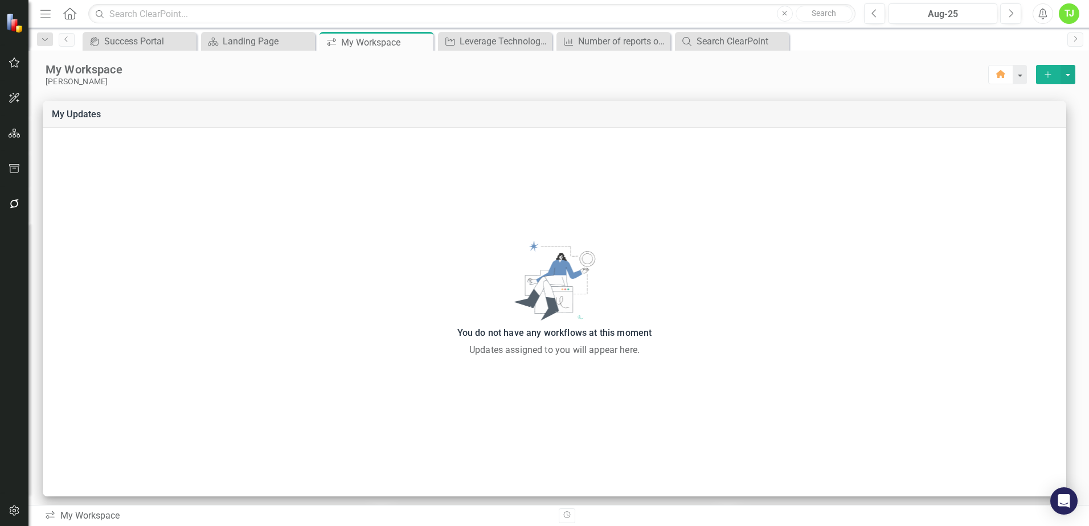
click at [46, 13] on icon "Menu" at bounding box center [45, 13] width 15 height 12
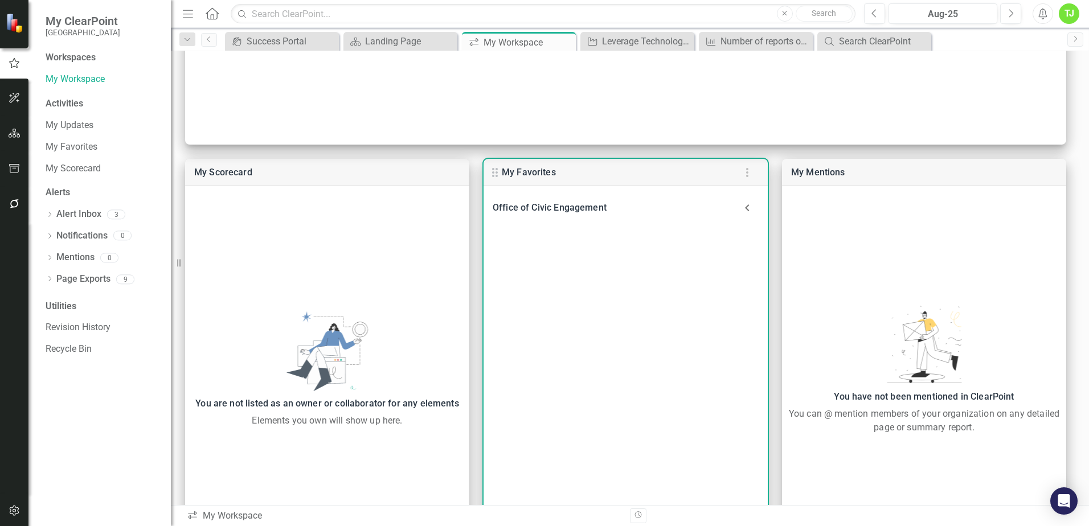
scroll to position [441, 0]
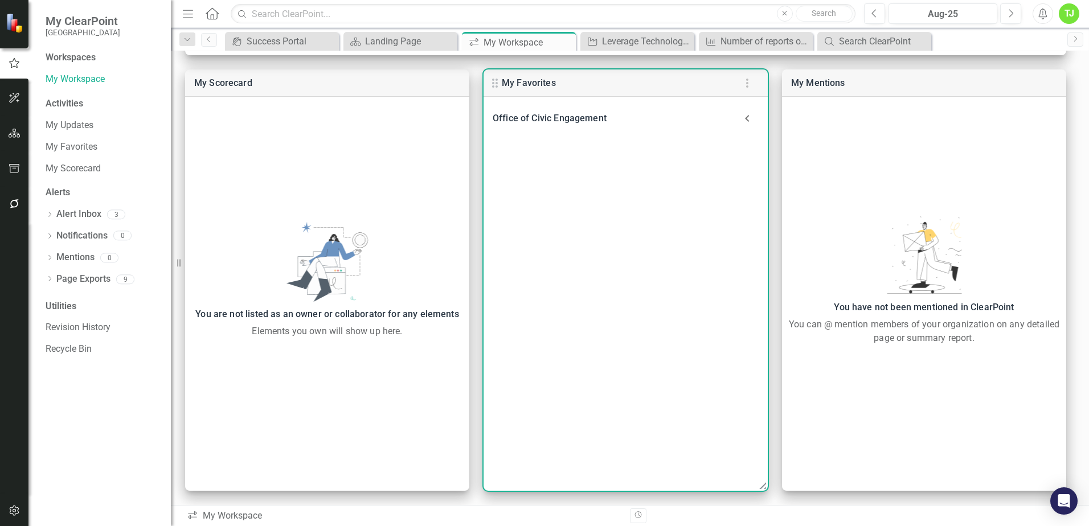
click at [573, 122] on div "Office of Civic Engagement" at bounding box center [614, 118] width 243 height 16
click at [557, 150] on link "Landing Page" at bounding box center [549, 148] width 58 height 11
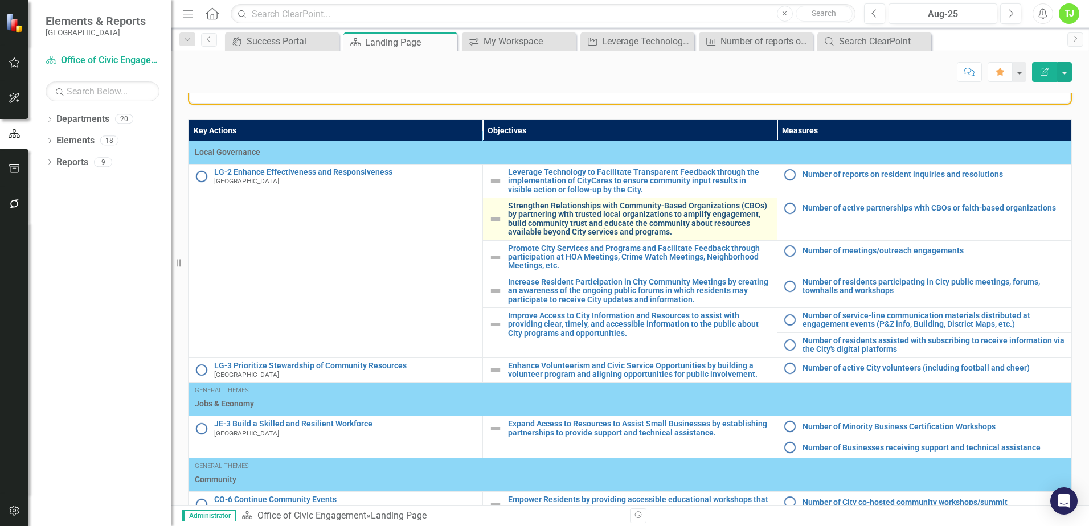
scroll to position [13, 0]
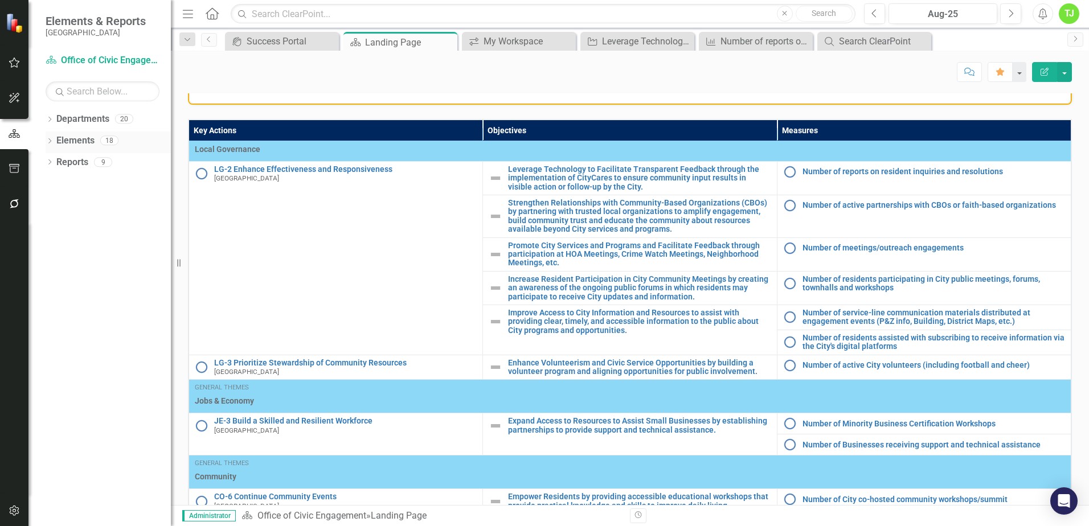
click at [50, 140] on icon "Dropdown" at bounding box center [50, 142] width 8 height 6
click at [55, 202] on div "Dropdown" at bounding box center [55, 207] width 8 height 10
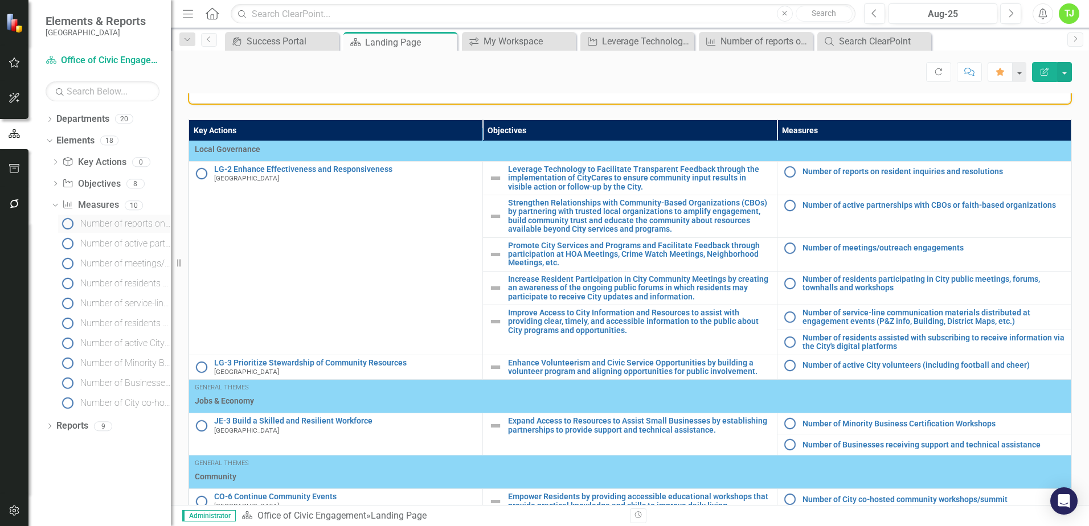
click at [128, 220] on div "Number of reports on resident inquiries and resolutions" at bounding box center [125, 224] width 91 height 10
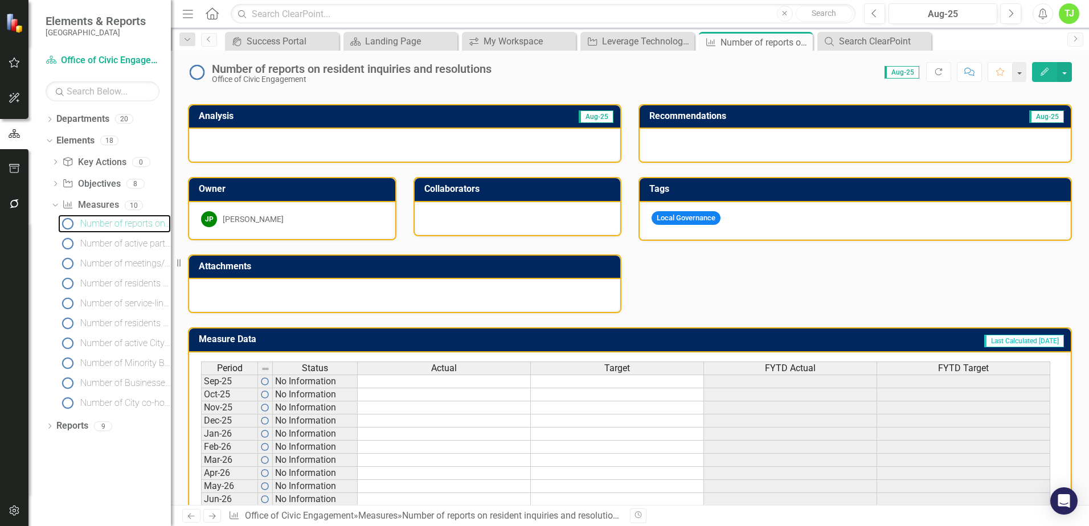
scroll to position [292, 0]
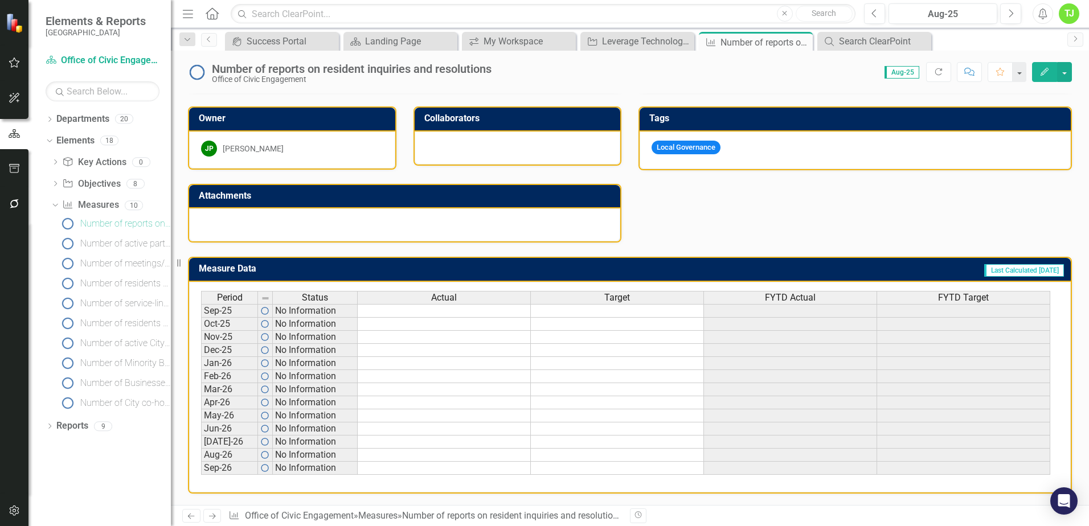
click at [589, 313] on td at bounding box center [617, 311] width 173 height 14
click at [776, 307] on td at bounding box center [790, 311] width 173 height 14
click at [913, 311] on td at bounding box center [963, 311] width 173 height 14
click at [201, 317] on div "Period Status Actual Target FYTD Actual FYTD Target Sep-25 No Information Oct-2…" at bounding box center [201, 383] width 0 height 184
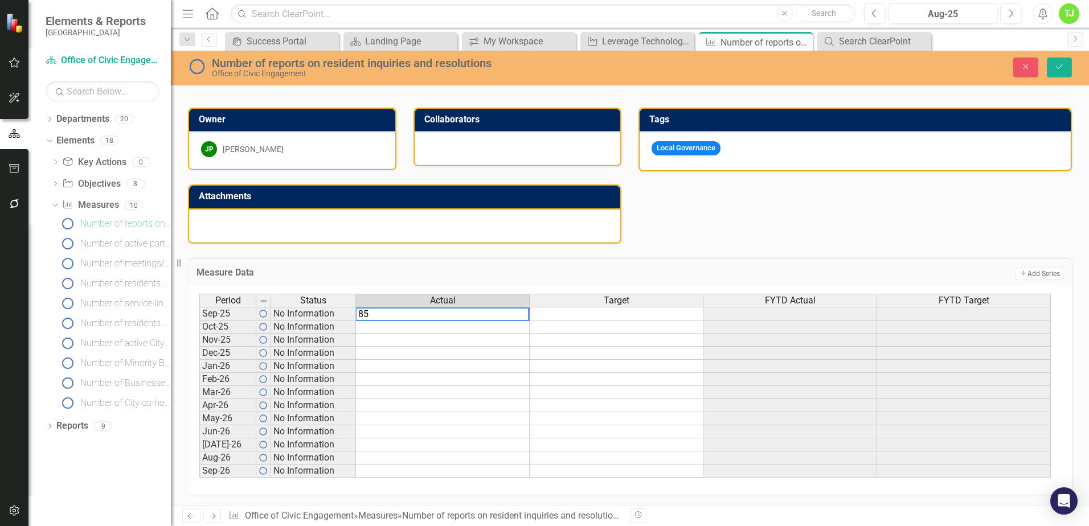
type textarea "85"
click at [416, 337] on td at bounding box center [443, 340] width 174 height 13
click at [483, 314] on td "85" at bounding box center [443, 314] width 174 height 14
type textarea "85%"
click at [425, 378] on td at bounding box center [443, 379] width 174 height 13
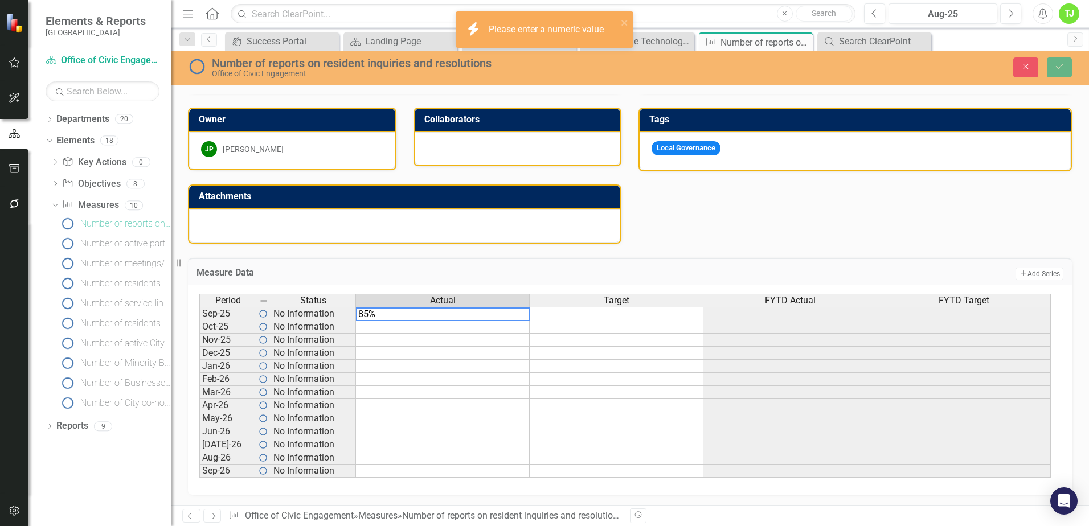
click at [567, 334] on tbody "Sep-25 No Information Oct-25 No Information Nov-25 No Information Dec-25 No Inf…" at bounding box center [624, 392] width 851 height 171
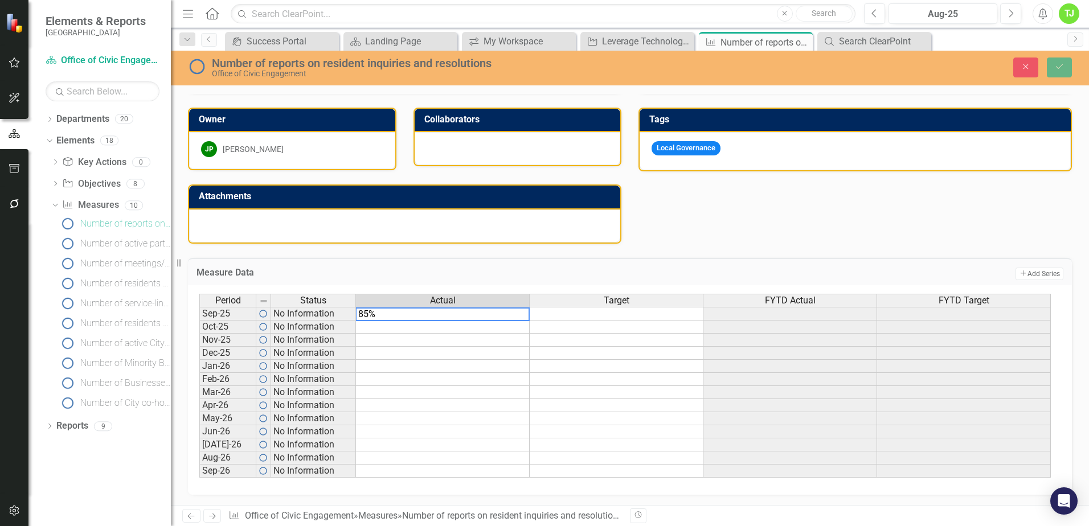
click at [368, 318] on textarea "85%" at bounding box center [442, 314] width 174 height 14
click at [400, 317] on textarea "85%" at bounding box center [442, 314] width 174 height 14
drag, startPoint x: 396, startPoint y: 315, endPoint x: 360, endPoint y: 316, distance: 35.3
click at [360, 316] on textarea "85%" at bounding box center [442, 314] width 174 height 14
click at [465, 344] on td at bounding box center [443, 340] width 174 height 13
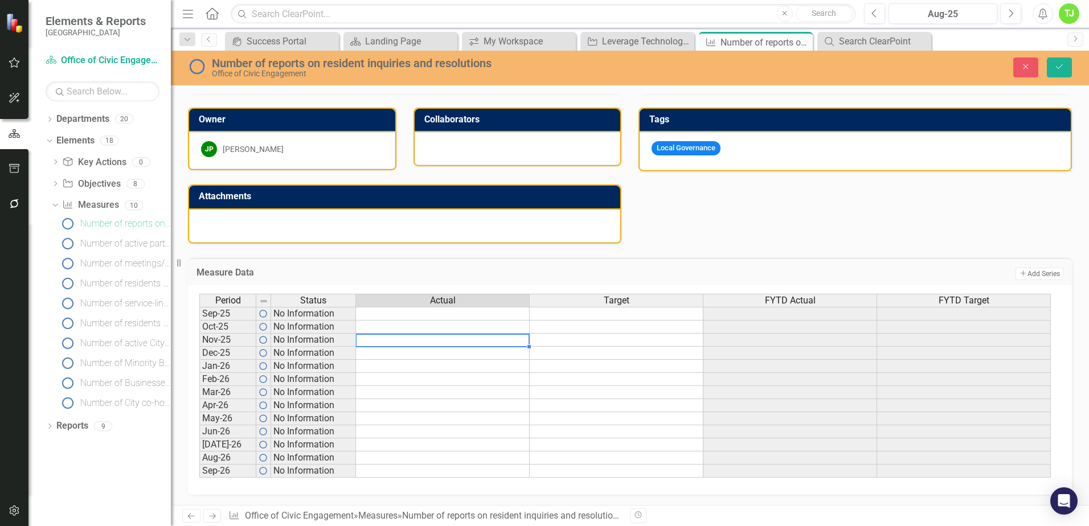
click at [442, 319] on td at bounding box center [443, 314] width 174 height 14
click at [352, 411] on td "No Information" at bounding box center [313, 405] width 85 height 13
click at [493, 331] on td at bounding box center [443, 327] width 174 height 13
click at [510, 314] on td "85" at bounding box center [443, 314] width 174 height 14
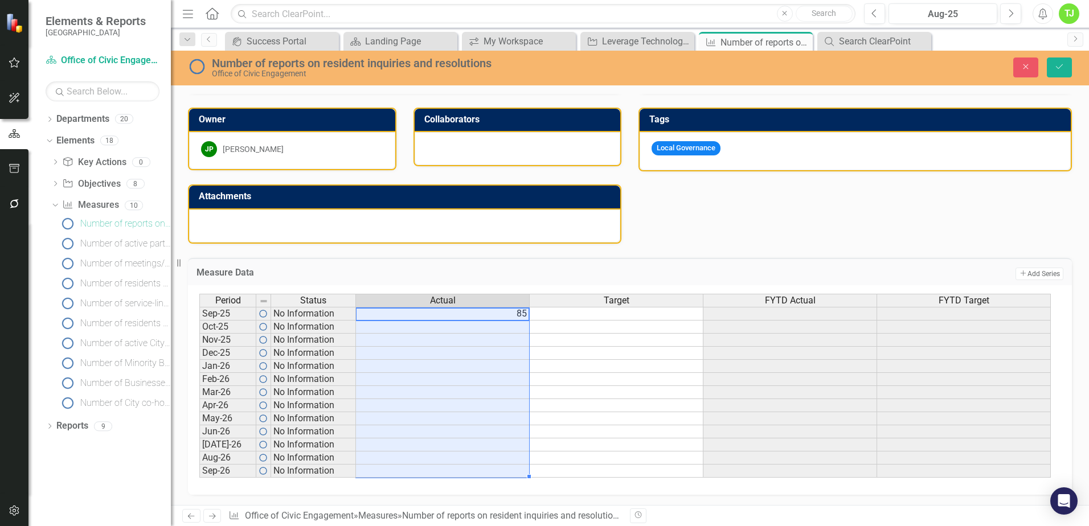
drag, startPoint x: 517, startPoint y: 313, endPoint x: 507, endPoint y: 490, distance: 176.8
click at [507, 490] on div "Period Status Actual Target FYTD Actual FYTD Target Sep-25 No Information 85 Oc…" at bounding box center [630, 390] width 884 height 210
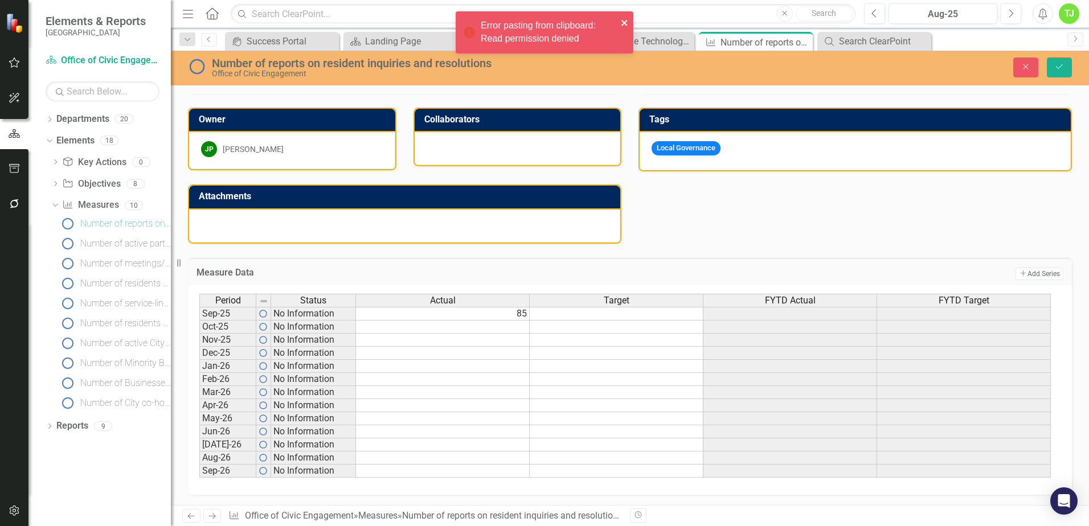
click at [625, 23] on icon "close" at bounding box center [624, 23] width 6 height 6
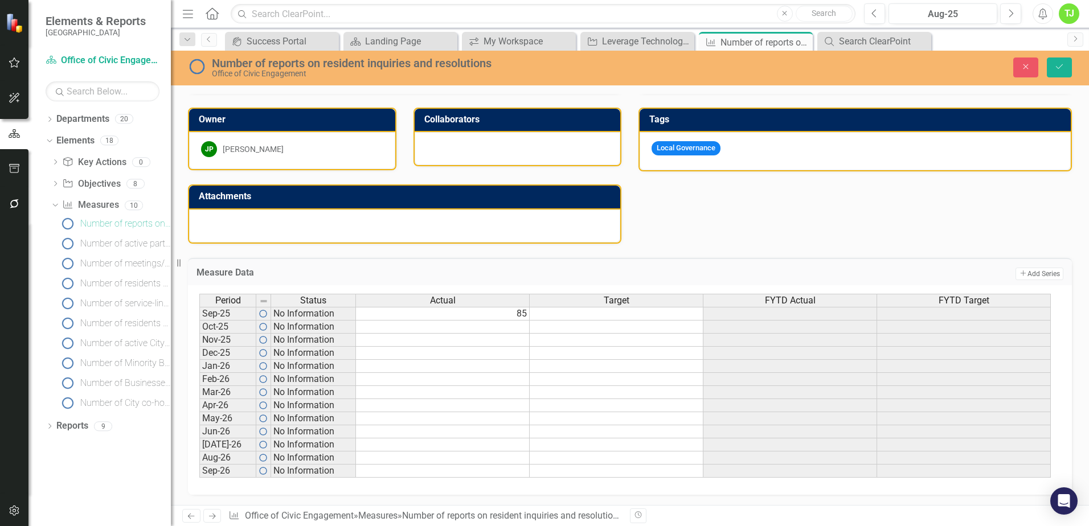
click at [478, 314] on td "85" at bounding box center [443, 314] width 174 height 14
click at [479, 313] on td "85" at bounding box center [443, 314] width 174 height 14
type textarea "85"
drag, startPoint x: 383, startPoint y: 315, endPoint x: 362, endPoint y: 315, distance: 21.1
click at [362, 315] on textarea "85" at bounding box center [442, 314] width 174 height 14
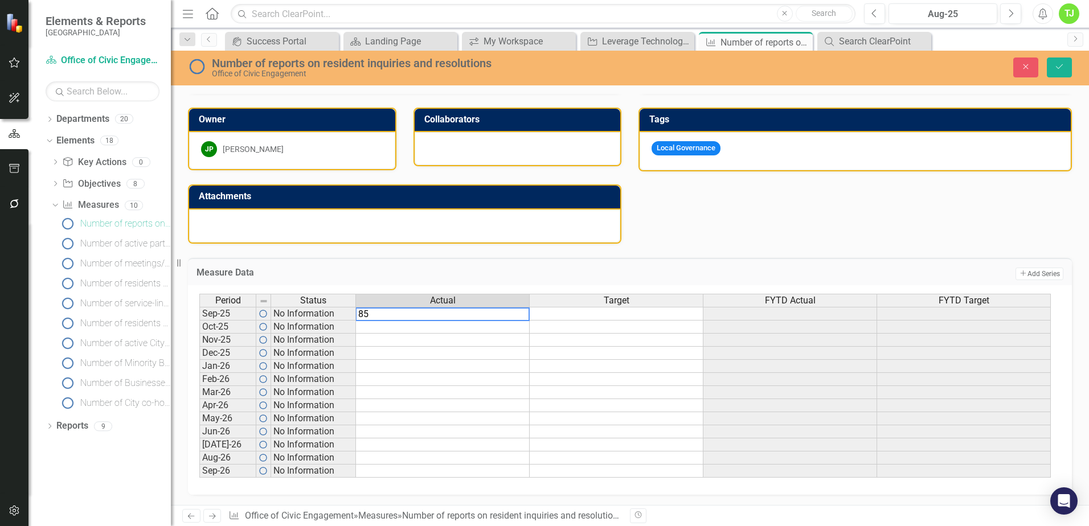
click at [446, 319] on textarea "85" at bounding box center [442, 314] width 174 height 14
click at [543, 348] on tbody "Sep-25 No Information 85 Oct-25 No Information Nov-25 No Information Dec-25 No …" at bounding box center [624, 392] width 851 height 171
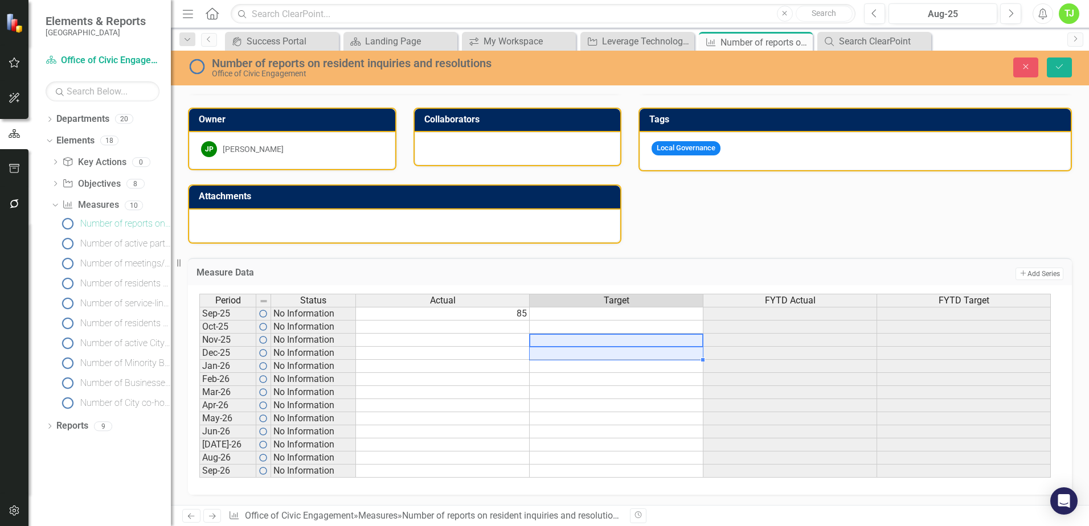
click at [515, 314] on td "85" at bounding box center [443, 314] width 174 height 14
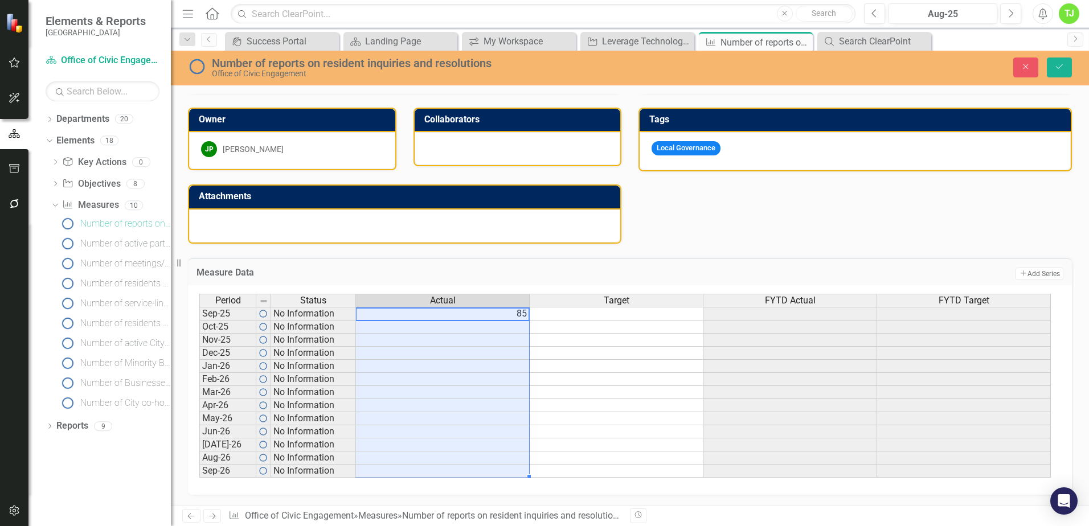
drag, startPoint x: 516, startPoint y: 314, endPoint x: 516, endPoint y: 472, distance: 157.7
click at [516, 473] on tbody "Sep-25 No Information 85 Oct-25 No Information Nov-25 No Information Dec-25 No …" at bounding box center [624, 392] width 851 height 171
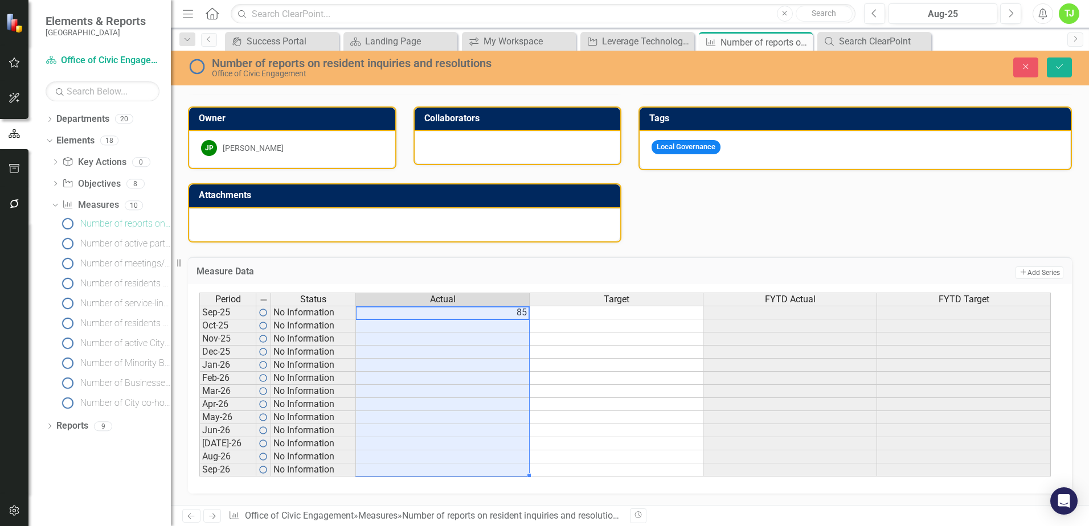
click at [510, 318] on td "85" at bounding box center [443, 313] width 174 height 14
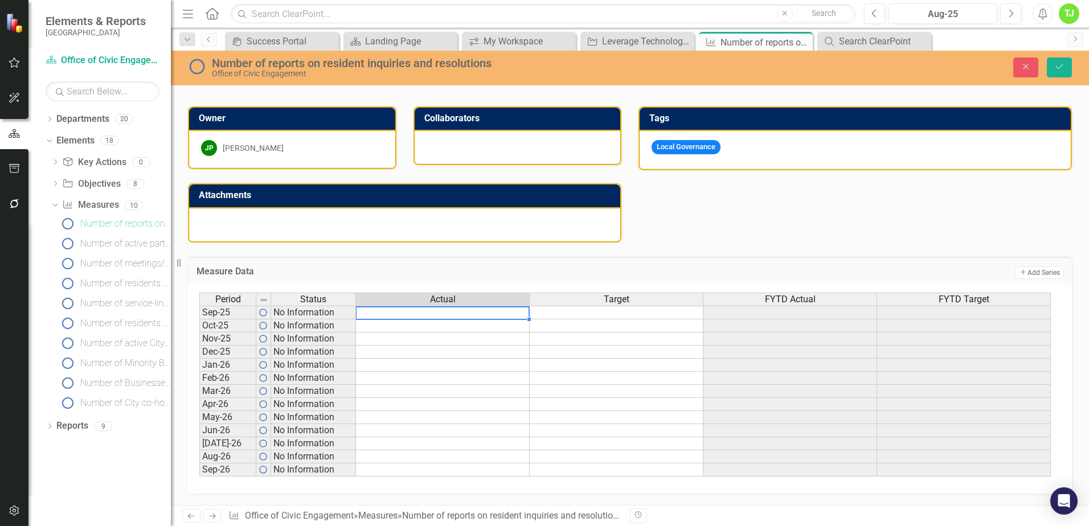
click at [600, 348] on td at bounding box center [617, 352] width 174 height 13
click at [477, 313] on td at bounding box center [443, 313] width 174 height 14
click at [477, 314] on td at bounding box center [443, 313] width 174 height 14
click at [477, 314] on textarea at bounding box center [442, 313] width 174 height 14
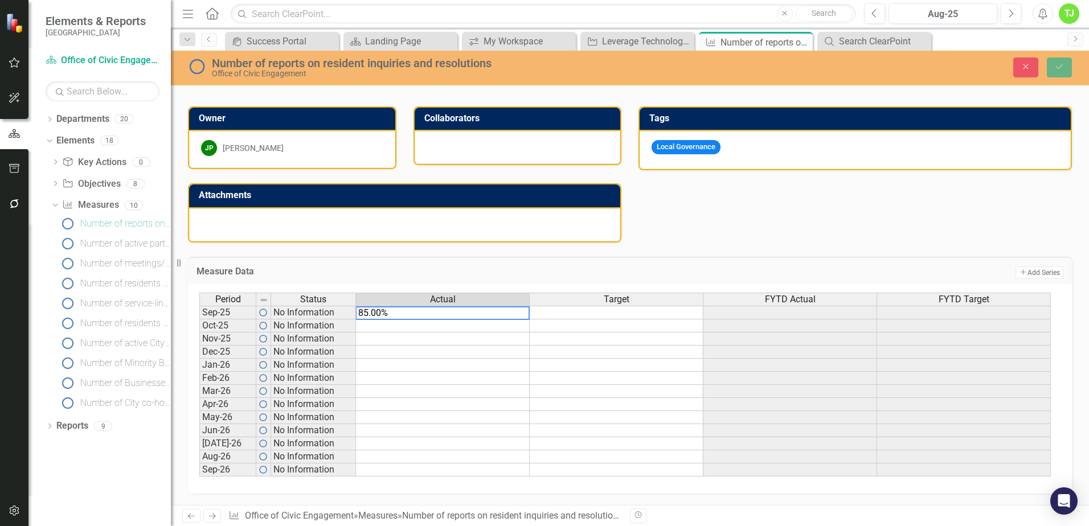
click at [416, 380] on td at bounding box center [443, 378] width 174 height 13
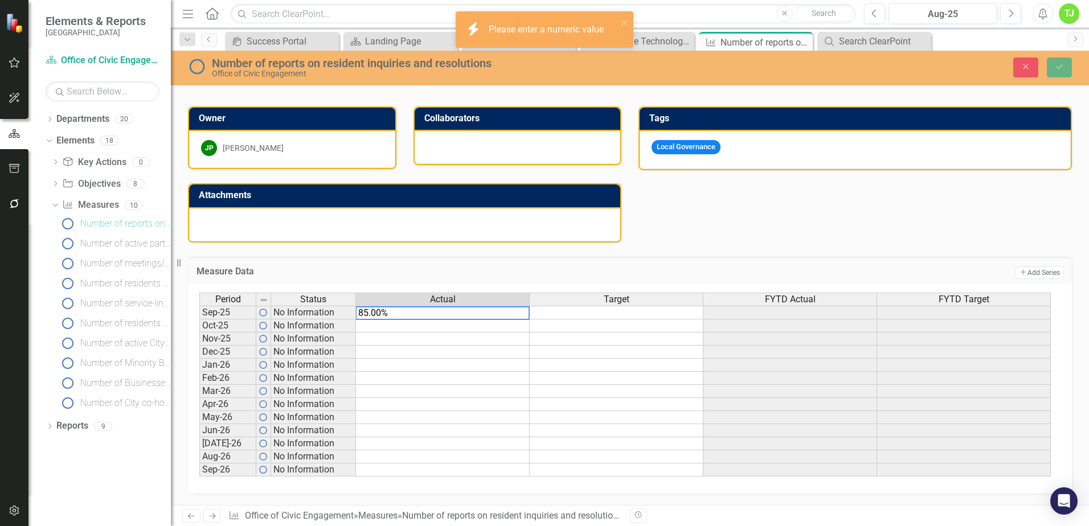
click at [634, 331] on td at bounding box center [617, 325] width 174 height 13
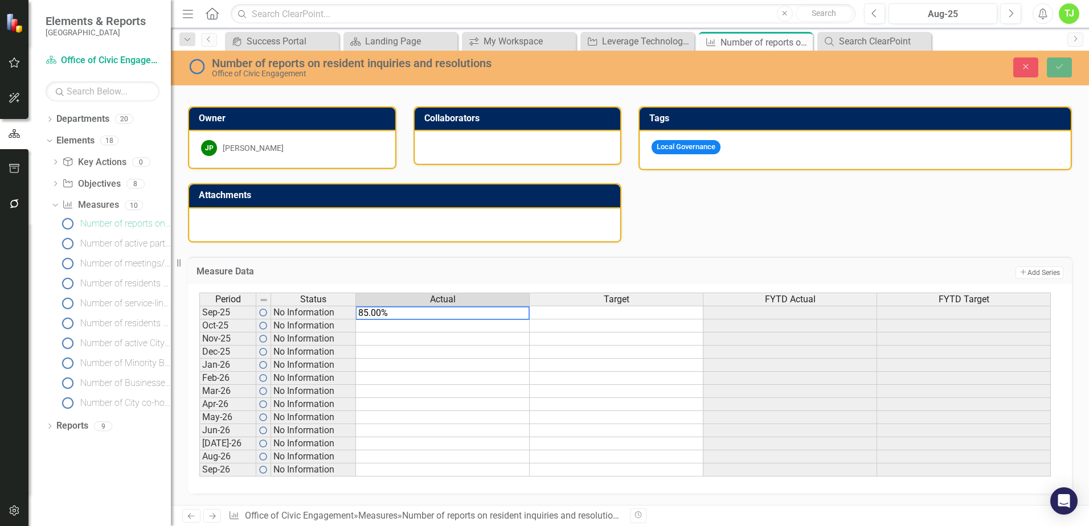
click at [476, 317] on textarea "85.00%" at bounding box center [442, 313] width 174 height 14
drag, startPoint x: 399, startPoint y: 314, endPoint x: 300, endPoint y: 318, distance: 98.6
click at [300, 318] on div "Period Status Actual Target FYTD Actual FYTD Target Sep-25 No Information Oct-2…" at bounding box center [625, 385] width 852 height 184
type textarea "85"
click at [444, 386] on tbody "Sep-25 No Information Oct-25 No Information Nov-25 No Information Dec-25 No Inf…" at bounding box center [624, 391] width 851 height 171
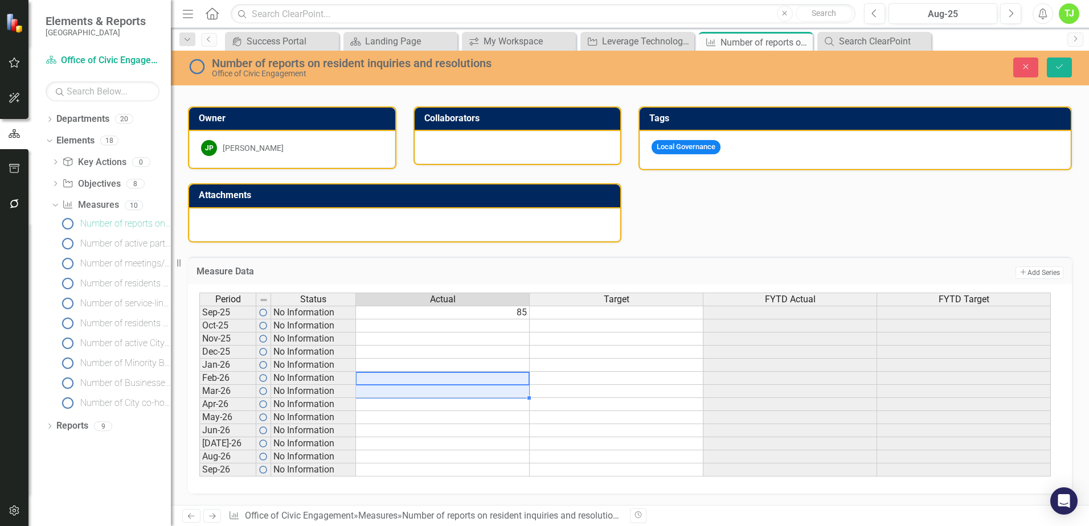
click at [509, 311] on td "85" at bounding box center [443, 313] width 174 height 14
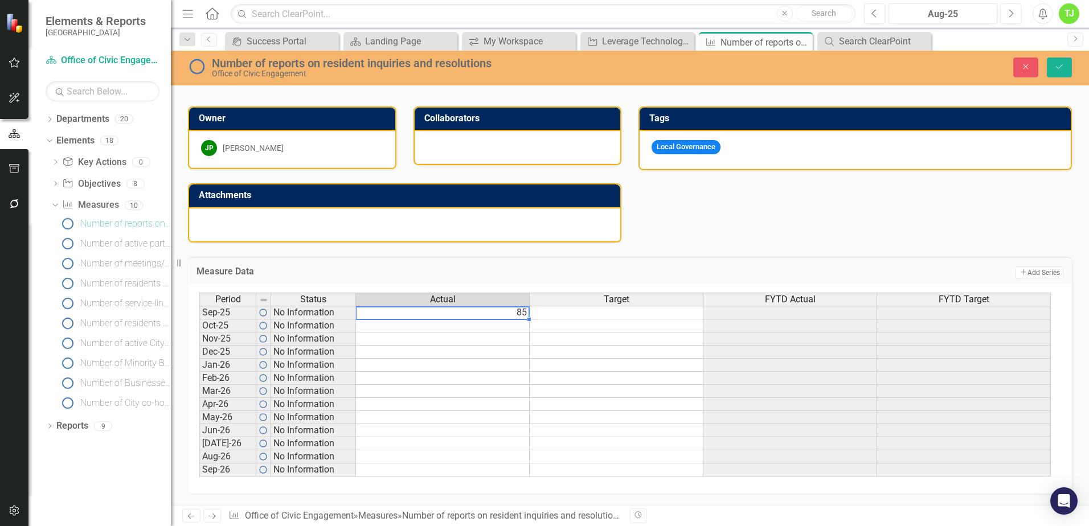
click at [548, 317] on td at bounding box center [617, 313] width 174 height 14
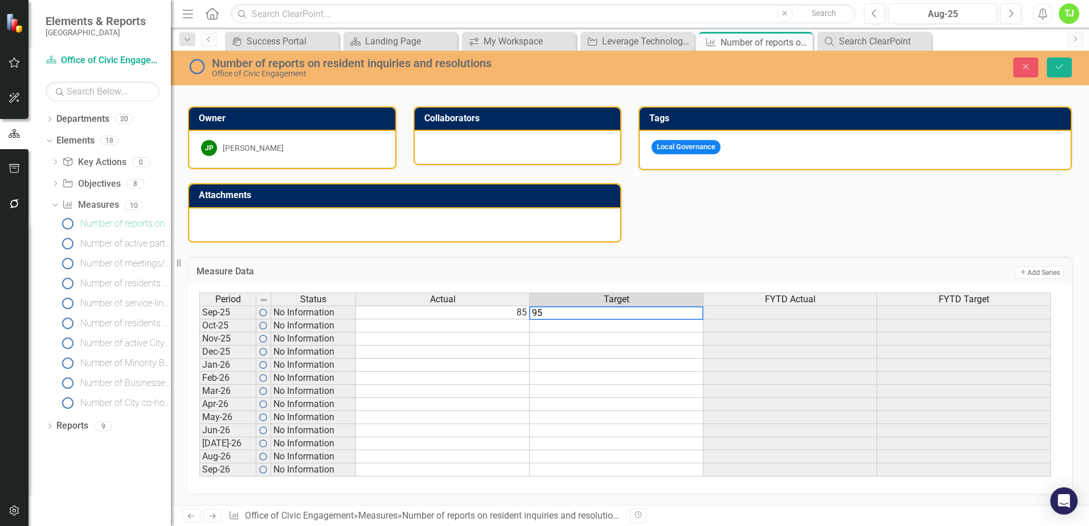
type textarea "95"
click at [506, 395] on td at bounding box center [443, 391] width 174 height 13
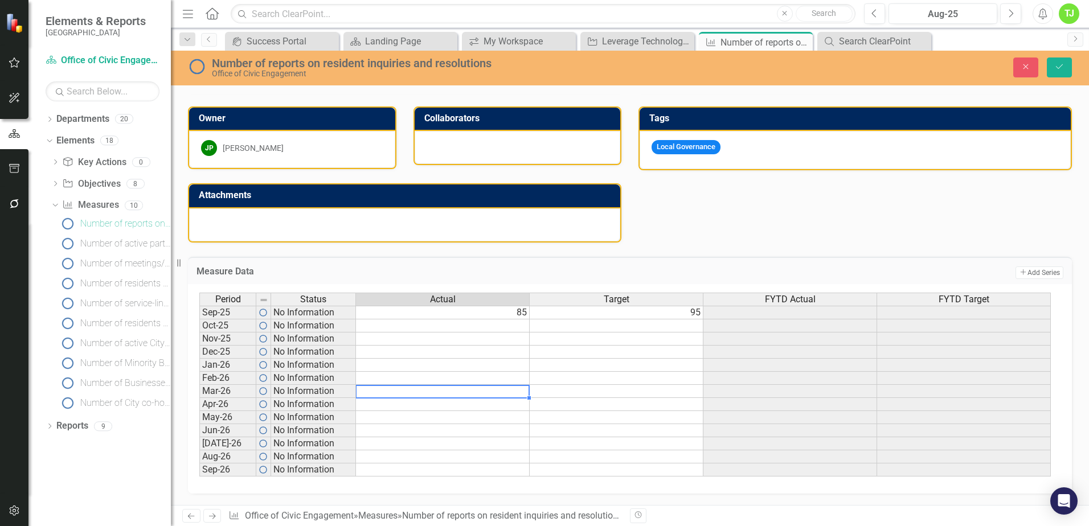
click at [512, 329] on td at bounding box center [443, 325] width 174 height 13
click at [520, 311] on td "85" at bounding box center [443, 313] width 174 height 14
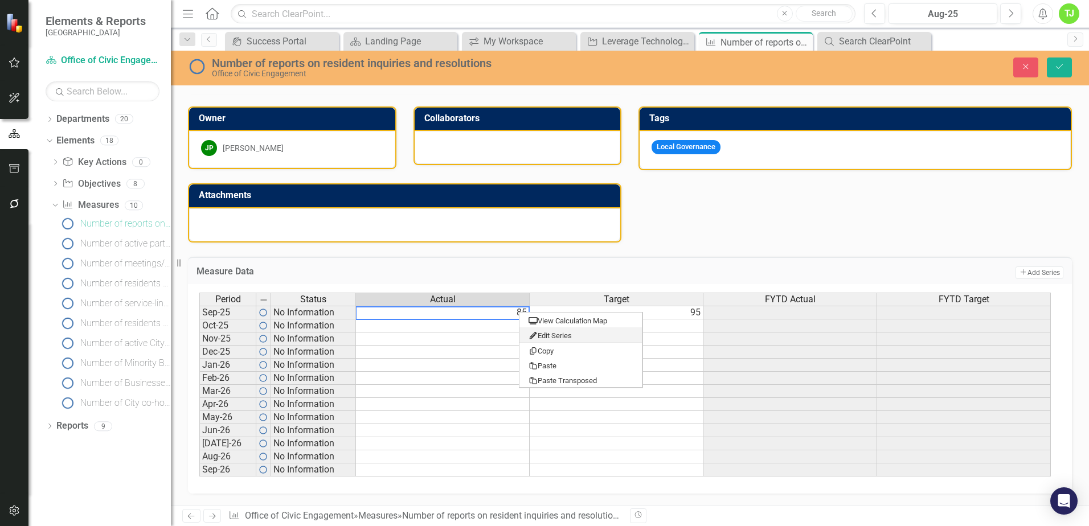
click at [481, 322] on td at bounding box center [443, 325] width 174 height 13
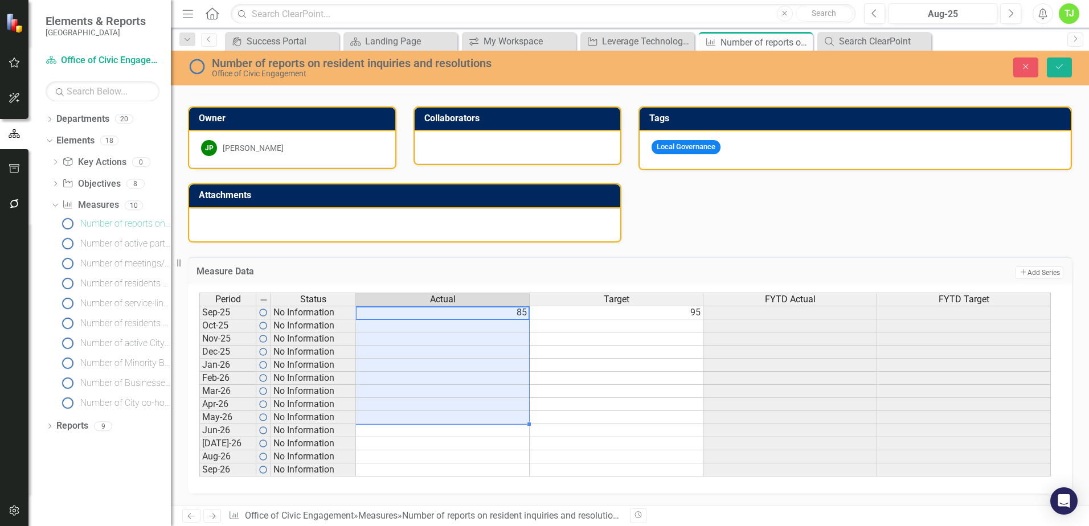
drag, startPoint x: 508, startPoint y: 310, endPoint x: 515, endPoint y: 415, distance: 104.5
click at [515, 415] on tbody "Sep-25 No Information 85 95 Oct-25 No Information Nov-25 No Information Dec-25 …" at bounding box center [624, 391] width 851 height 171
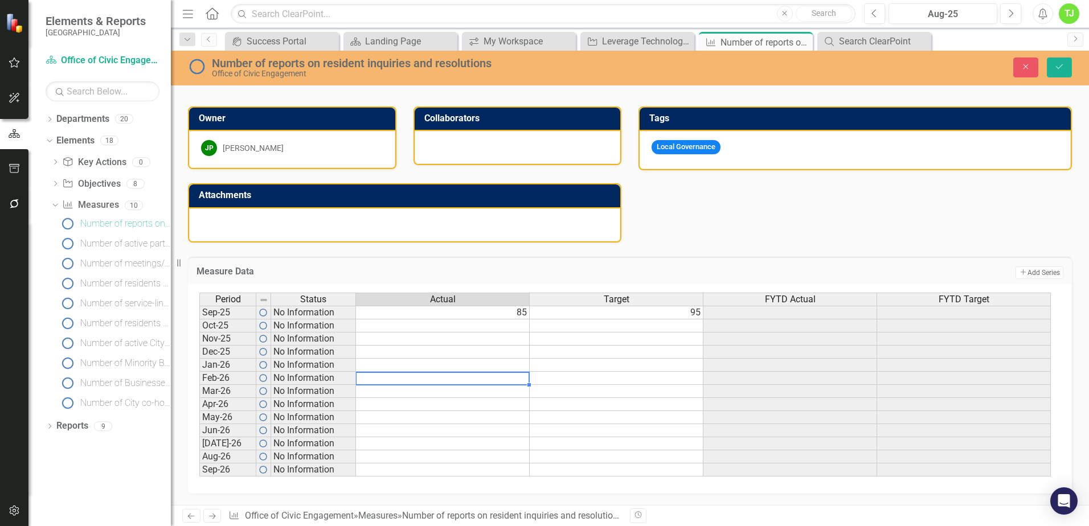
click at [486, 381] on td at bounding box center [443, 378] width 174 height 13
click at [482, 350] on td at bounding box center [443, 352] width 174 height 13
click at [508, 313] on td "85" at bounding box center [443, 313] width 174 height 14
click at [584, 306] on div "Period Status Actual Target FYTD Actual FYTD Target" at bounding box center [625, 300] width 852 height 15
click at [590, 310] on td "95" at bounding box center [617, 313] width 174 height 14
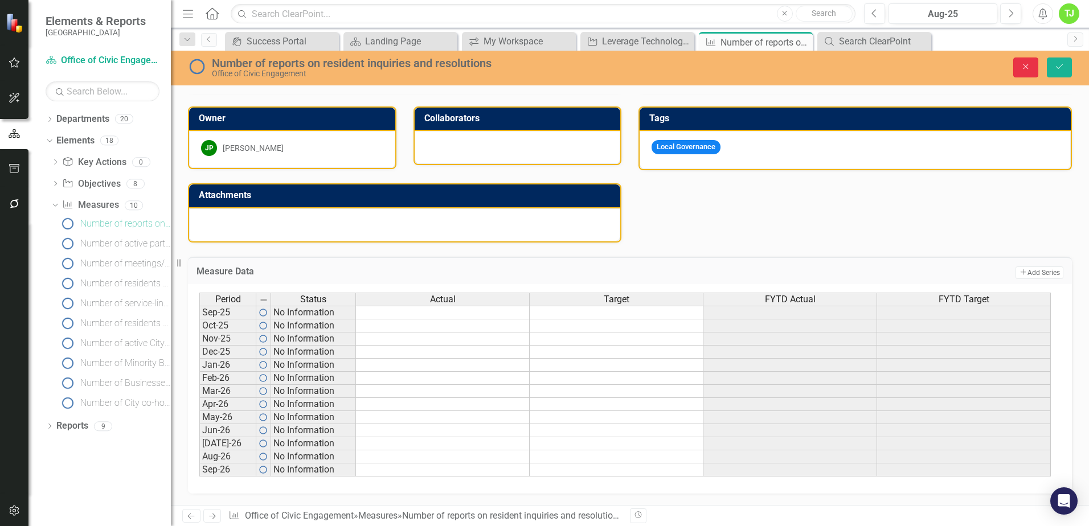
click at [1016, 70] on button "Close" at bounding box center [1025, 68] width 25 height 20
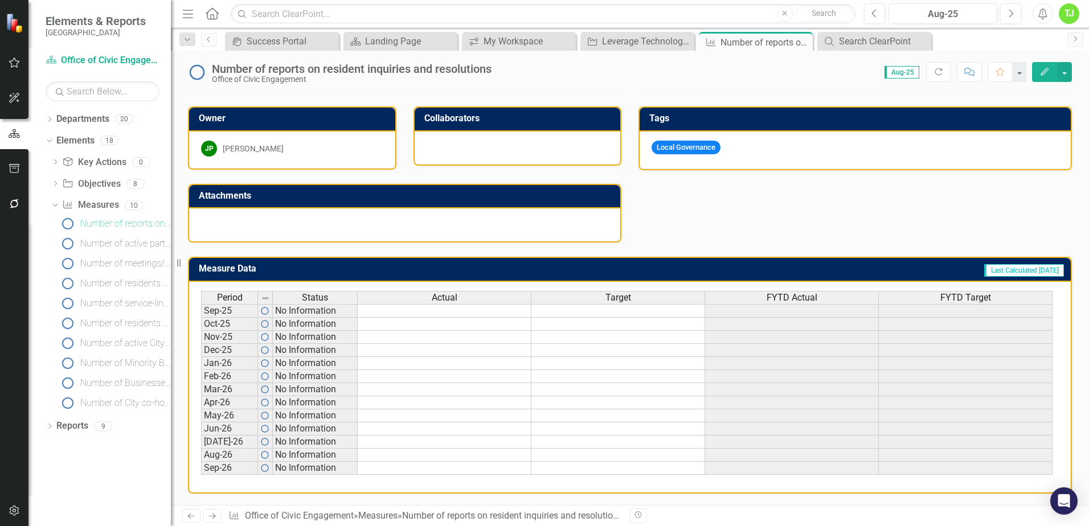
scroll to position [292, 0]
click at [1061, 70] on button "button" at bounding box center [1064, 72] width 15 height 20
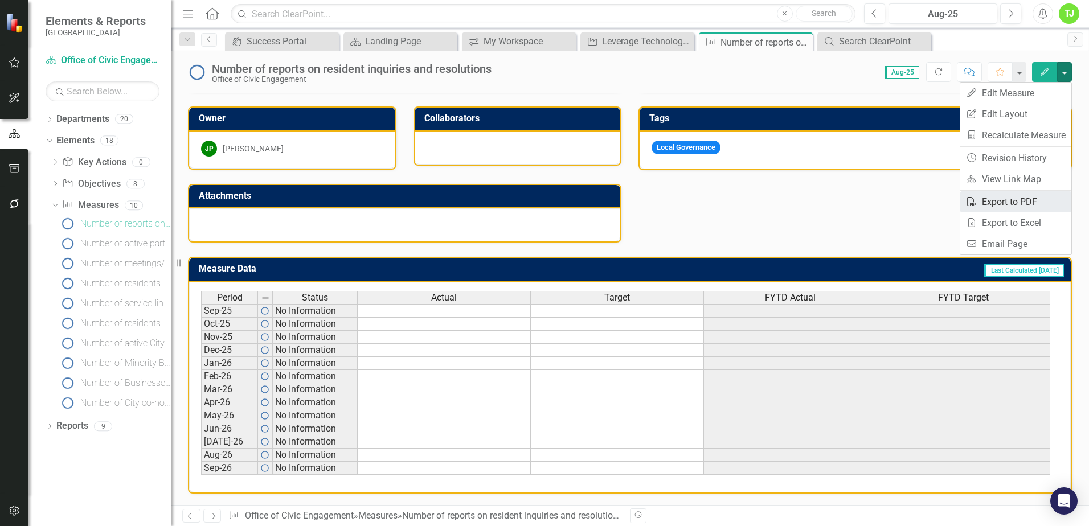
click at [1022, 208] on link "PDF Export to PDF" at bounding box center [1015, 201] width 111 height 21
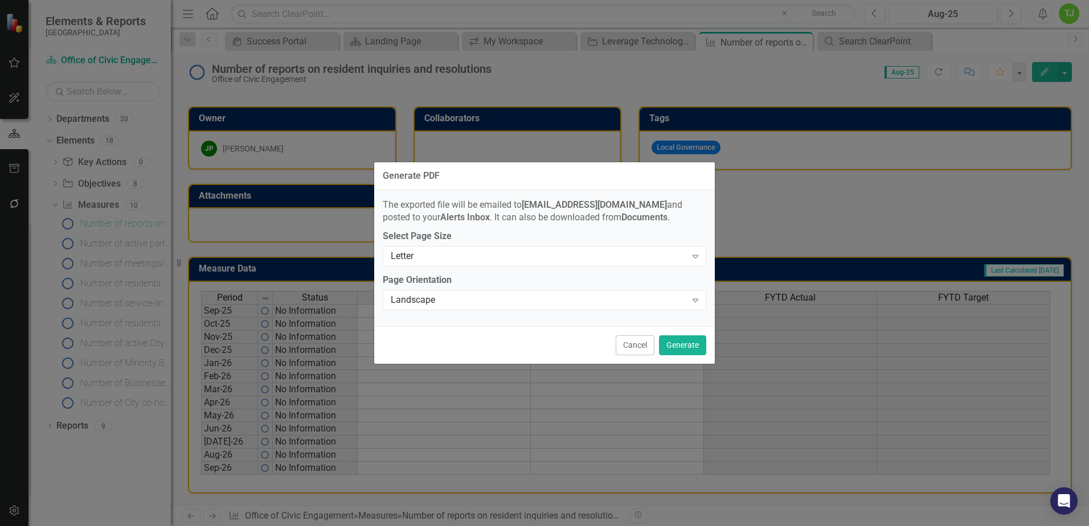
drag, startPoint x: 638, startPoint y: 347, endPoint x: 622, endPoint y: 343, distance: 15.9
click at [636, 347] on button "Cancel" at bounding box center [635, 345] width 39 height 20
